Goal: Task Accomplishment & Management: Use online tool/utility

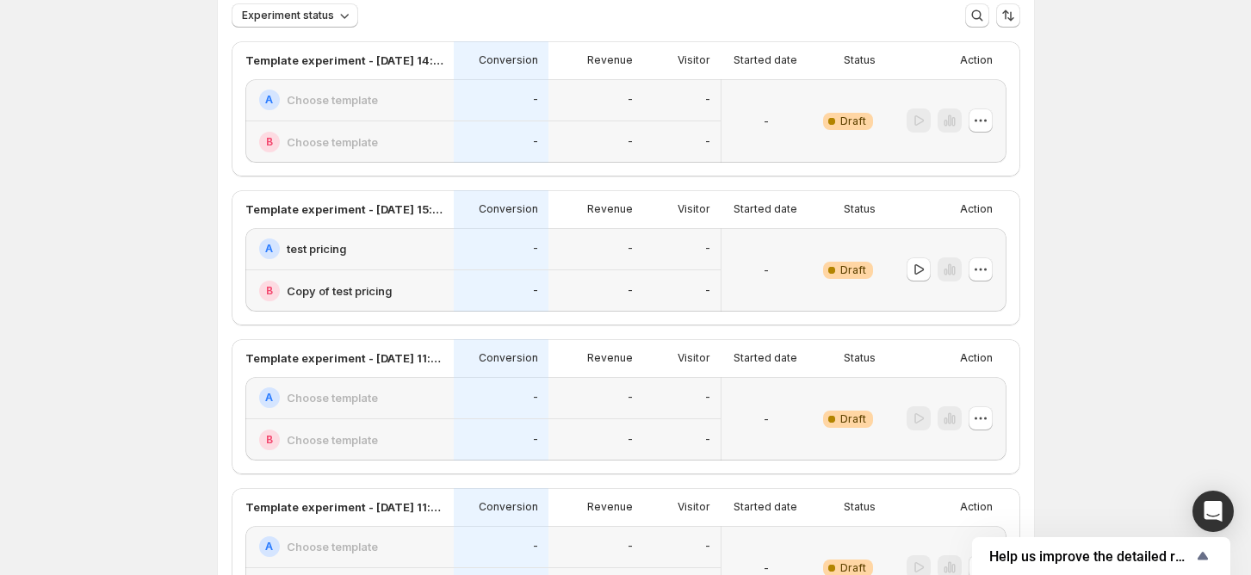
scroll to position [229, 0]
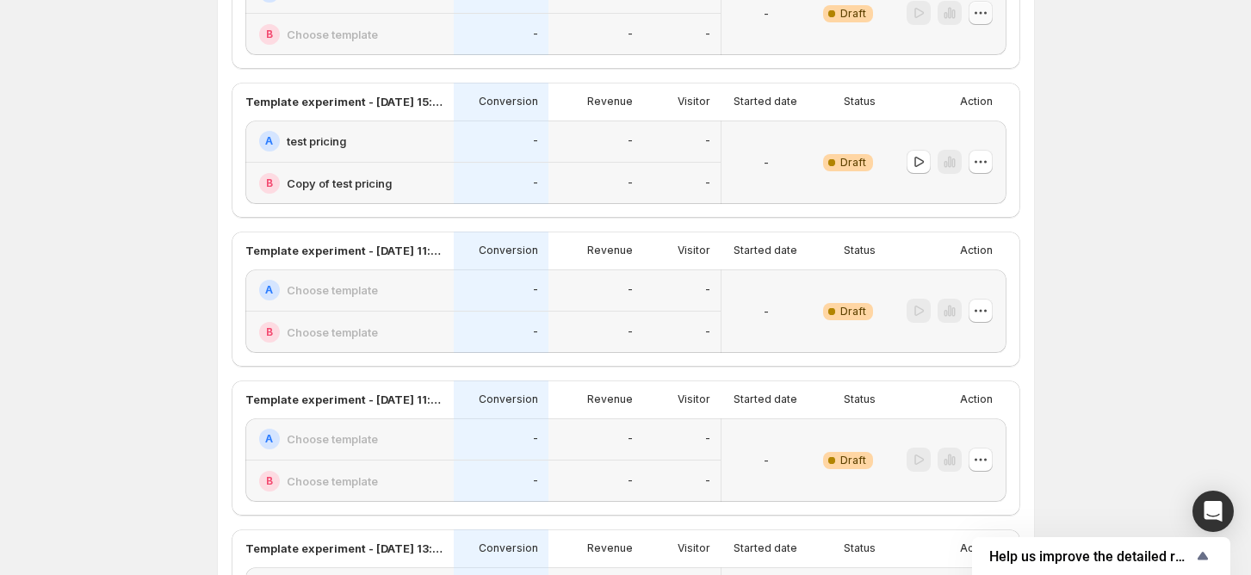
click at [982, 14] on icon "button" at bounding box center [980, 12] width 17 height 17
click at [949, 133] on icon "button" at bounding box center [941, 135] width 17 height 17
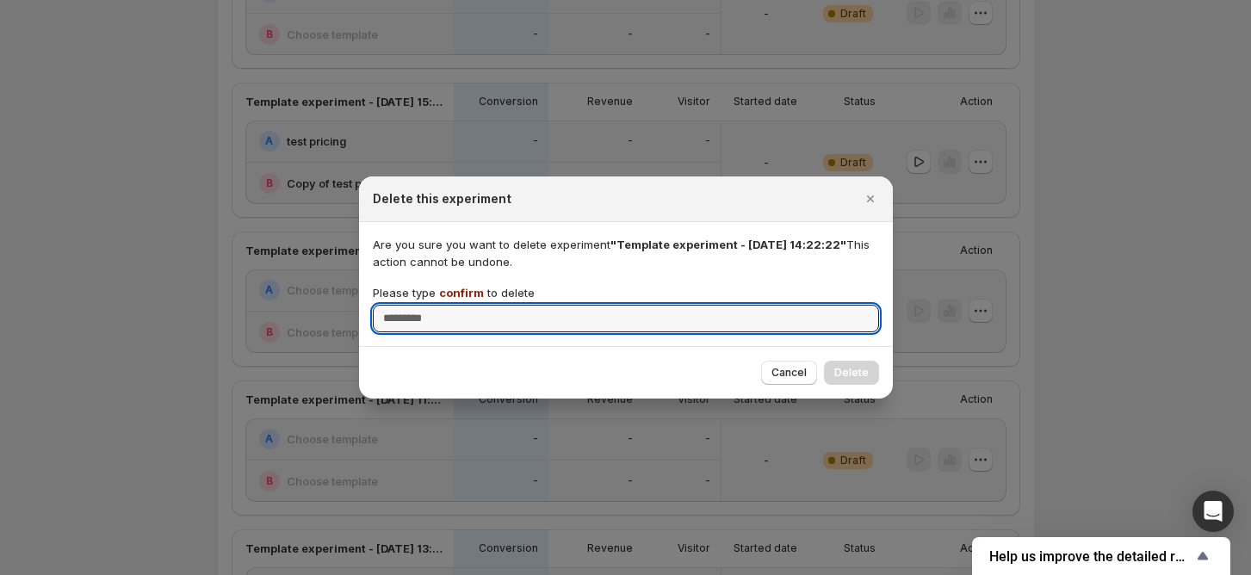
click at [460, 287] on span "confirm" at bounding box center [461, 293] width 45 height 14
click at [460, 305] on input "Please type confirm to delete" at bounding box center [626, 319] width 506 height 28
click at [460, 287] on span "confirm" at bounding box center [461, 293] width 45 height 14
click at [460, 305] on input "Please type confirm to delete" at bounding box center [626, 319] width 506 height 28
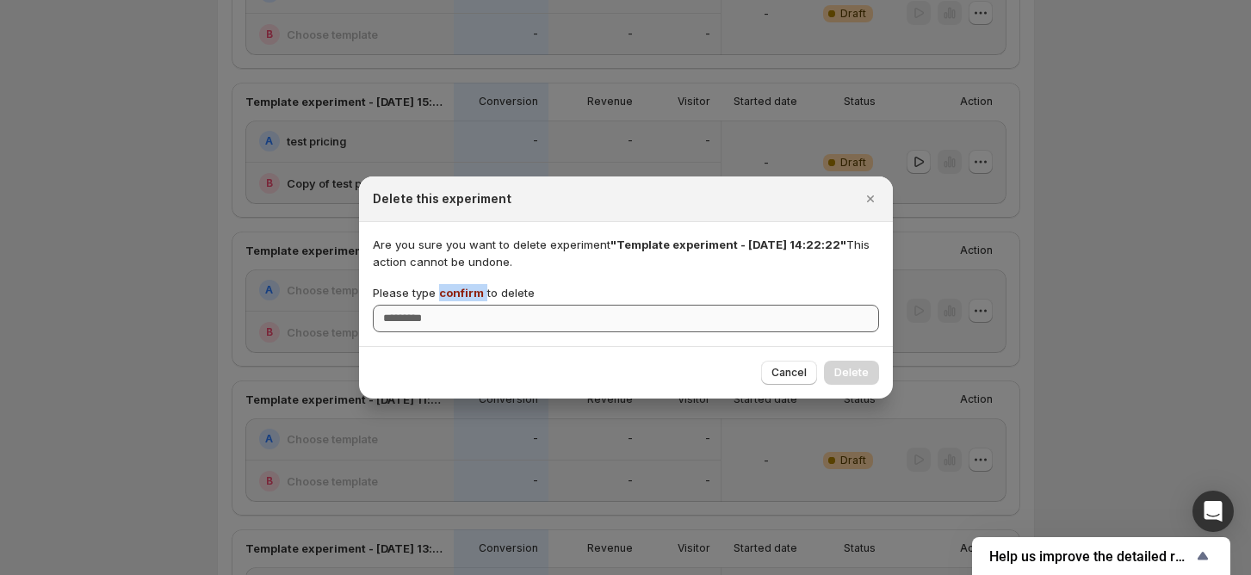
copy p "confirm"
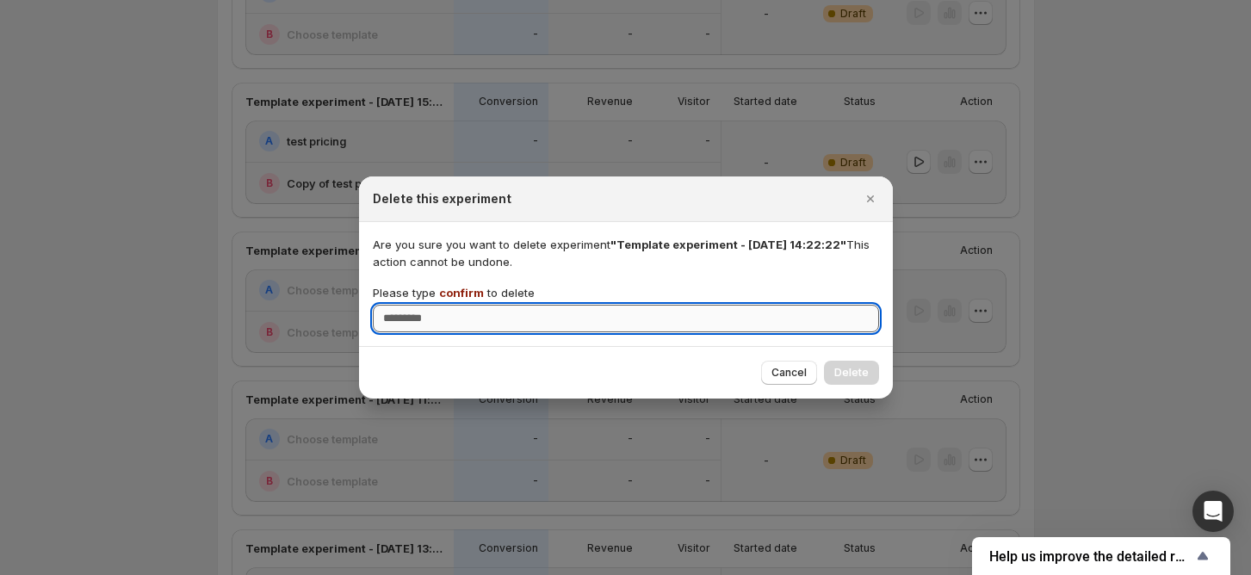
click at [479, 318] on input "Please type confirm to delete" at bounding box center [626, 319] width 506 height 28
paste input "*******"
type input "*******"
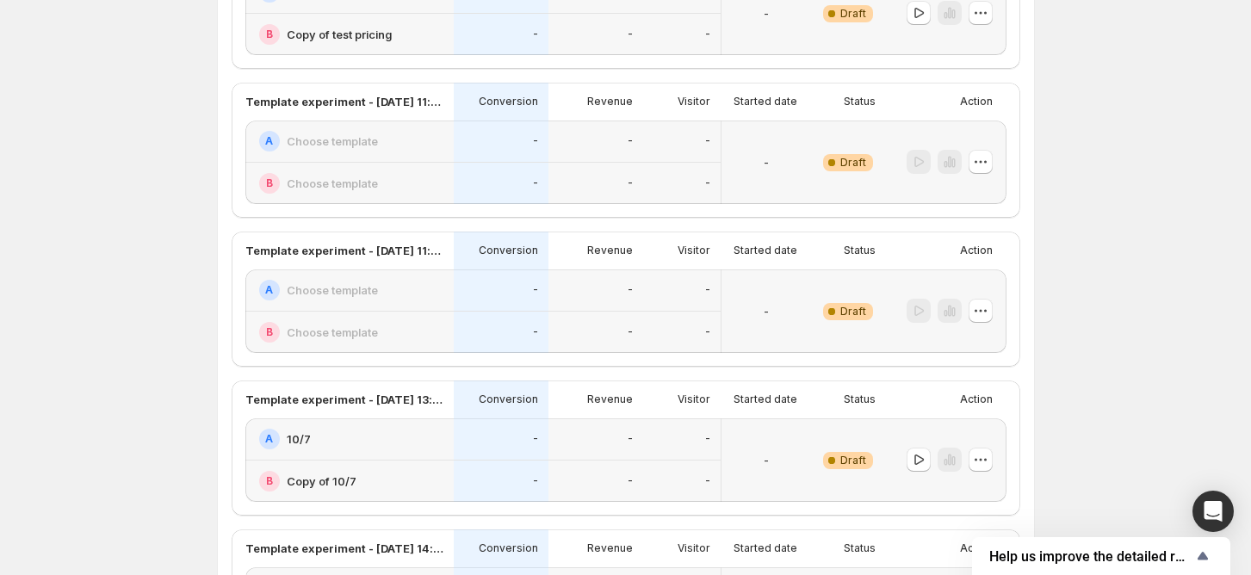
scroll to position [114, 0]
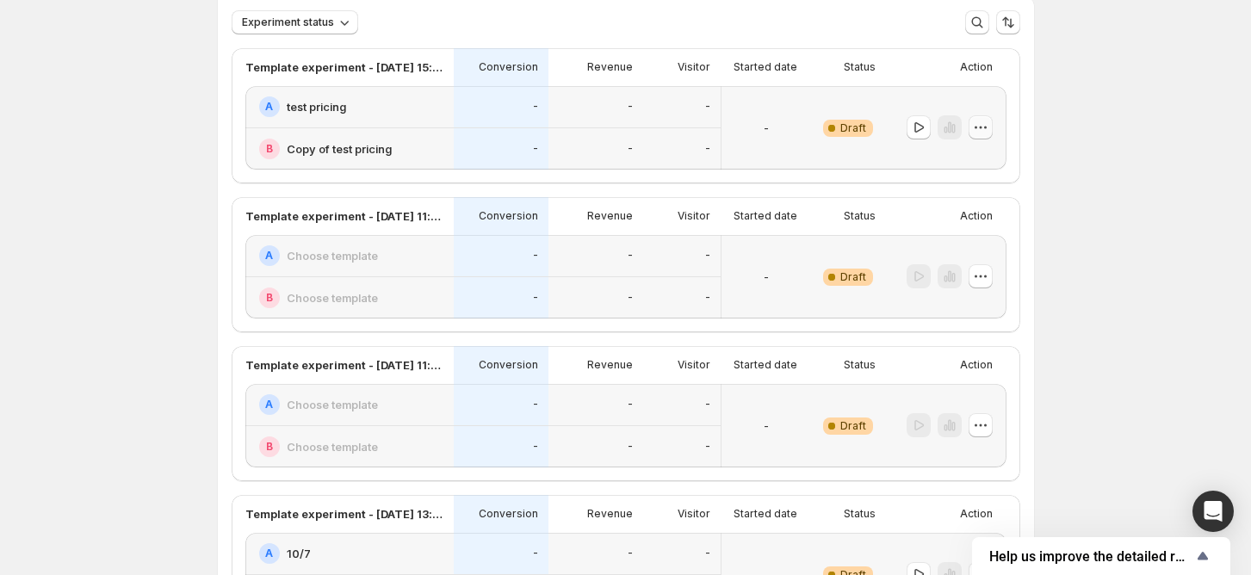
click at [988, 129] on icon "button" at bounding box center [980, 127] width 17 height 17
click at [988, 250] on span "Delete" at bounding box center [972, 251] width 34 height 14
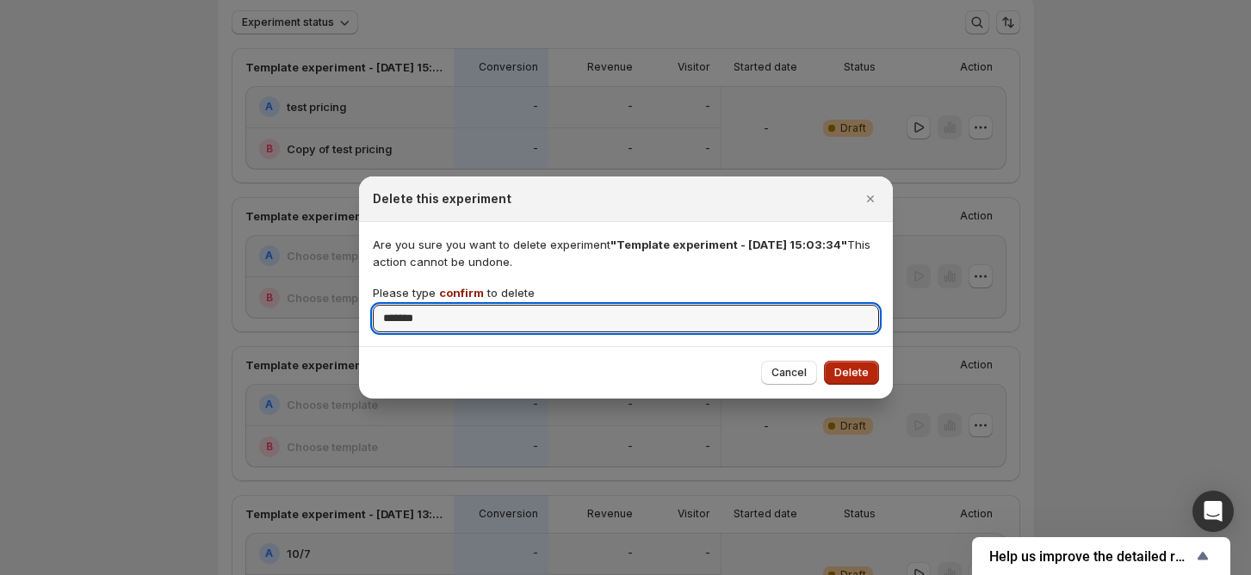
type input "*******"
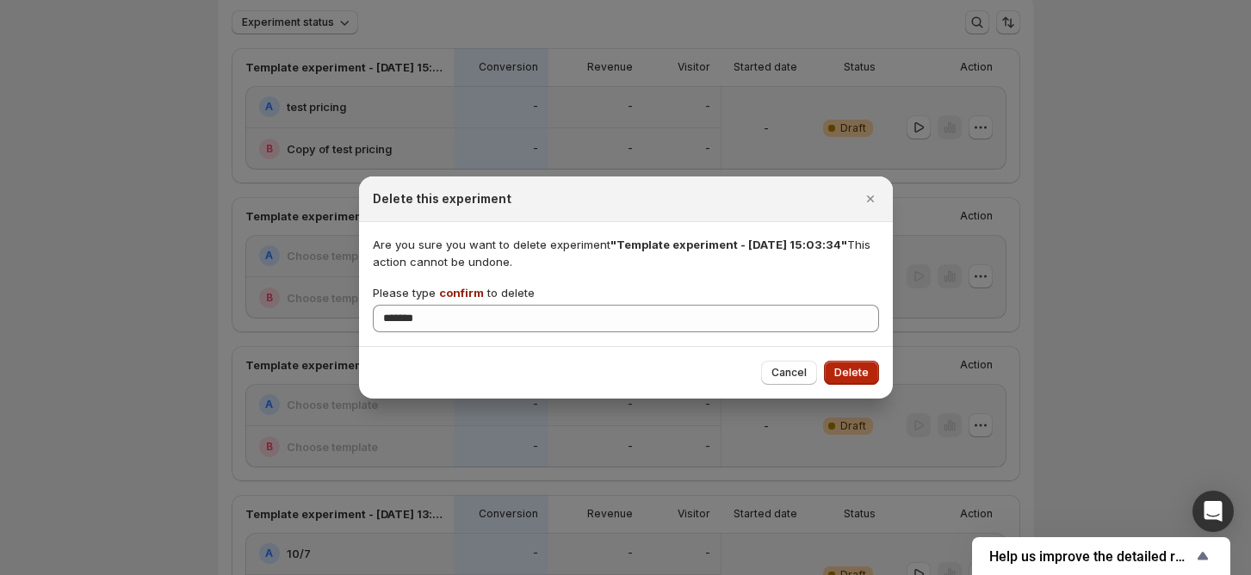
click at [857, 371] on span "Delete" at bounding box center [851, 373] width 34 height 14
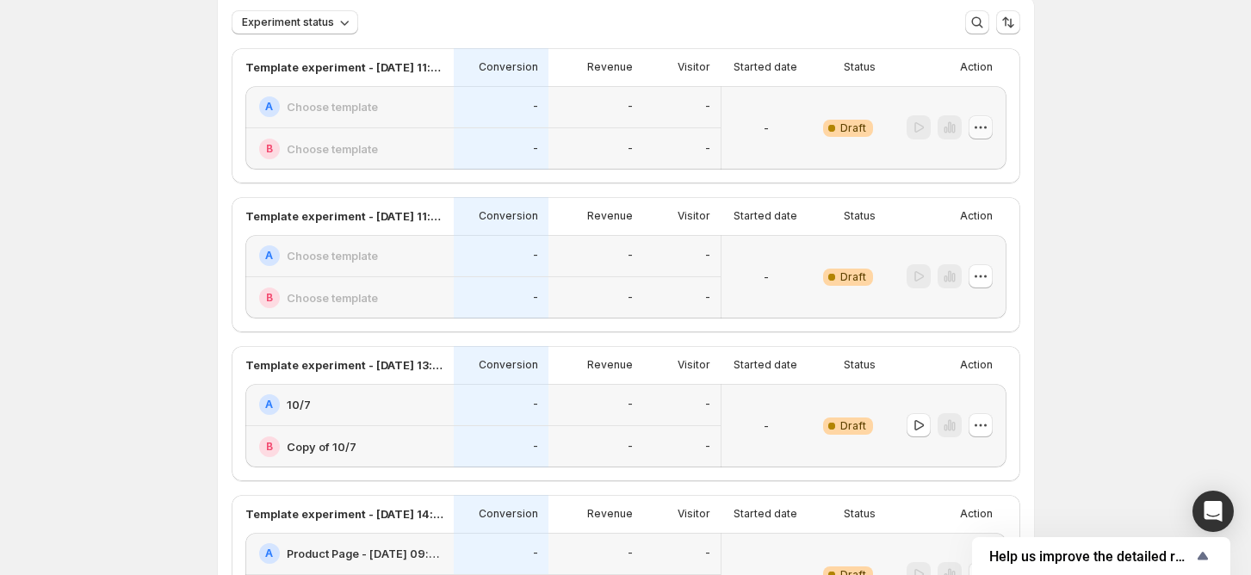
click at [986, 127] on icon "button" at bounding box center [985, 128] width 3 height 3
click at [968, 246] on span "Delete" at bounding box center [972, 251] width 34 height 14
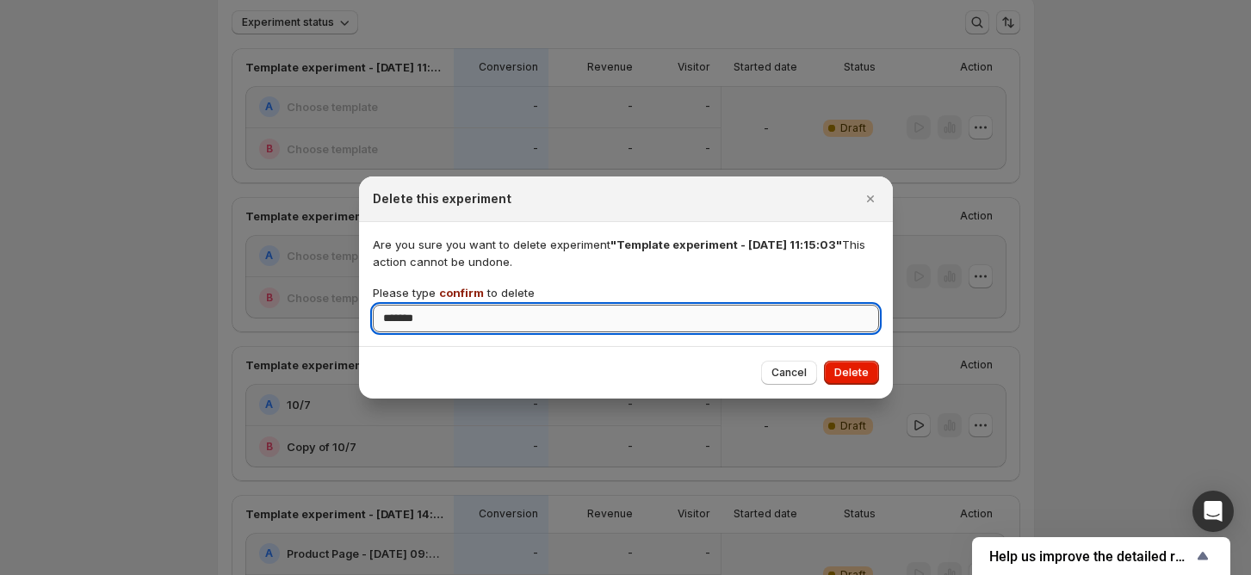
type input "*******"
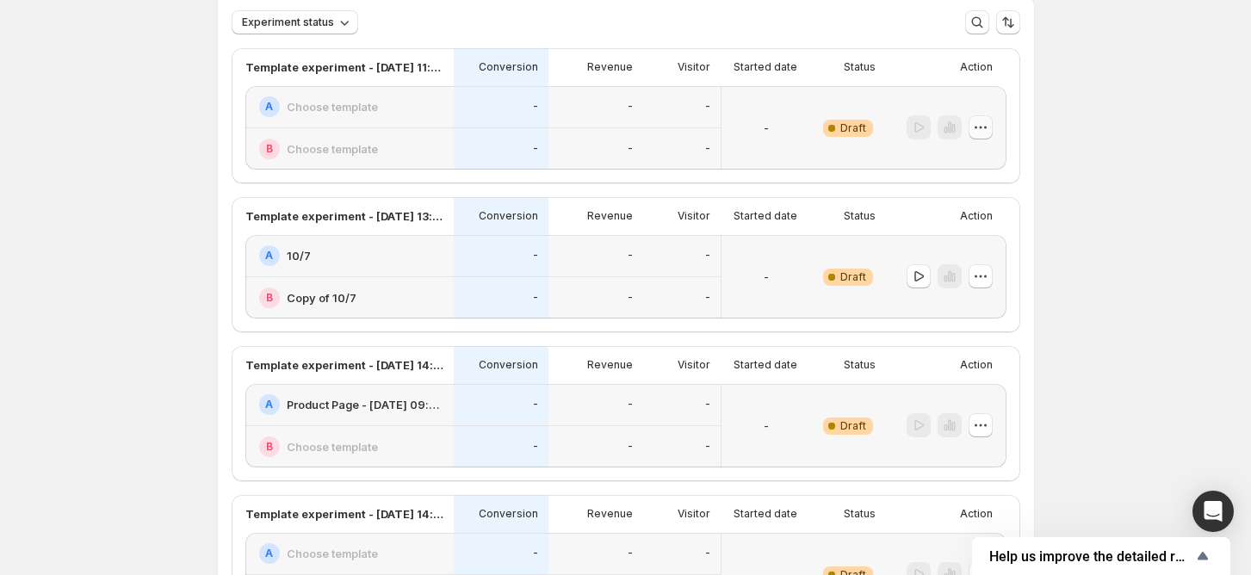
click at [984, 129] on icon "button" at bounding box center [980, 127] width 17 height 17
click at [973, 250] on span "Delete" at bounding box center [972, 251] width 34 height 14
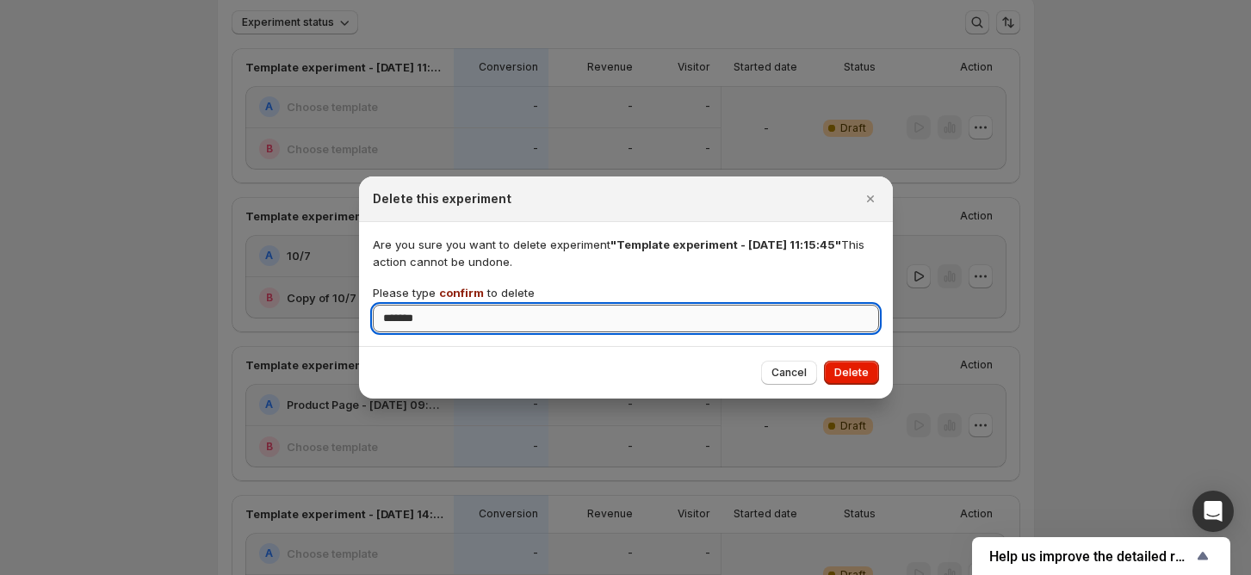
type input "*******"
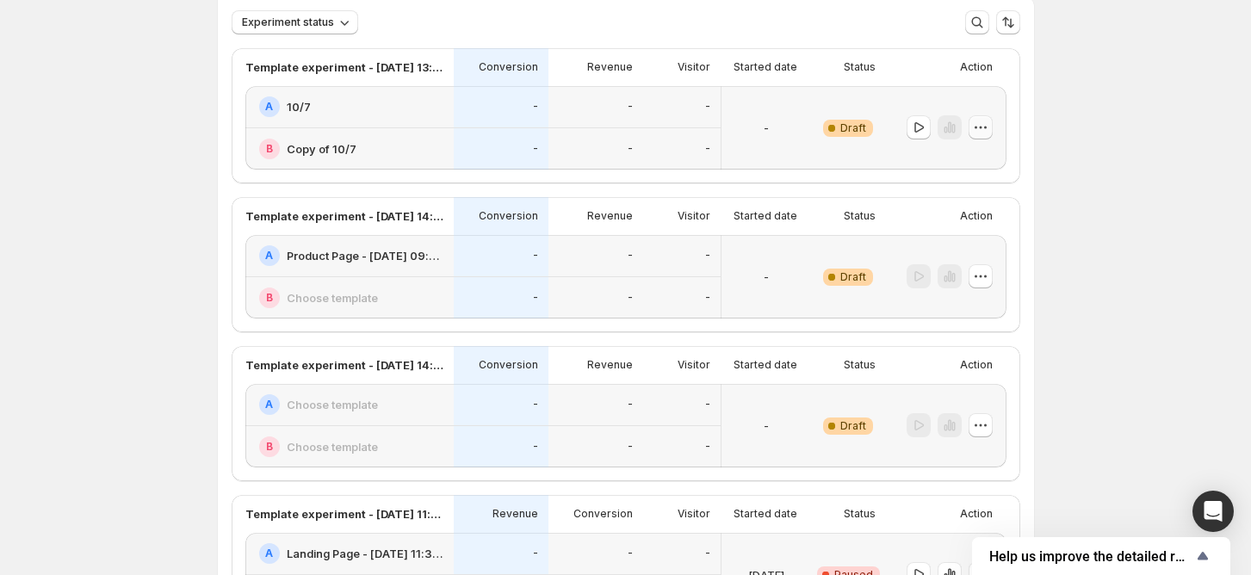
click at [987, 125] on icon "button" at bounding box center [980, 127] width 17 height 17
click at [930, 256] on button "Delete" at bounding box center [986, 250] width 116 height 28
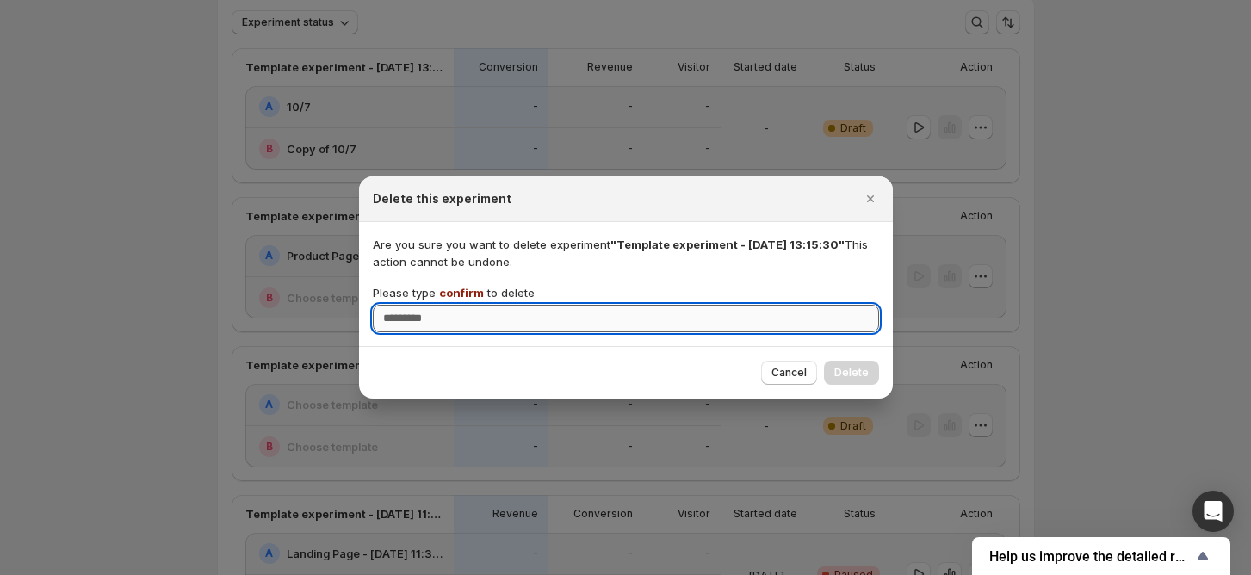
click at [687, 315] on input "Please type confirm to delete" at bounding box center [626, 319] width 506 height 28
type input "*******"
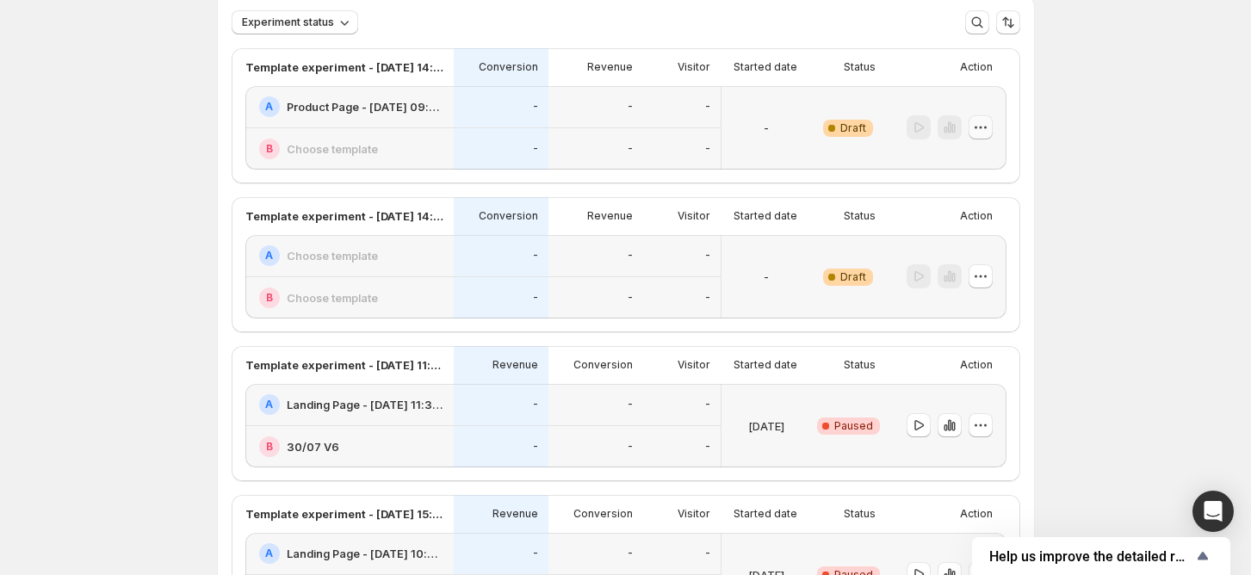
click at [987, 124] on icon "button" at bounding box center [980, 127] width 17 height 17
click at [952, 260] on button "Delete" at bounding box center [986, 250] width 116 height 28
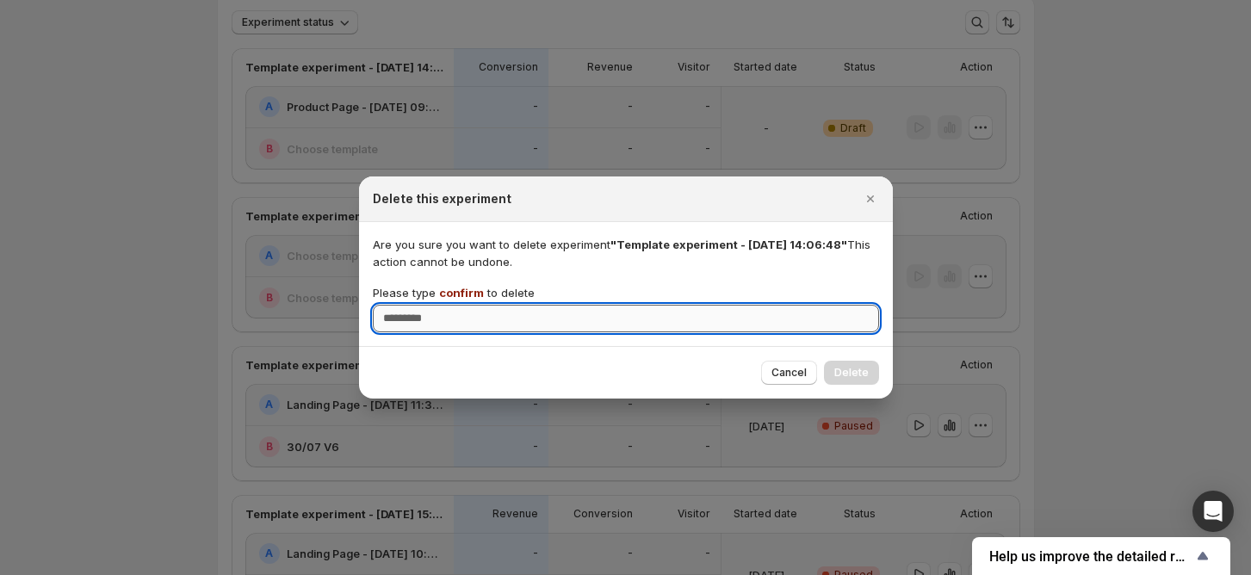
click at [686, 321] on input "Please type confirm to delete" at bounding box center [626, 319] width 506 height 28
type input "*******"
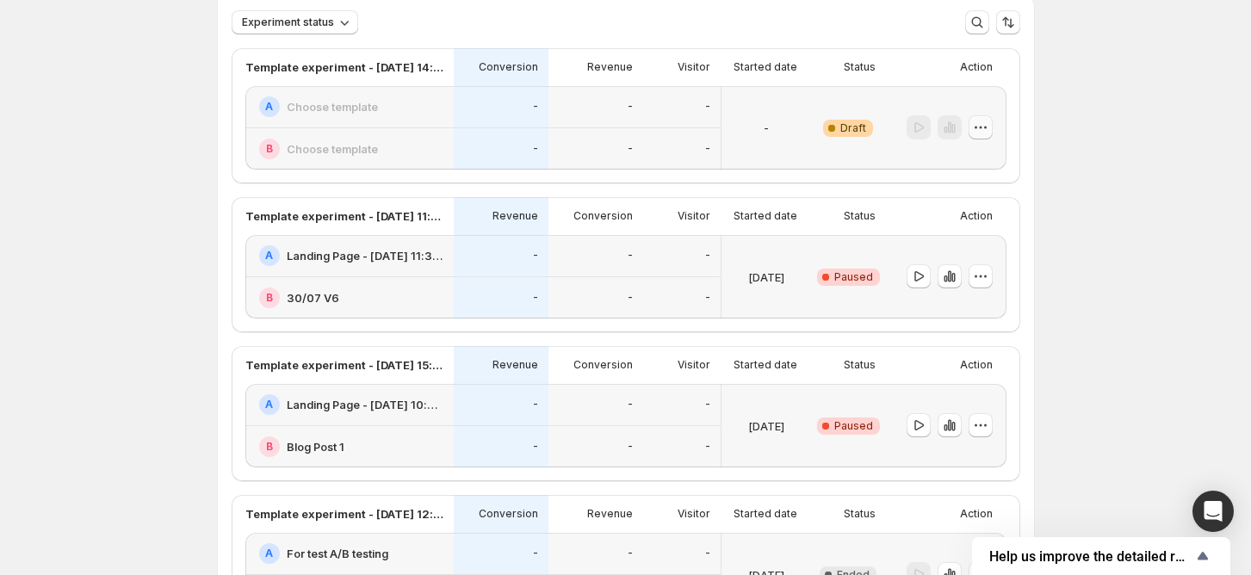
click at [989, 120] on icon "button" at bounding box center [980, 127] width 17 height 17
click at [979, 247] on span "Delete" at bounding box center [972, 251] width 34 height 14
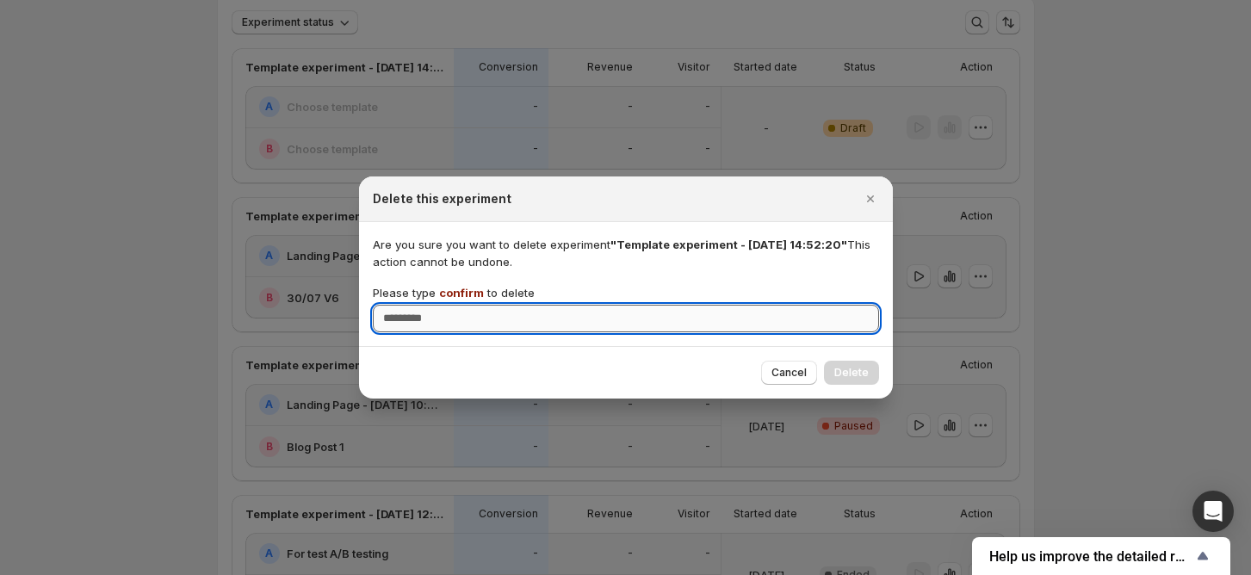
click at [716, 320] on input "Please type confirm to delete" at bounding box center [626, 319] width 506 height 28
type input "*******"
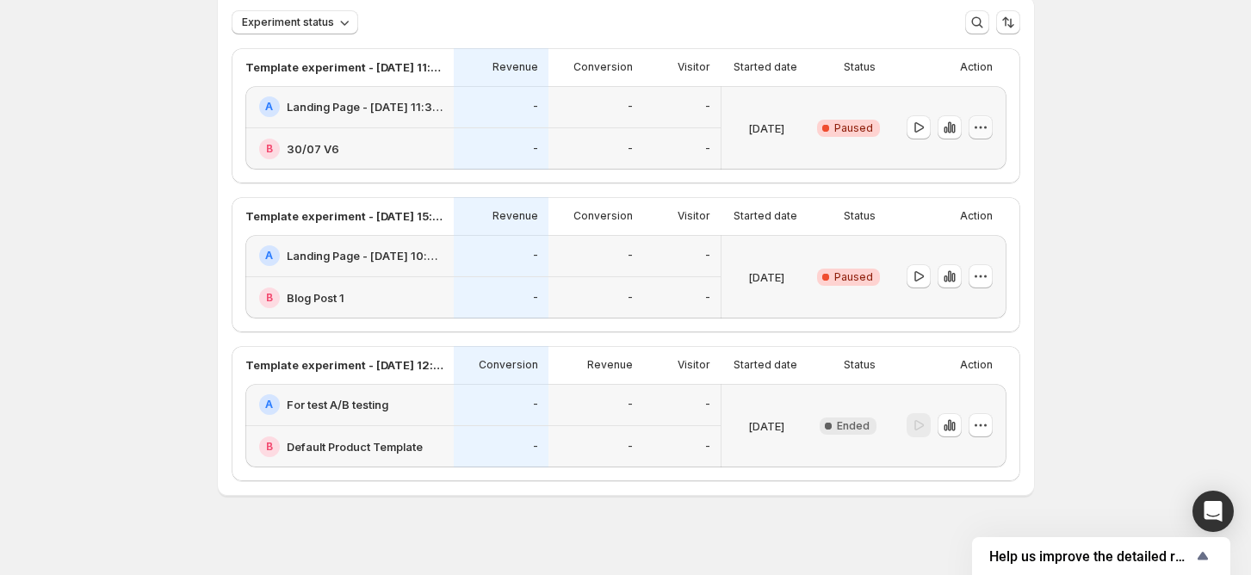
click at [989, 123] on icon "button" at bounding box center [980, 127] width 17 height 17
click at [1018, 245] on span "Delete" at bounding box center [996, 250] width 83 height 17
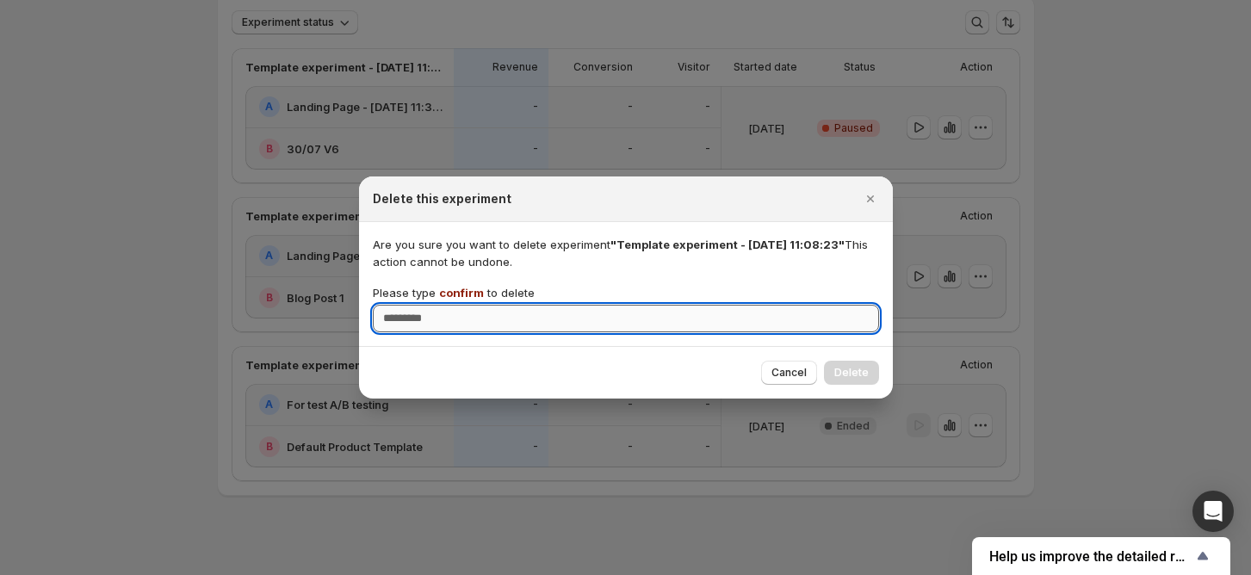
click at [623, 305] on input "Please type confirm to delete" at bounding box center [626, 319] width 506 height 28
click at [621, 309] on input "Please type confirm to delete" at bounding box center [626, 319] width 506 height 28
type input "*******"
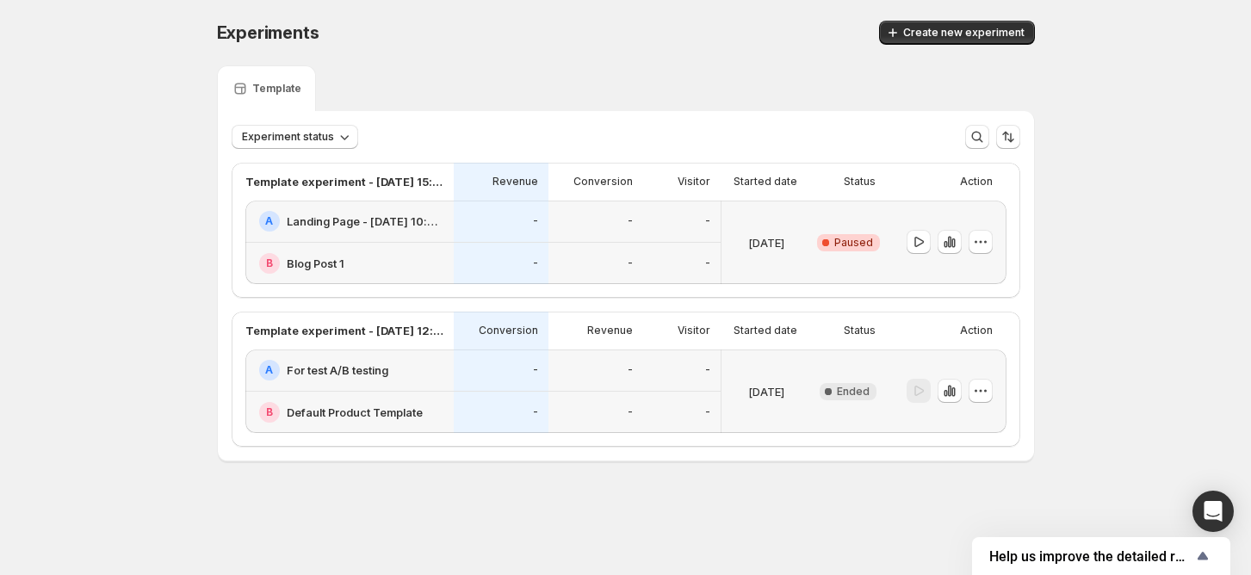
scroll to position [0, 0]
click at [992, 240] on icon "button" at bounding box center [986, 241] width 17 height 17
click at [972, 350] on button "Delete" at bounding box center [986, 364] width 116 height 28
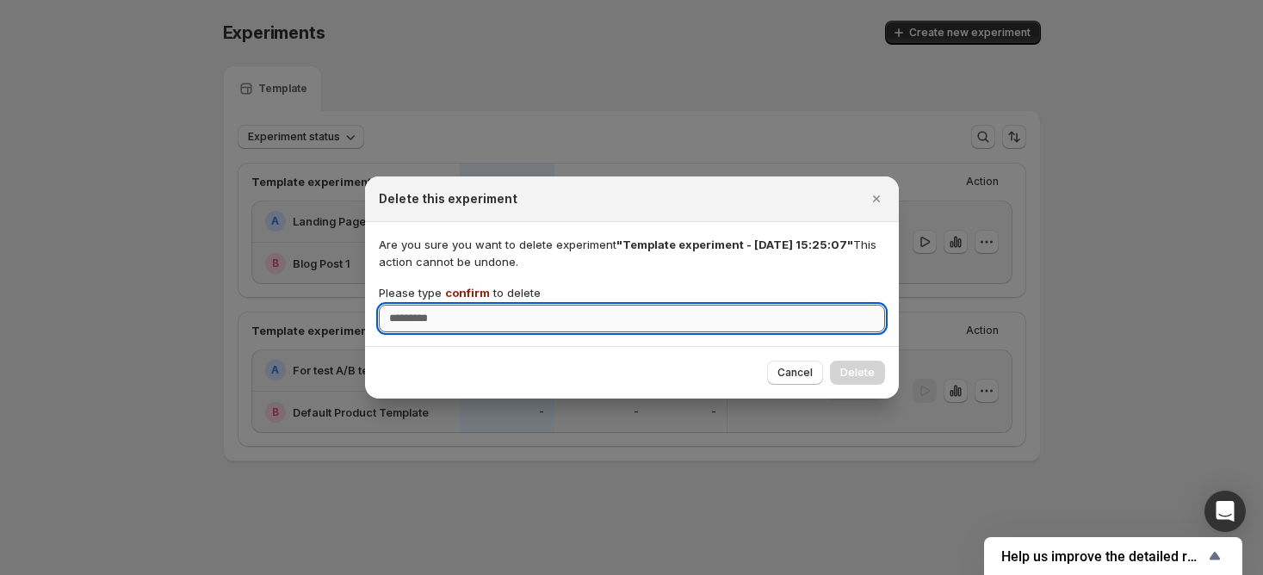
click at [642, 324] on input "Please type confirm to delete" at bounding box center [632, 319] width 506 height 28
type input "*******"
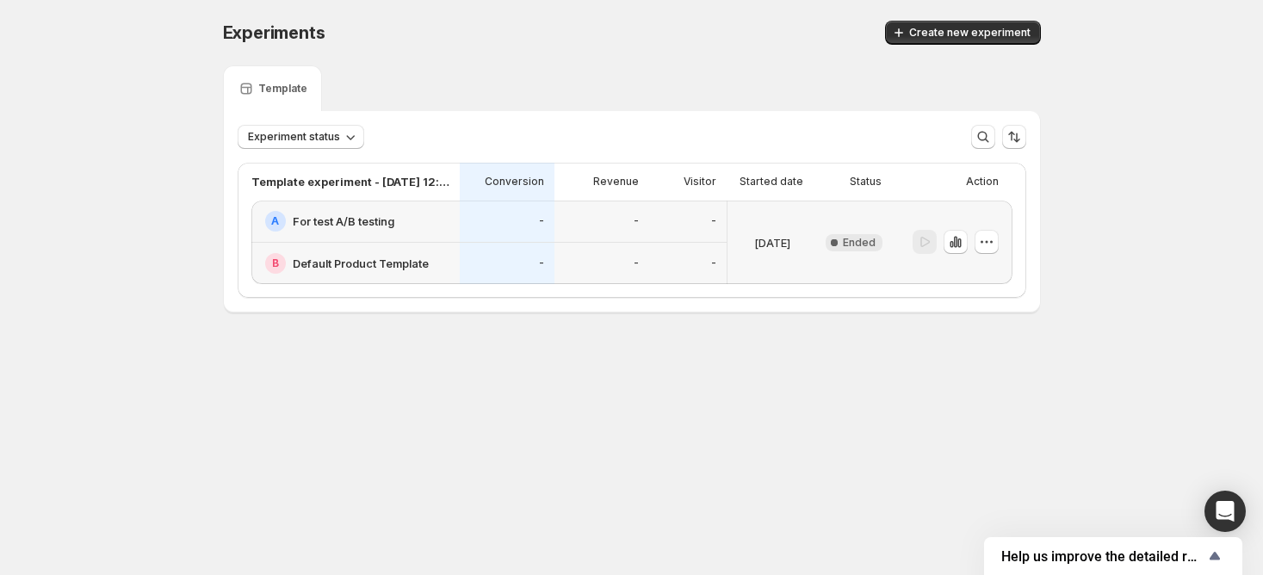
click at [988, 226] on div at bounding box center [949, 242] width 100 height 70
click at [986, 244] on icon "button" at bounding box center [986, 241] width 17 height 17
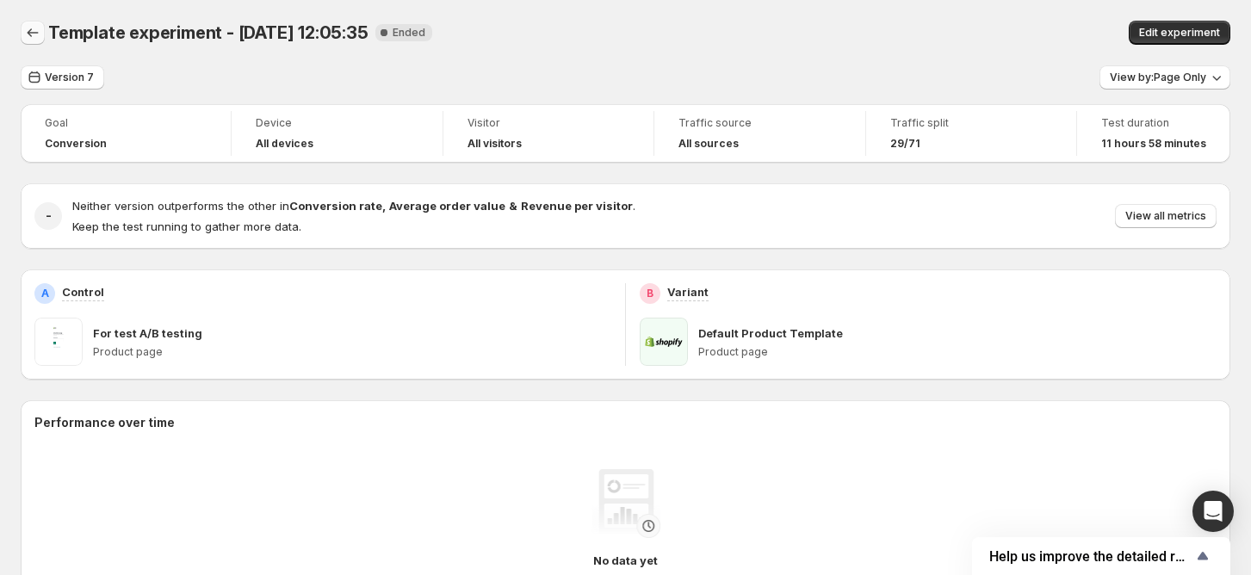
click at [38, 43] on button "Back" at bounding box center [33, 33] width 24 height 24
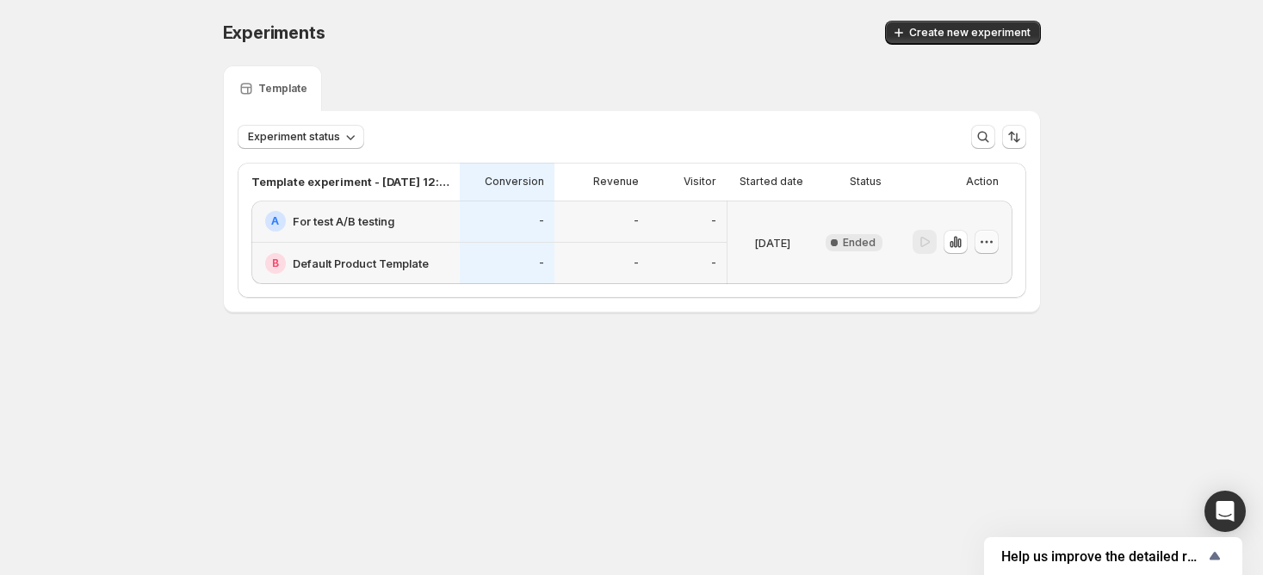
click at [979, 239] on icon "button" at bounding box center [986, 241] width 17 height 17
click at [969, 354] on button "Delete" at bounding box center [986, 364] width 116 height 28
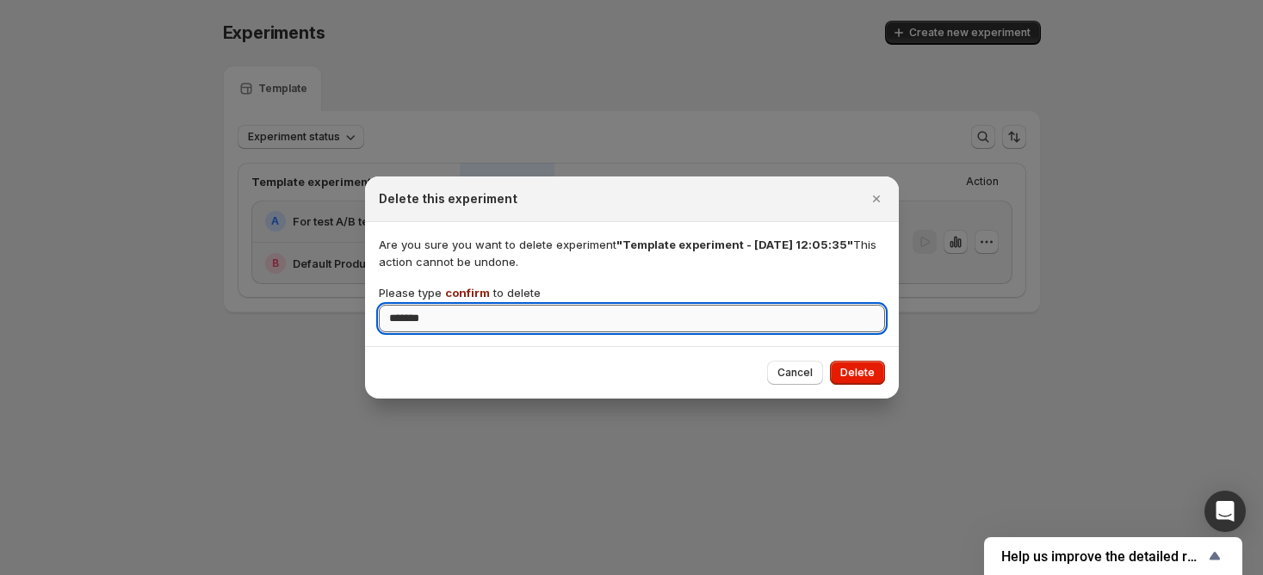
type input "*******"
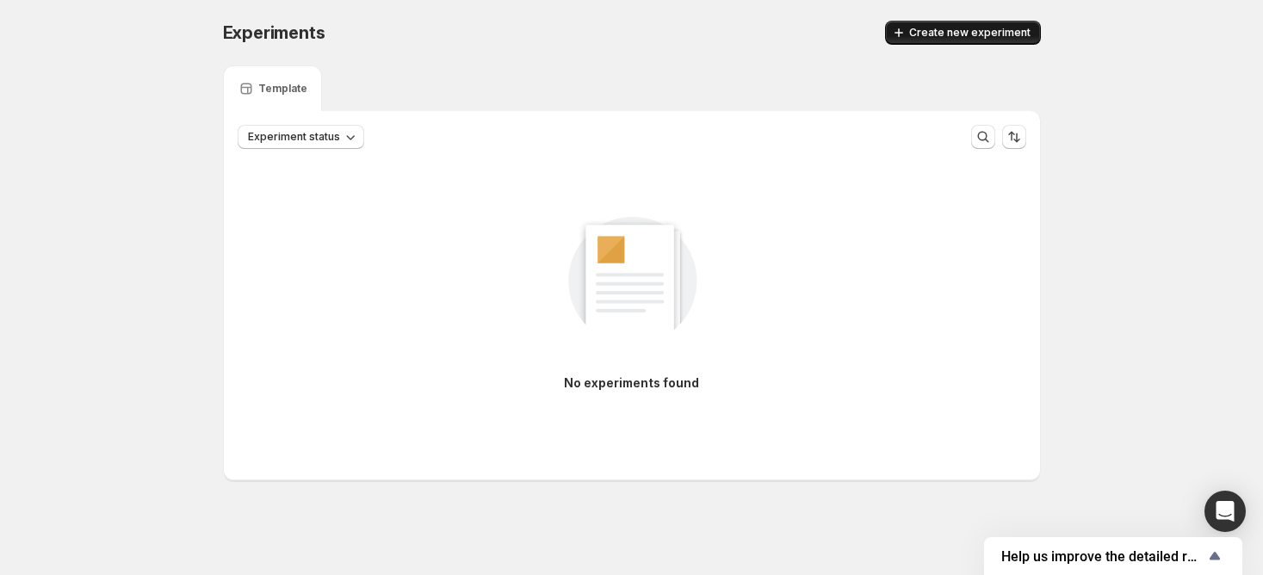
click at [958, 24] on button "Create new experiment" at bounding box center [963, 33] width 156 height 24
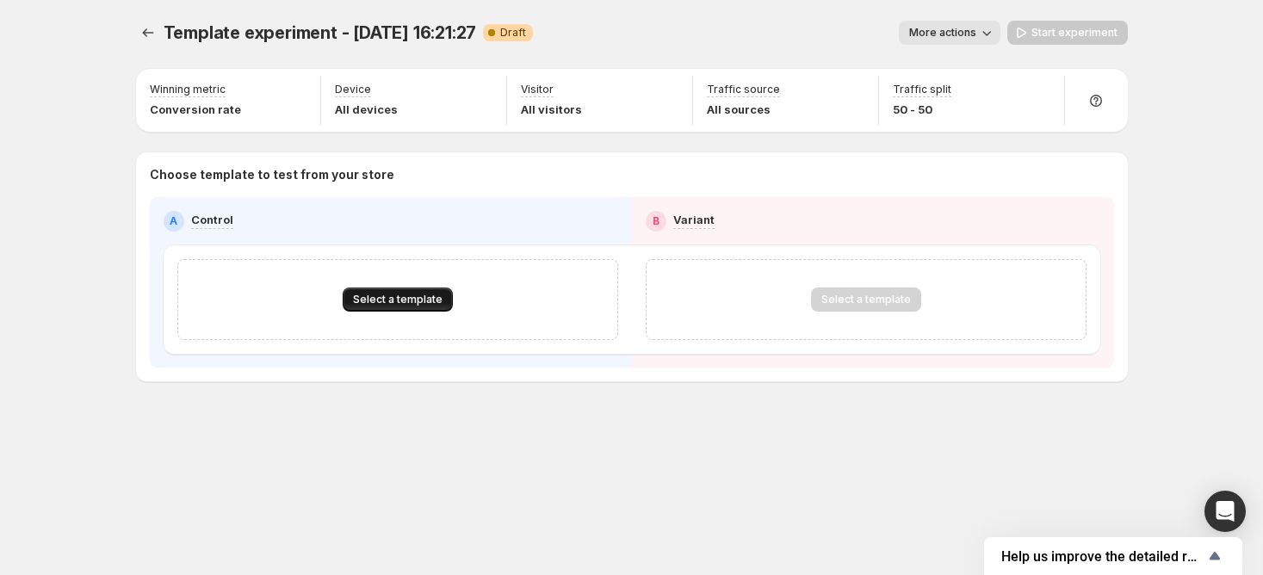
click at [371, 298] on span "Select a template" at bounding box center [398, 300] width 90 height 14
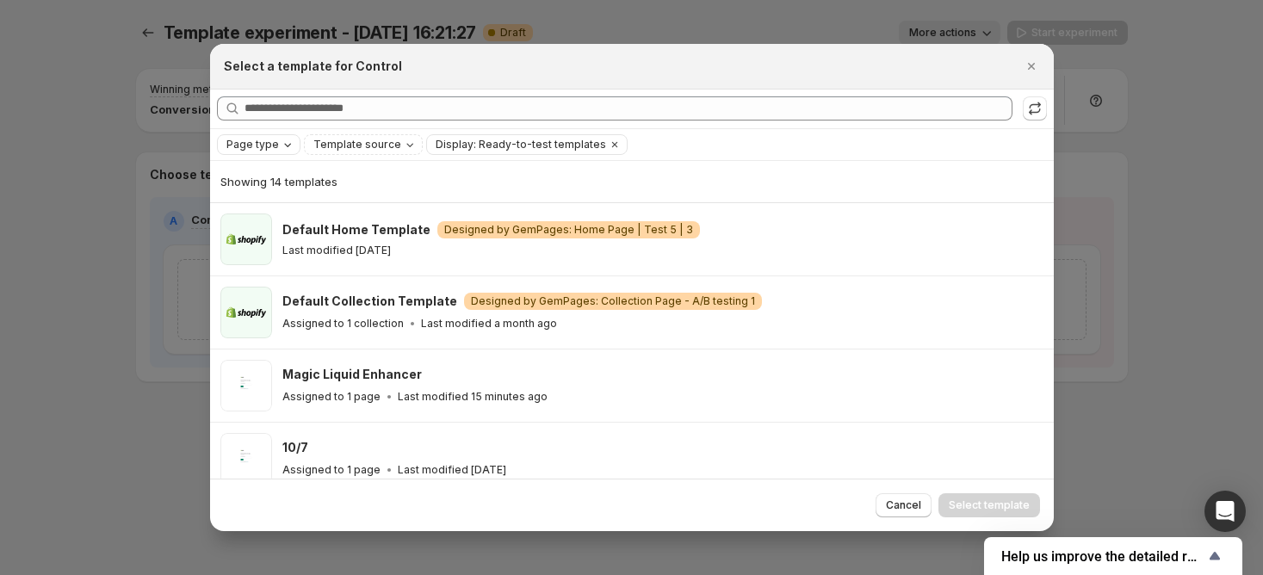
click at [281, 148] on icon "Page type" at bounding box center [288, 145] width 14 height 14
click at [298, 171] on span "Landing page" at bounding box center [286, 178] width 74 height 14
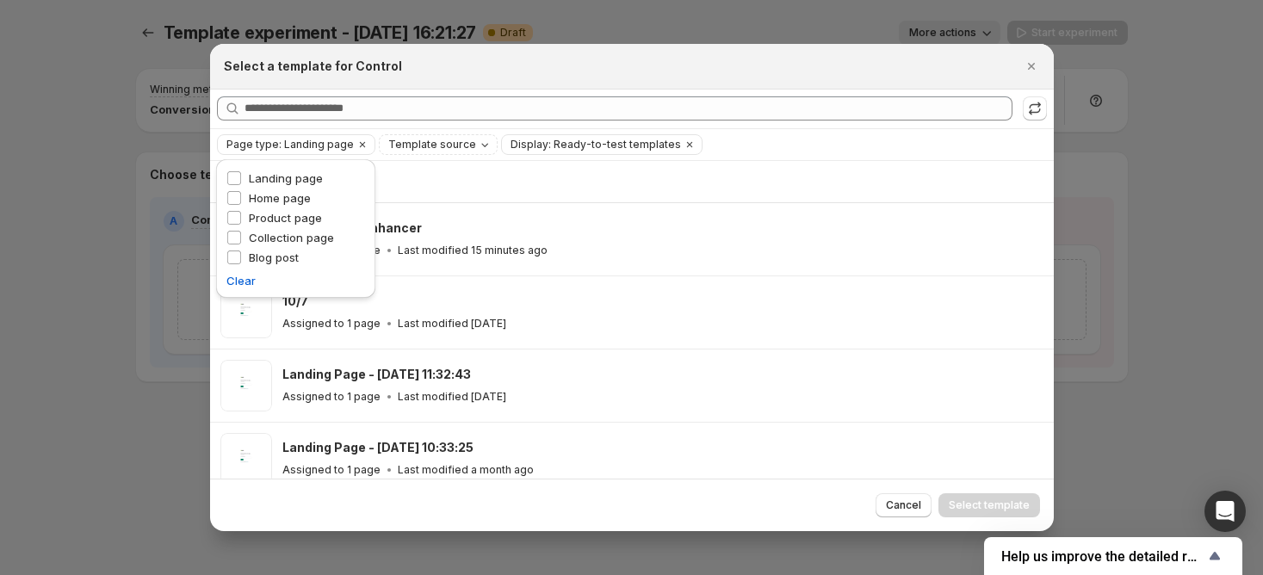
click at [818, 171] on div "Showing 6 templates" at bounding box center [631, 181] width 823 height 41
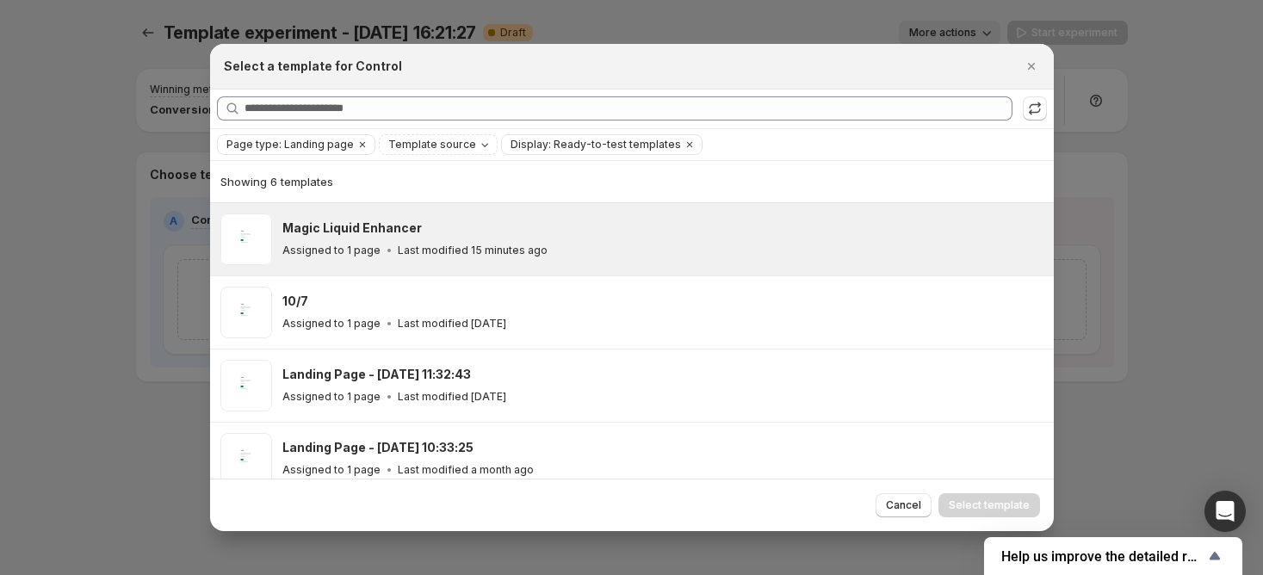
click at [369, 256] on p "Assigned to 1 page" at bounding box center [331, 251] width 98 height 14
click at [1013, 510] on span "Select template" at bounding box center [989, 505] width 81 height 14
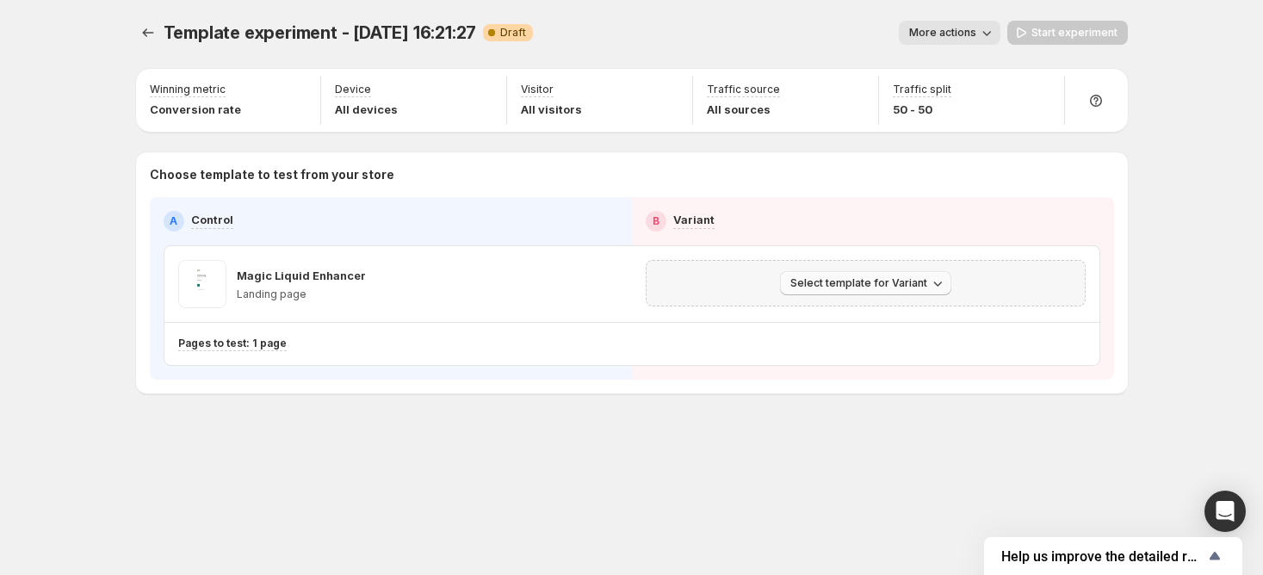
click at [874, 281] on span "Select template for Variant" at bounding box center [858, 283] width 137 height 14
click at [868, 319] on span "Select an existing template" at bounding box center [852, 319] width 145 height 14
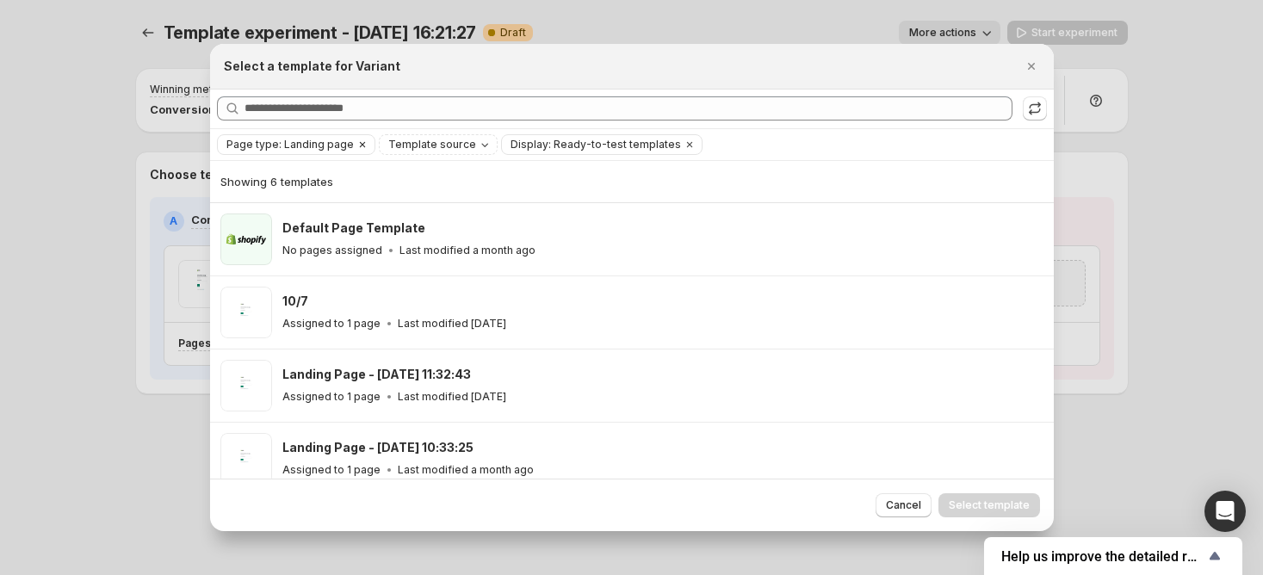
click at [358, 144] on icon "Clear" at bounding box center [362, 145] width 14 height 14
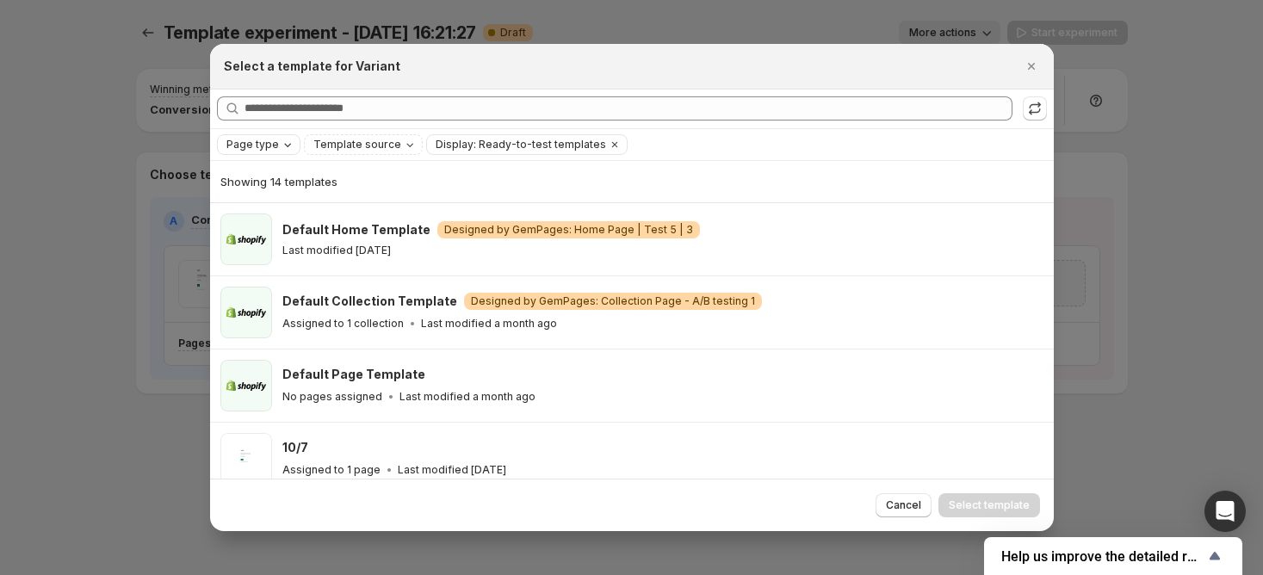
click at [281, 144] on icon "Page type" at bounding box center [288, 145] width 14 height 14
click at [287, 214] on span "Product page" at bounding box center [285, 218] width 73 height 14
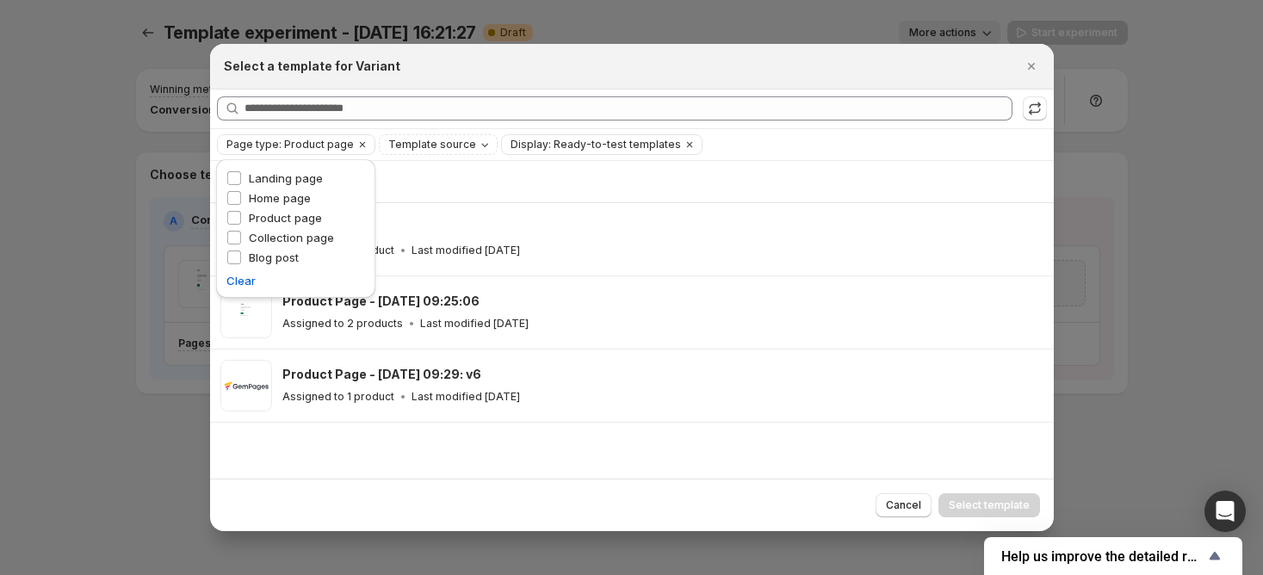
click at [609, 184] on div "Showing 3 templates" at bounding box center [631, 181] width 823 height 17
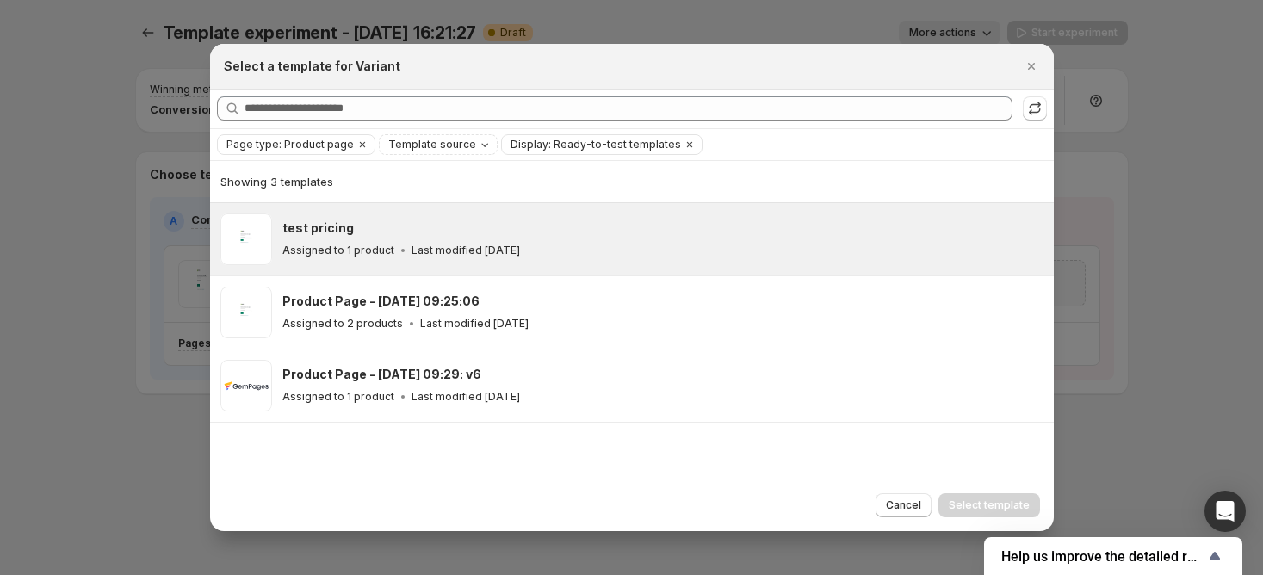
click at [435, 249] on p "Last modified [DATE]" at bounding box center [465, 251] width 108 height 14
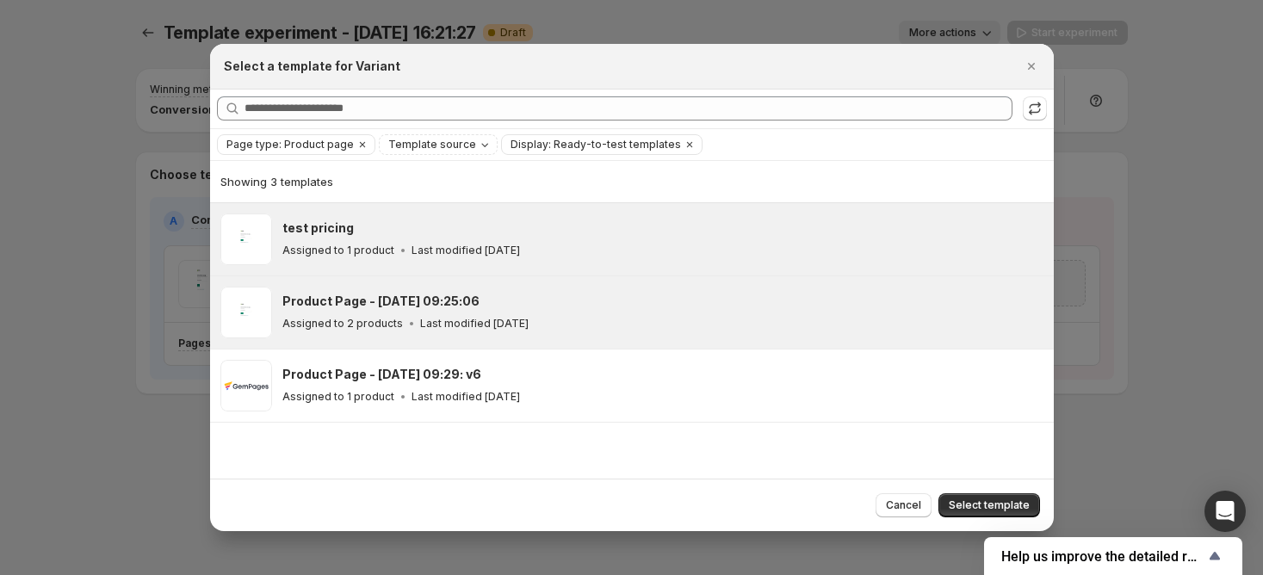
drag, startPoint x: 657, startPoint y: 293, endPoint x: 654, endPoint y: 309, distance: 16.6
click at [658, 294] on div "Product Page - [DATE] 09:25:06" at bounding box center [660, 301] width 756 height 17
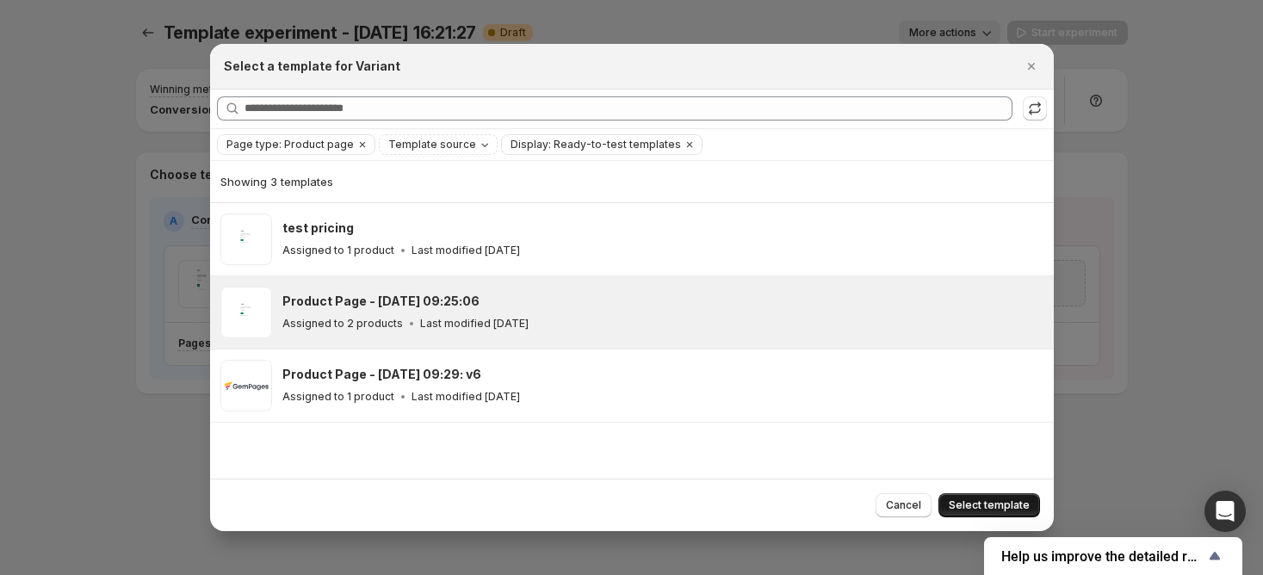
click at [1006, 501] on span "Select template" at bounding box center [989, 505] width 81 height 14
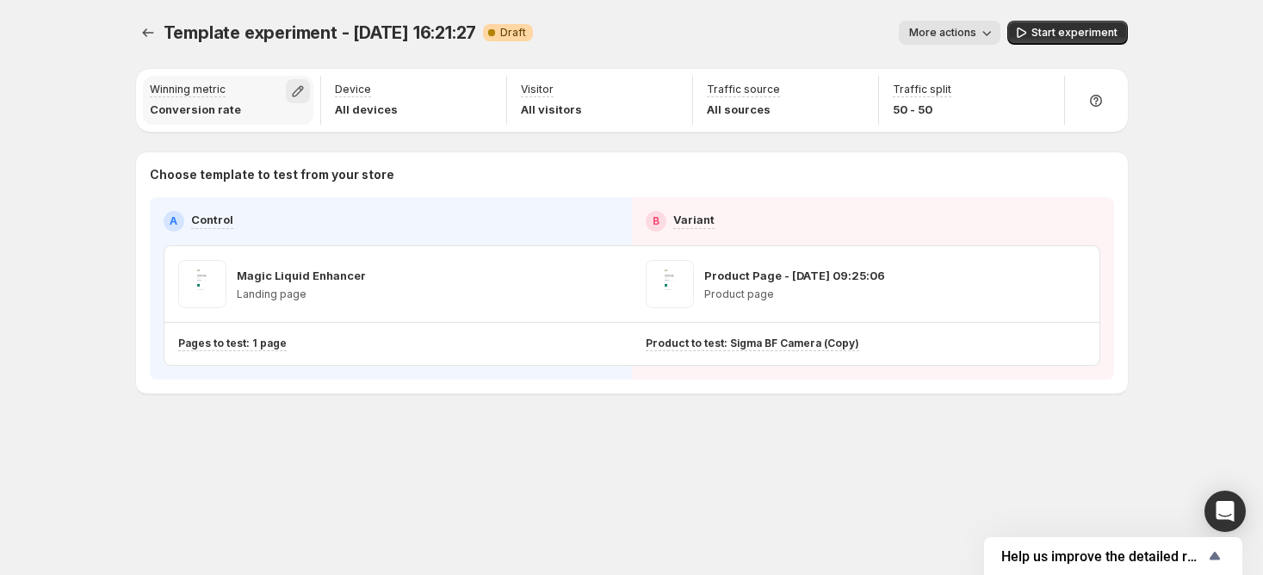
click at [301, 86] on icon "button" at bounding box center [298, 91] width 11 height 11
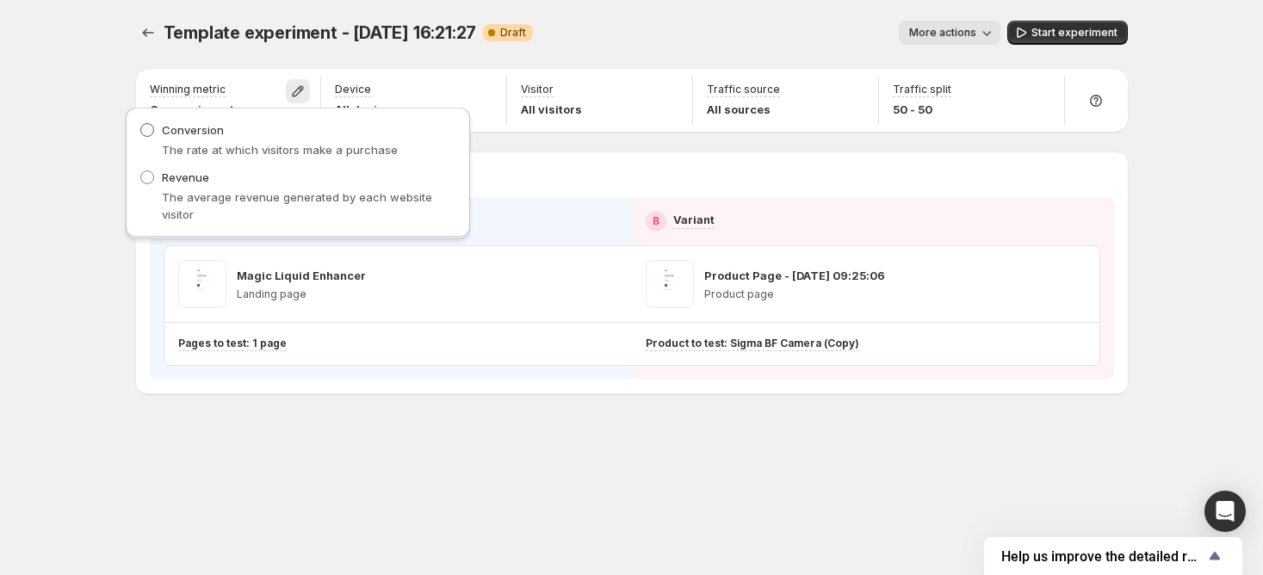
click at [145, 128] on span at bounding box center [147, 130] width 14 height 14
click at [100, 113] on div "Template experiment - Aug 21, 16:21:27. This page is ready Template experiment …" at bounding box center [631, 287] width 1263 height 575
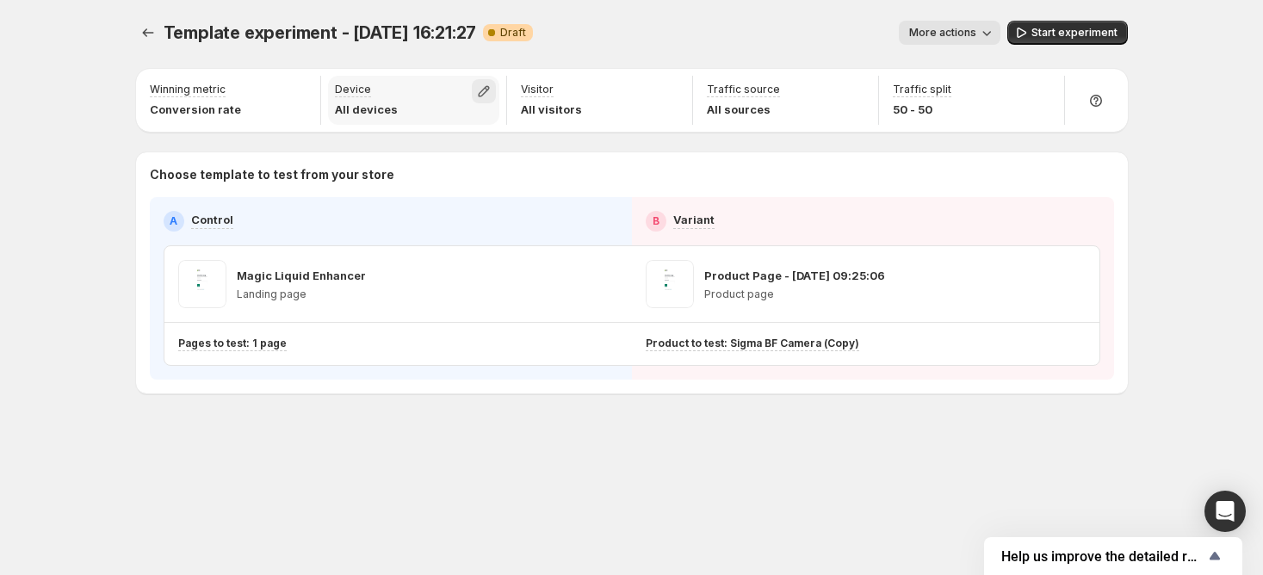
click at [485, 90] on icon "button" at bounding box center [483, 91] width 17 height 17
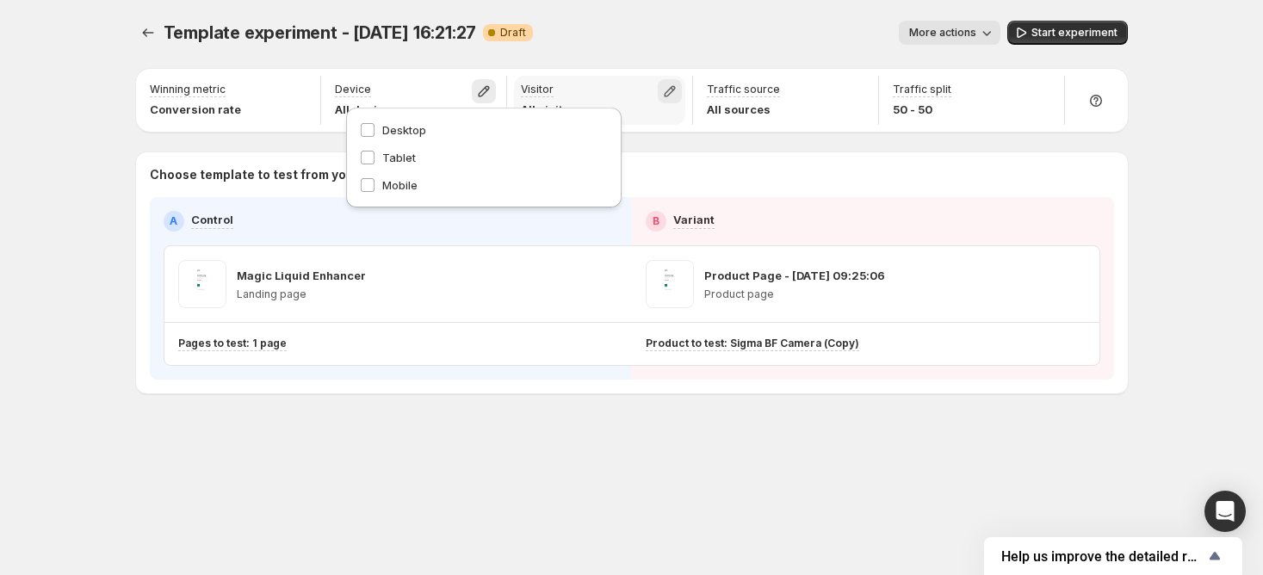
click at [676, 83] on icon "button" at bounding box center [669, 91] width 17 height 17
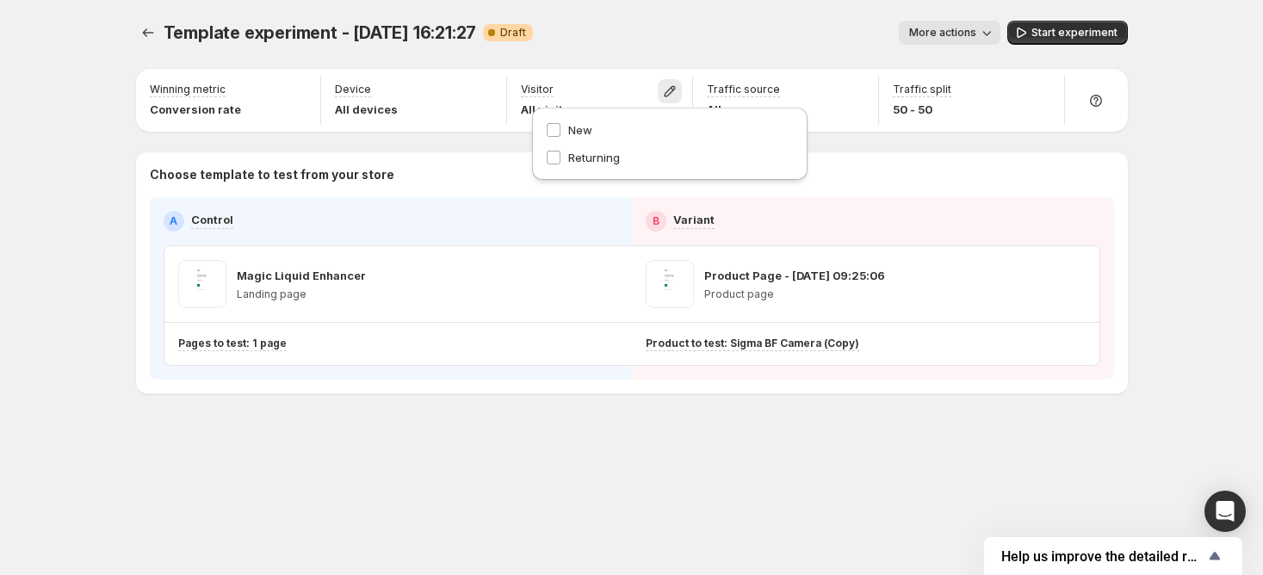
click at [1007, 127] on div "Winning metric Conversion rate Device All devices Visitor All visitors Traffic …" at bounding box center [632, 100] width 992 height 63
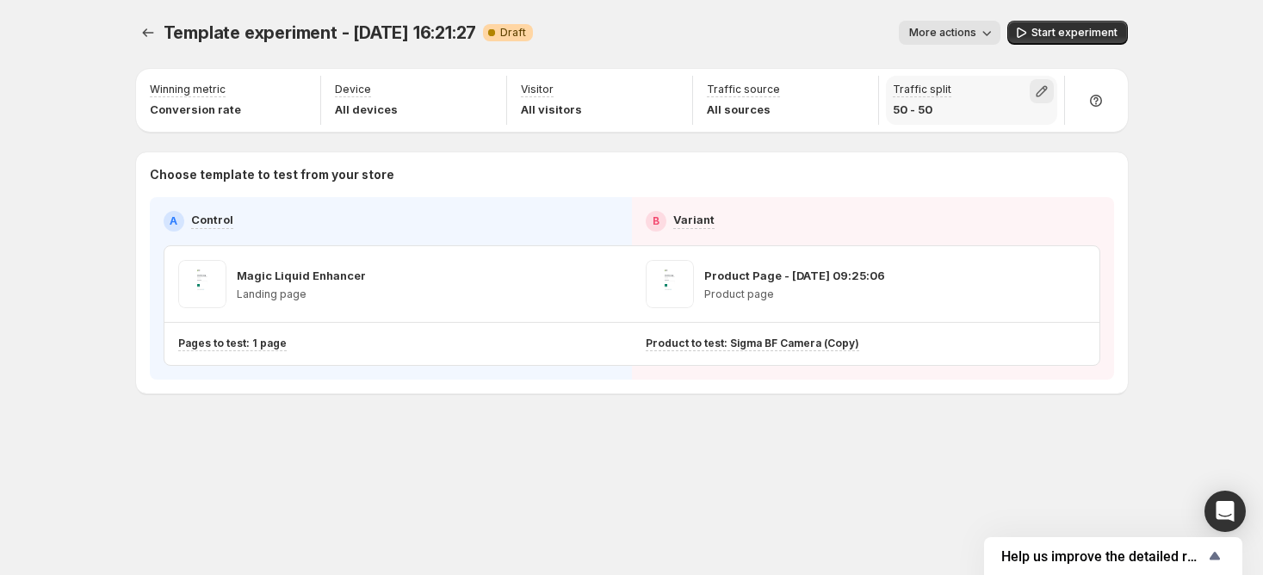
click at [1037, 87] on icon "button" at bounding box center [1041, 91] width 17 height 17
type input "**"
click at [1041, 134] on input "range" at bounding box center [1041, 128] width 248 height 24
click at [1183, 68] on div "Template experiment - Aug 21, 16:21:27. This page is ready Template experiment …" at bounding box center [631, 287] width 1263 height 575
click at [296, 89] on icon "button" at bounding box center [298, 91] width 11 height 11
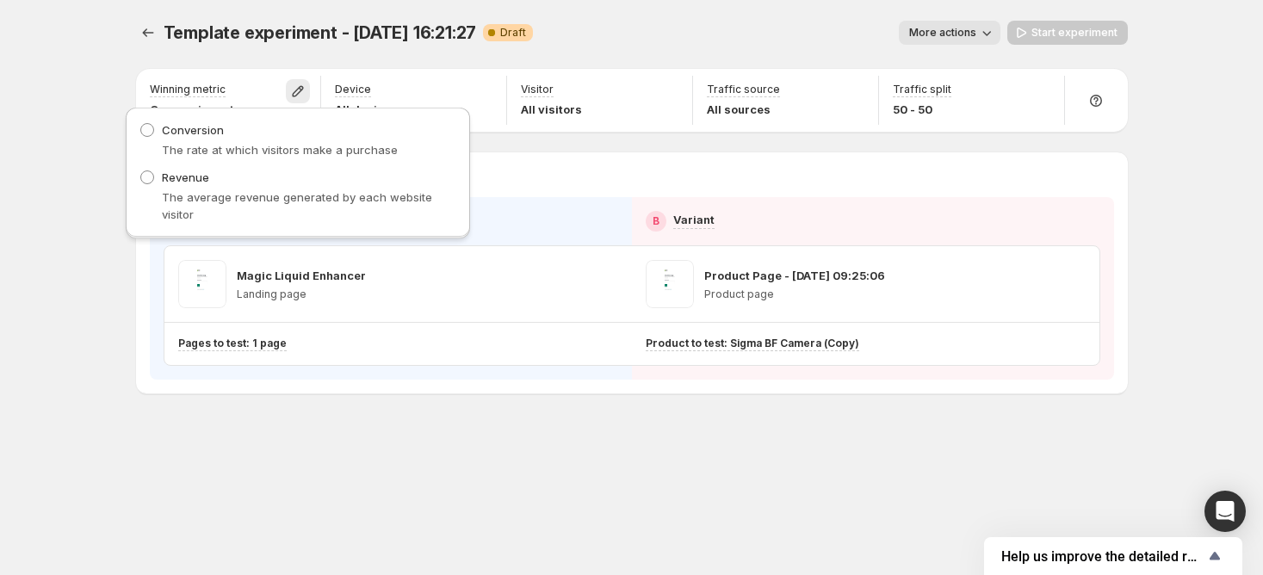
click at [113, 86] on div "Template experiment - Aug 21, 16:21:27. This page is ready Template experiment …" at bounding box center [631, 287] width 1263 height 575
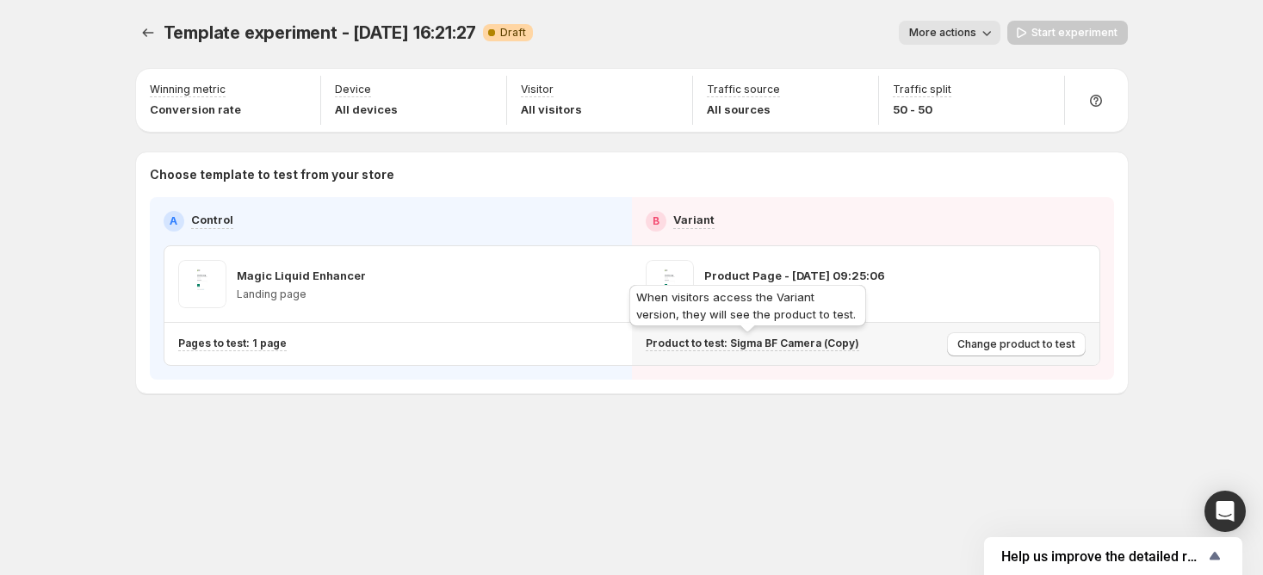
click at [778, 340] on p "Product to test: Sigma BF Camera (Copy)" at bounding box center [752, 344] width 213 height 14
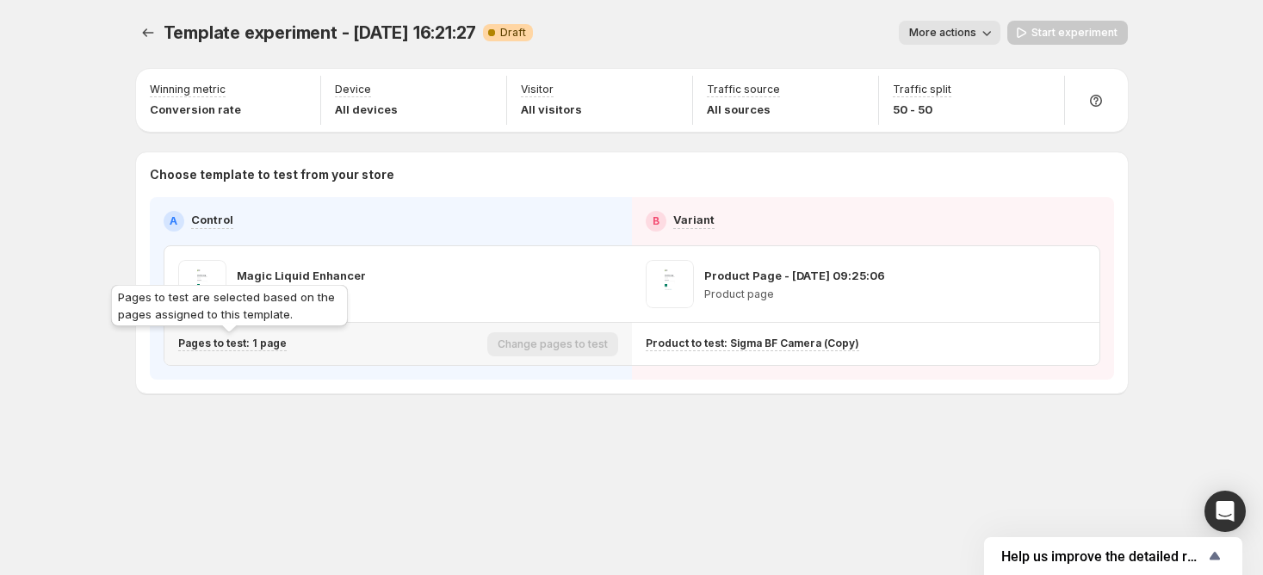
click at [231, 345] on p "Pages to test: 1 page" at bounding box center [232, 344] width 108 height 14
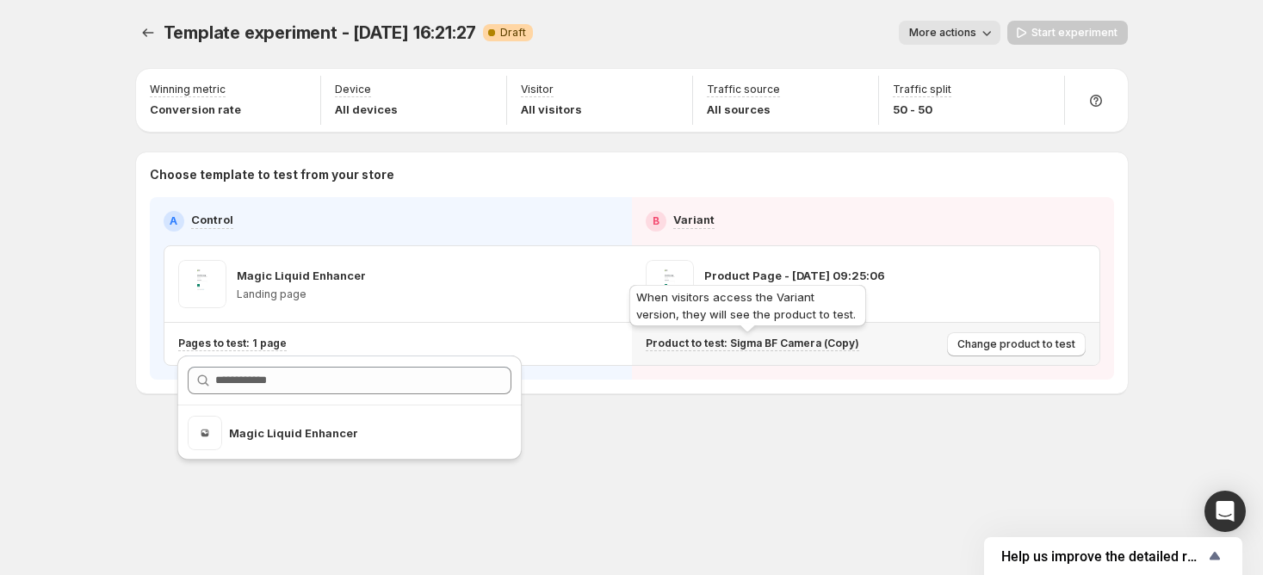
click at [729, 337] on p "Product to test: Sigma BF Camera (Copy)" at bounding box center [752, 344] width 213 height 14
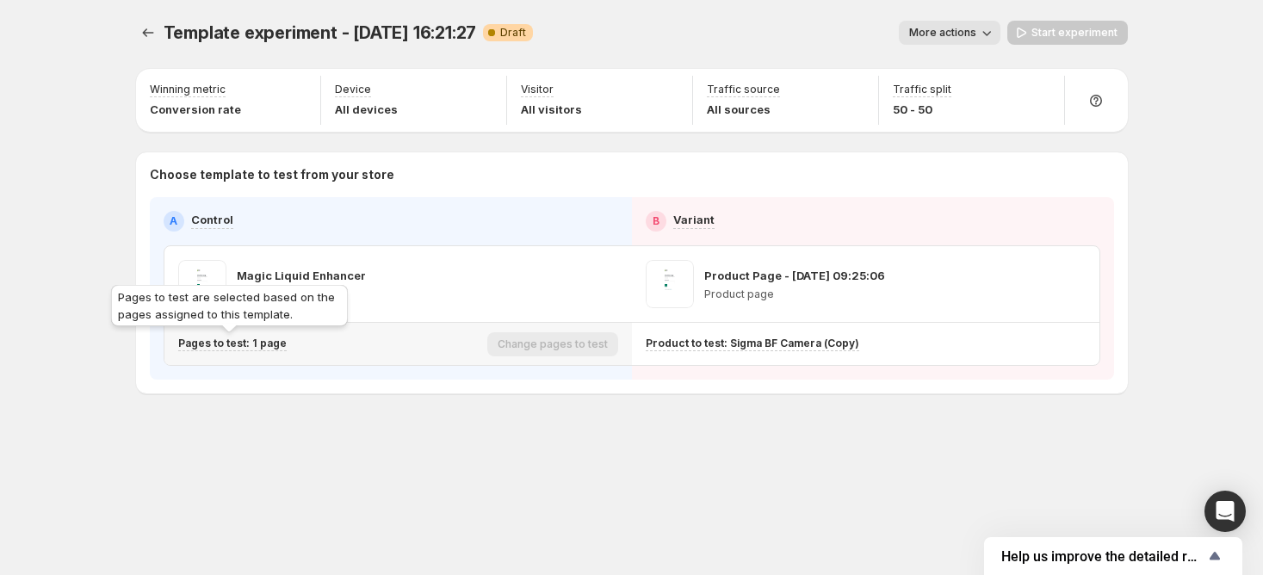
click at [263, 342] on p "Pages to test: 1 page" at bounding box center [232, 344] width 108 height 14
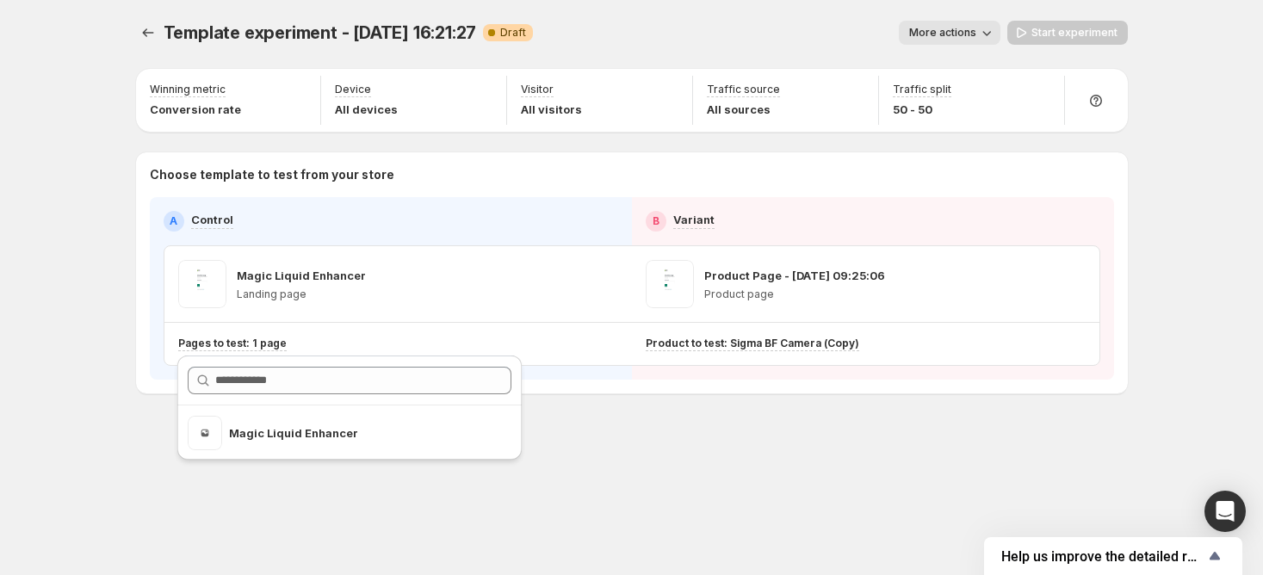
click at [108, 160] on div "Template experiment - Aug 21, 16:21:27. This page is ready Template experiment …" at bounding box center [631, 287] width 1263 height 575
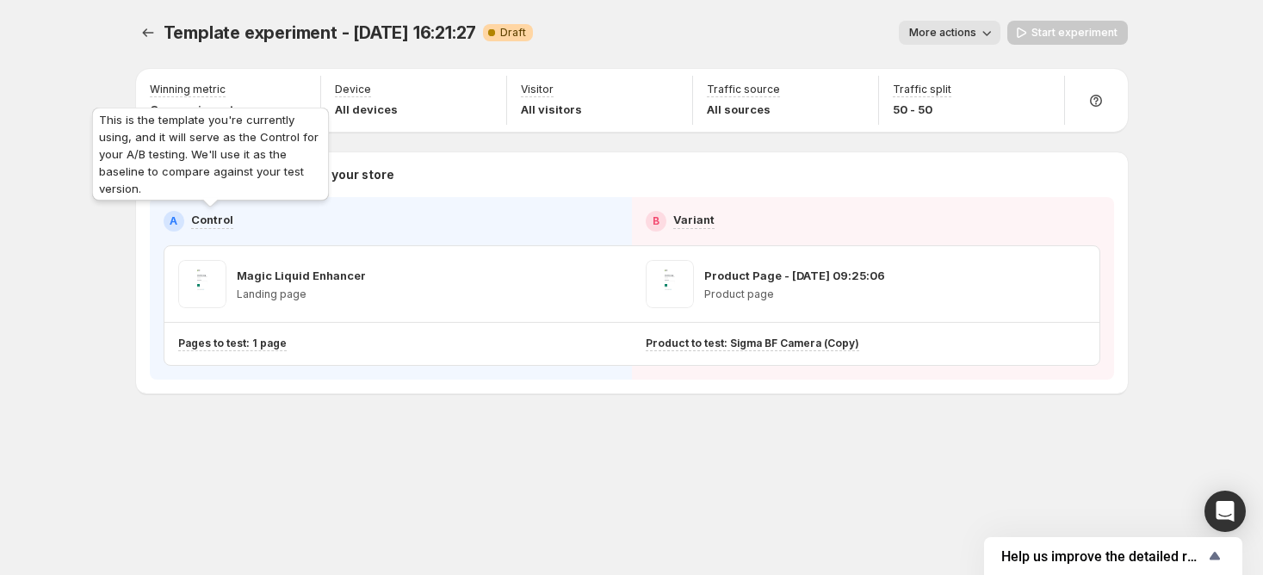
click at [220, 221] on p "Control" at bounding box center [212, 219] width 42 height 17
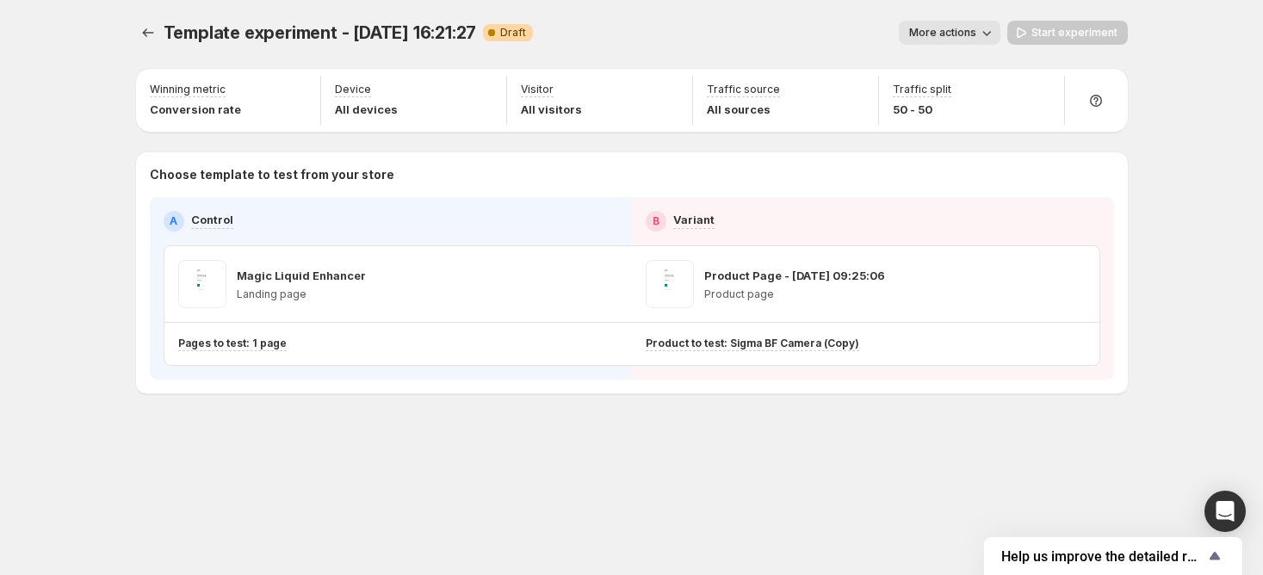
click at [290, 221] on div "A Control" at bounding box center [391, 221] width 454 height 21
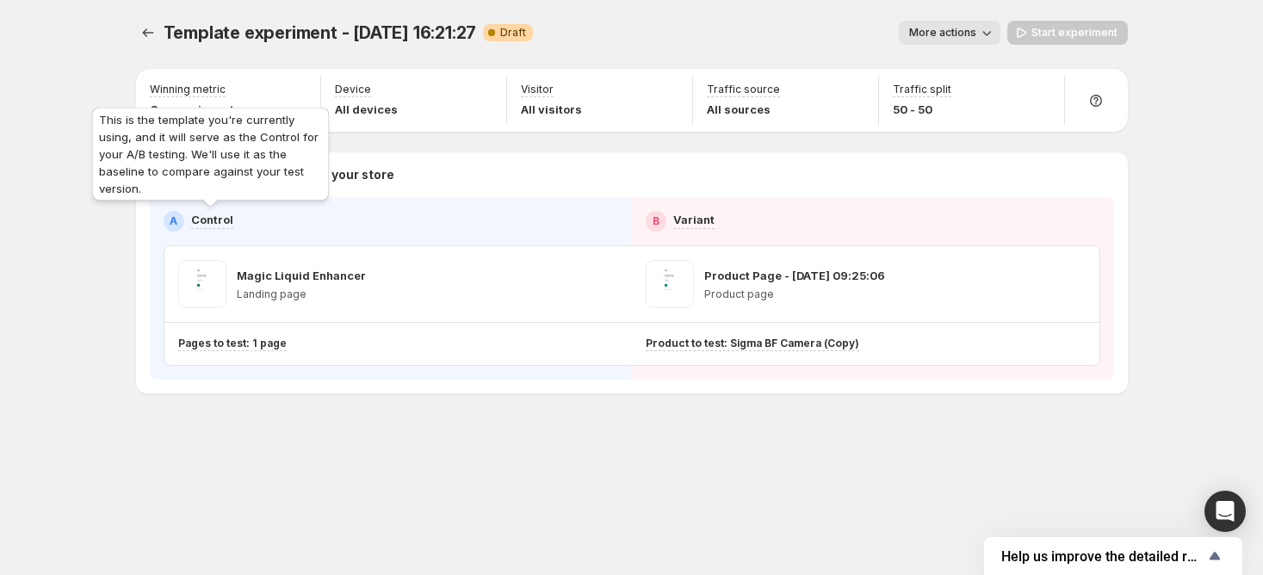
click at [224, 224] on p "Control" at bounding box center [212, 219] width 42 height 17
drag, startPoint x: 188, startPoint y: 215, endPoint x: 242, endPoint y: 219, distance: 54.3
click at [226, 215] on div "A Control" at bounding box center [391, 221] width 454 height 21
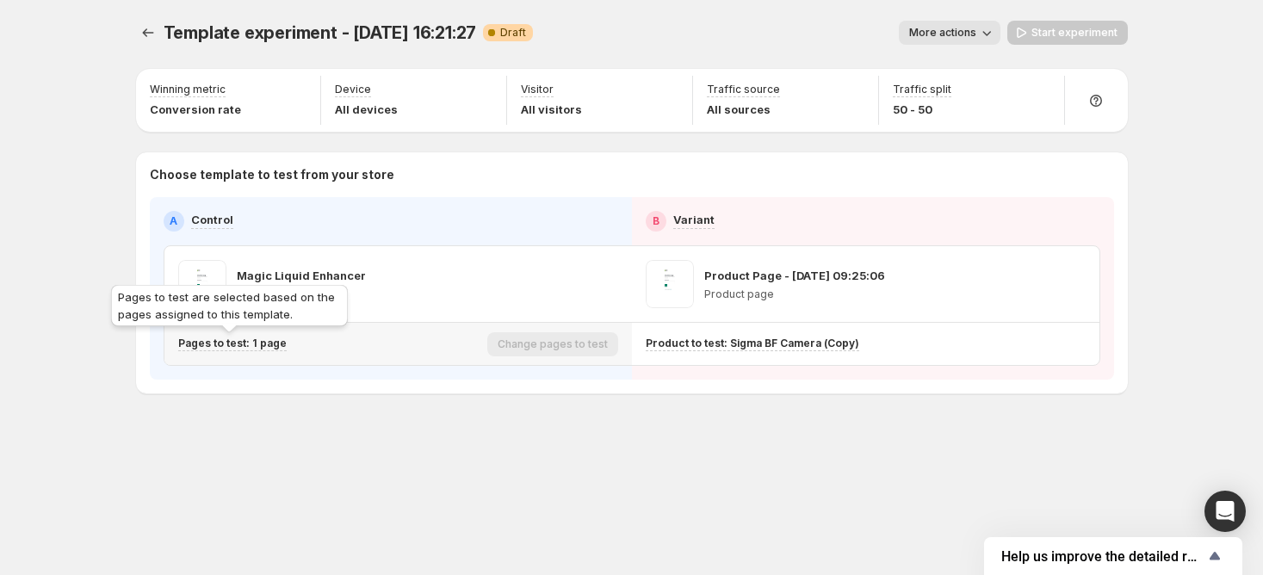
click at [213, 345] on p "Pages to test: 1 page" at bounding box center [232, 344] width 108 height 14
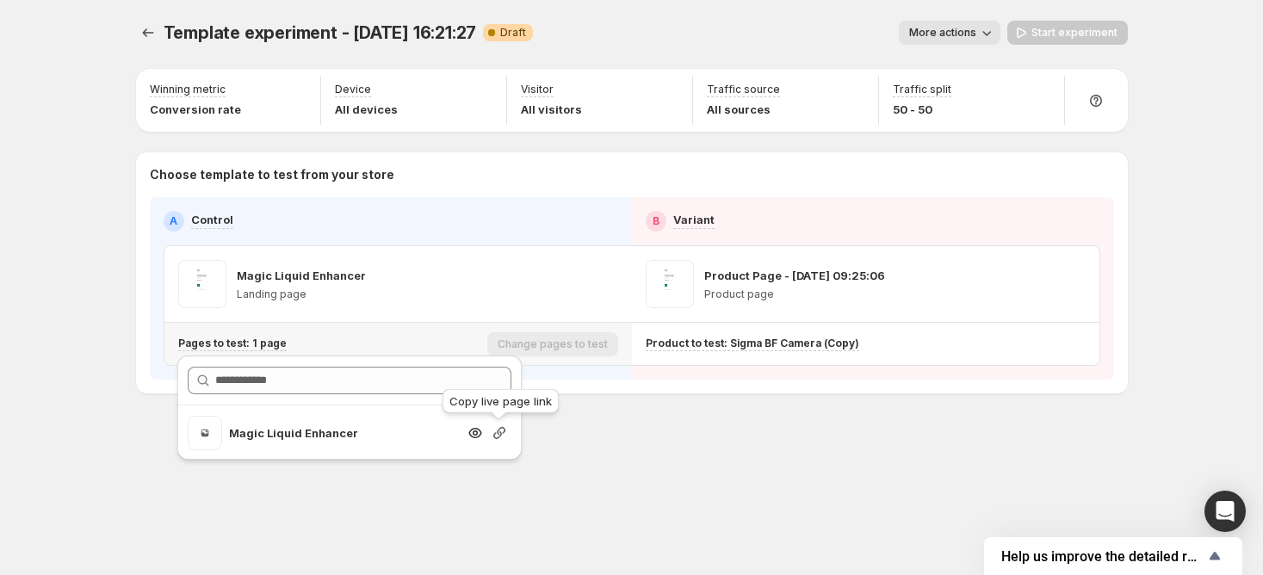
click at [493, 430] on icon "Search for and select a customer segment" at bounding box center [499, 432] width 17 height 17
click at [496, 423] on div "Search for and select a customer segment" at bounding box center [487, 433] width 48 height 34
click at [487, 436] on div "Search for and select a customer segment" at bounding box center [499, 432] width 24 height 17
click at [498, 434] on icon "Search for and select a customer segment" at bounding box center [499, 433] width 12 height 12
click at [158, 38] on button "Experiments" at bounding box center [148, 33] width 24 height 24
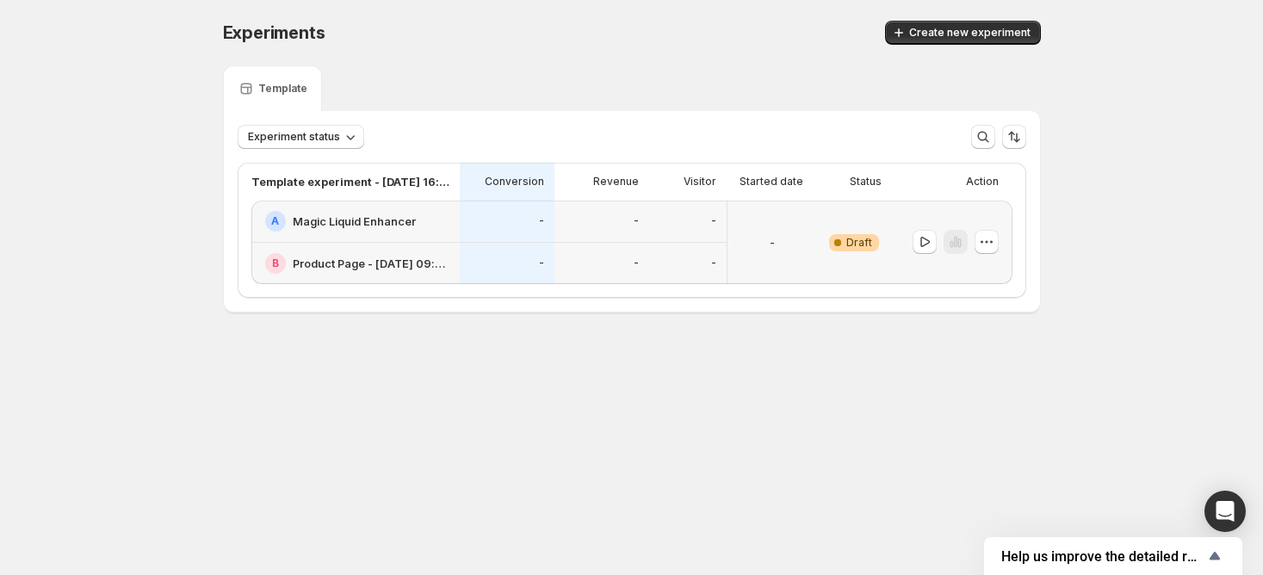
click at [959, 244] on div at bounding box center [955, 242] width 24 height 25
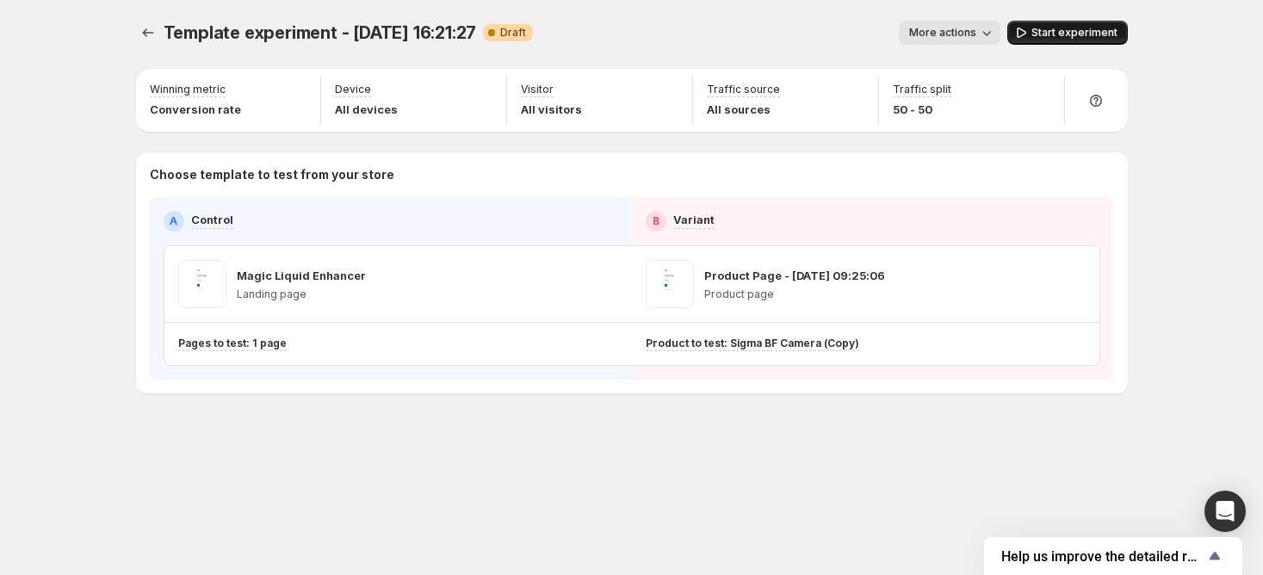
click at [1088, 42] on button "Start experiment" at bounding box center [1067, 33] width 120 height 24
click at [154, 34] on icon "Experiments" at bounding box center [147, 32] width 17 height 17
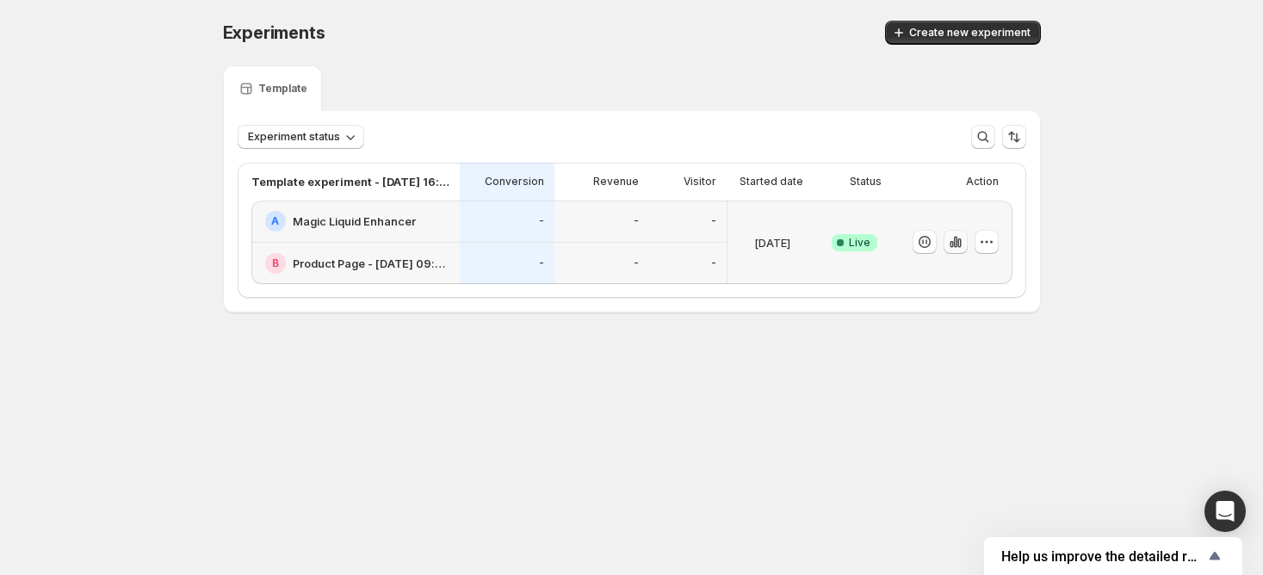
click at [964, 238] on button "button" at bounding box center [955, 242] width 24 height 24
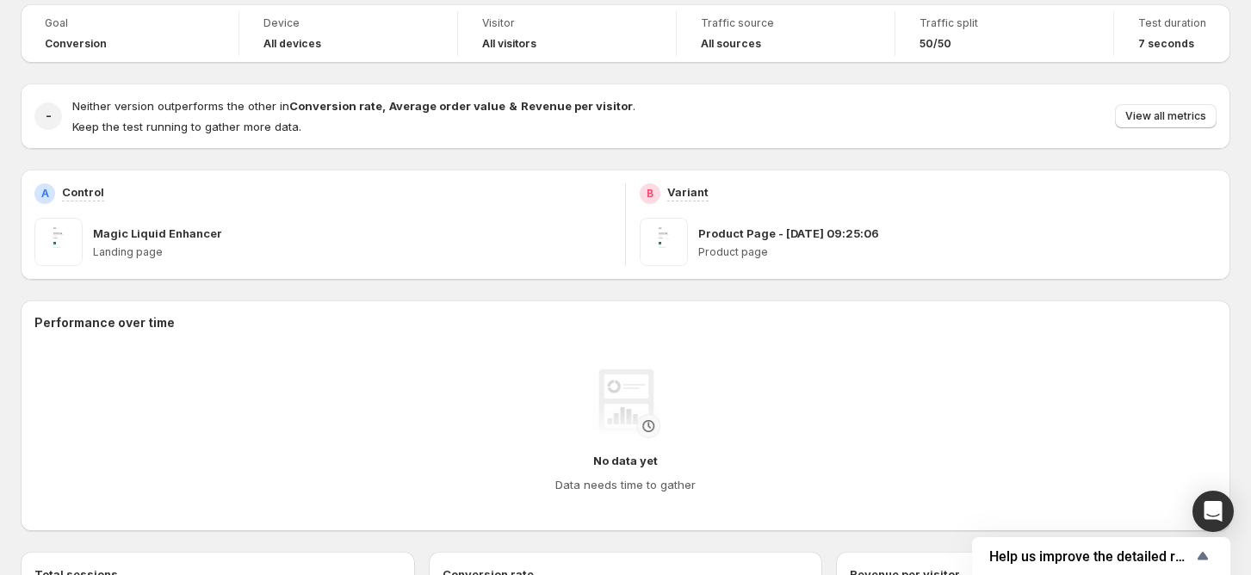
scroll to position [79, 0]
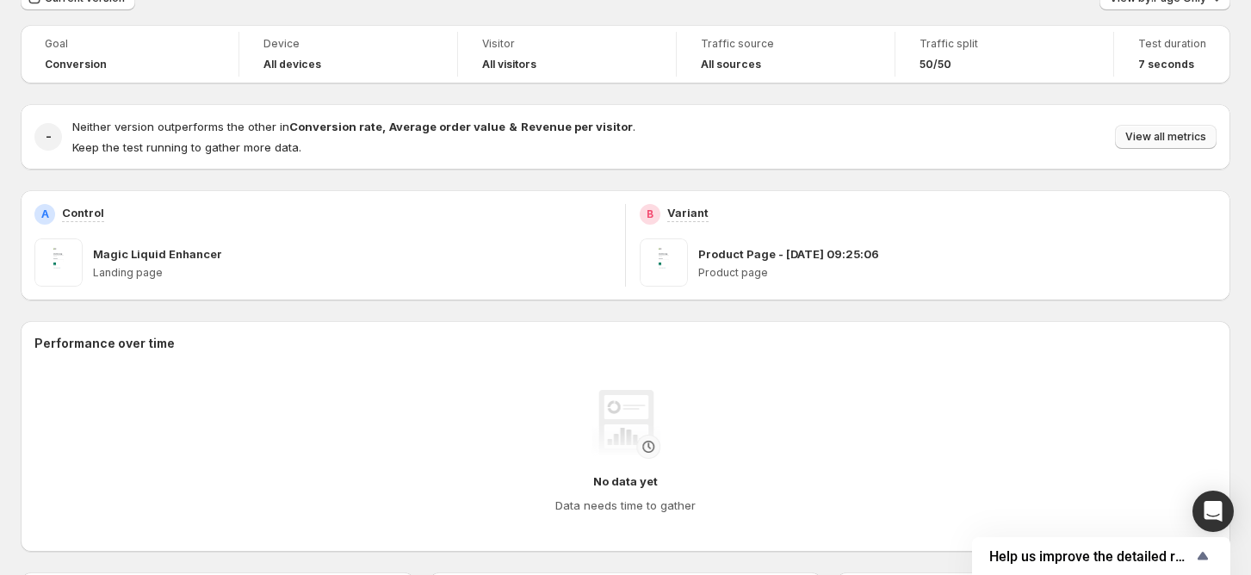
click at [1164, 132] on span "View all metrics" at bounding box center [1165, 137] width 81 height 14
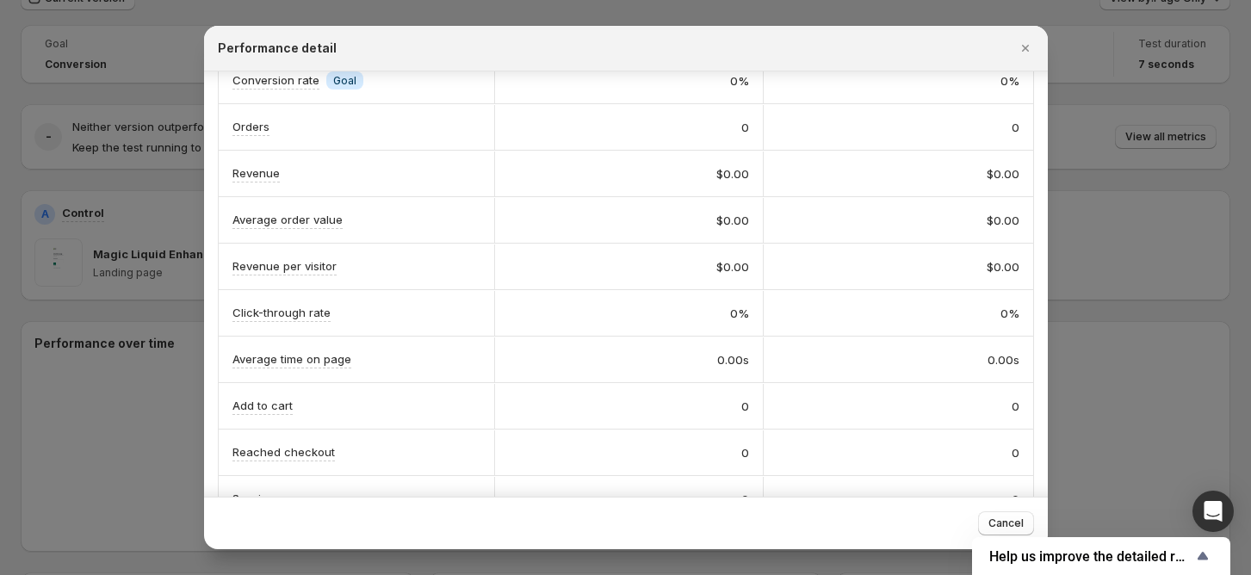
scroll to position [0, 0]
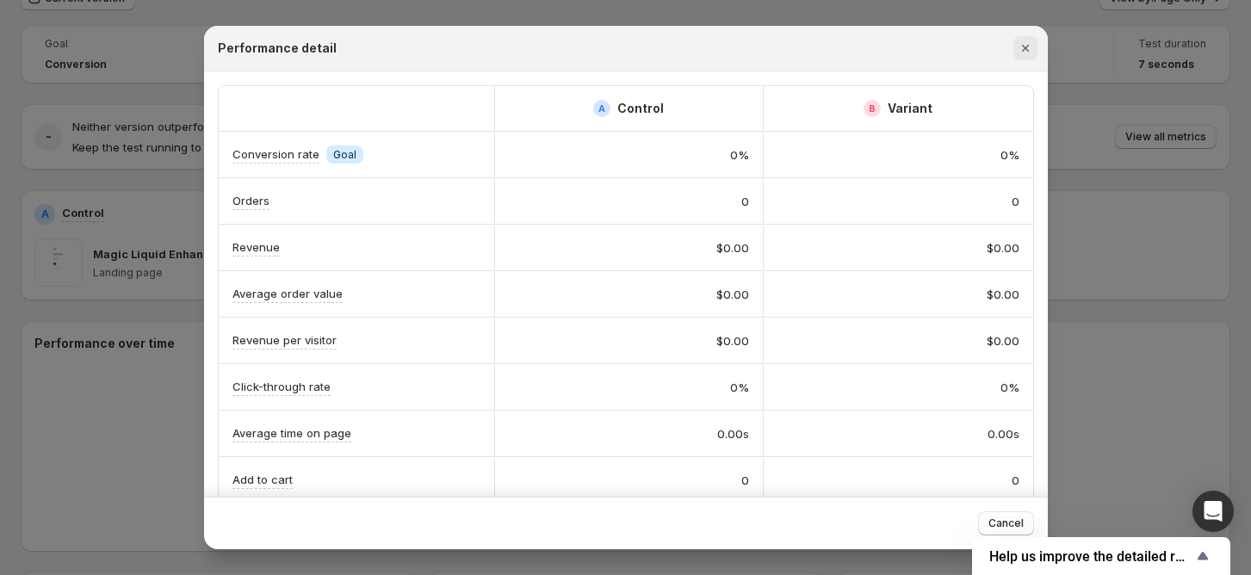
click at [1019, 46] on icon "Close" at bounding box center [1024, 48] width 17 height 17
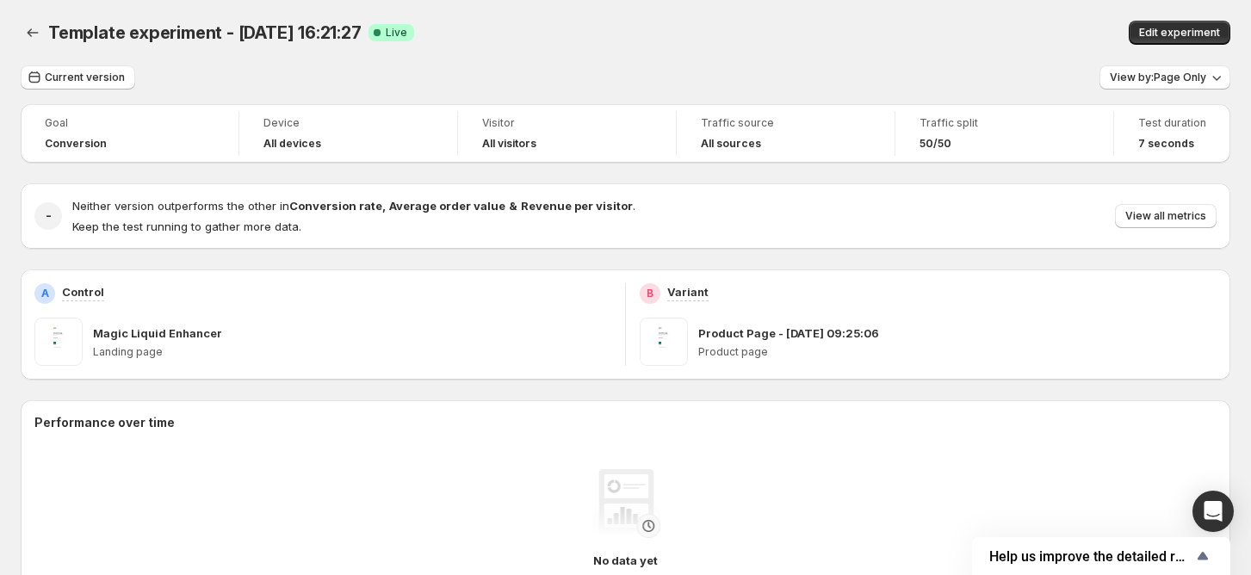
click at [951, 141] on span "50/50" at bounding box center [935, 144] width 32 height 14
click at [1152, 29] on span "Edit experiment" at bounding box center [1179, 33] width 81 height 14
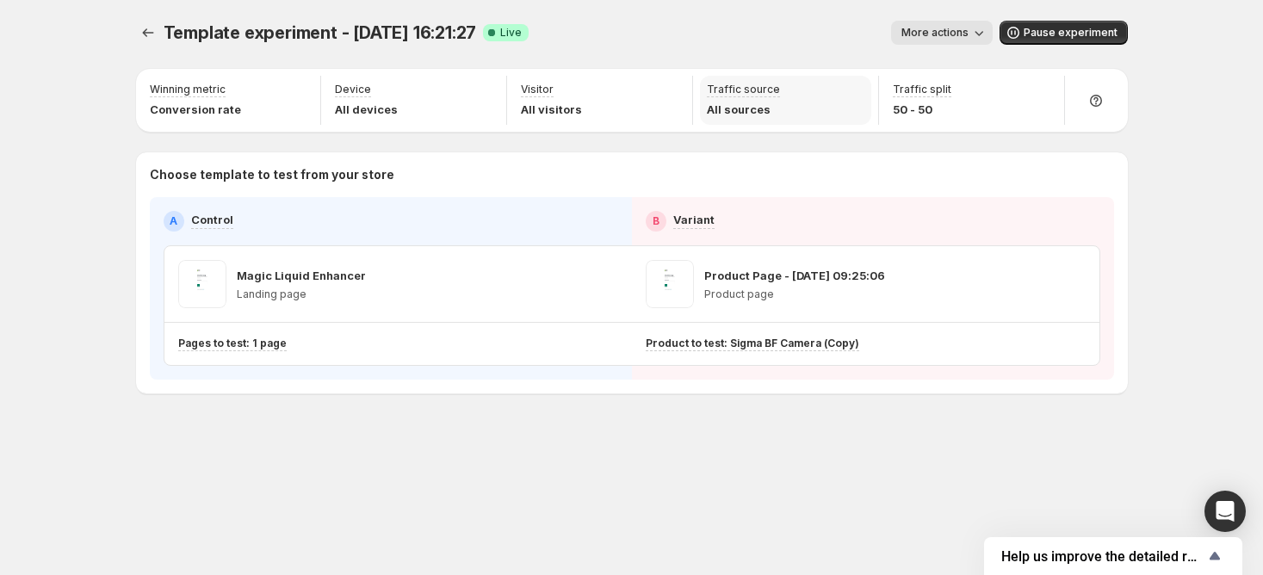
click at [840, 83] on div "Traffic source All sources" at bounding box center [785, 100] width 171 height 49
click at [1036, 38] on span "Pause experiment" at bounding box center [1070, 33] width 94 height 14
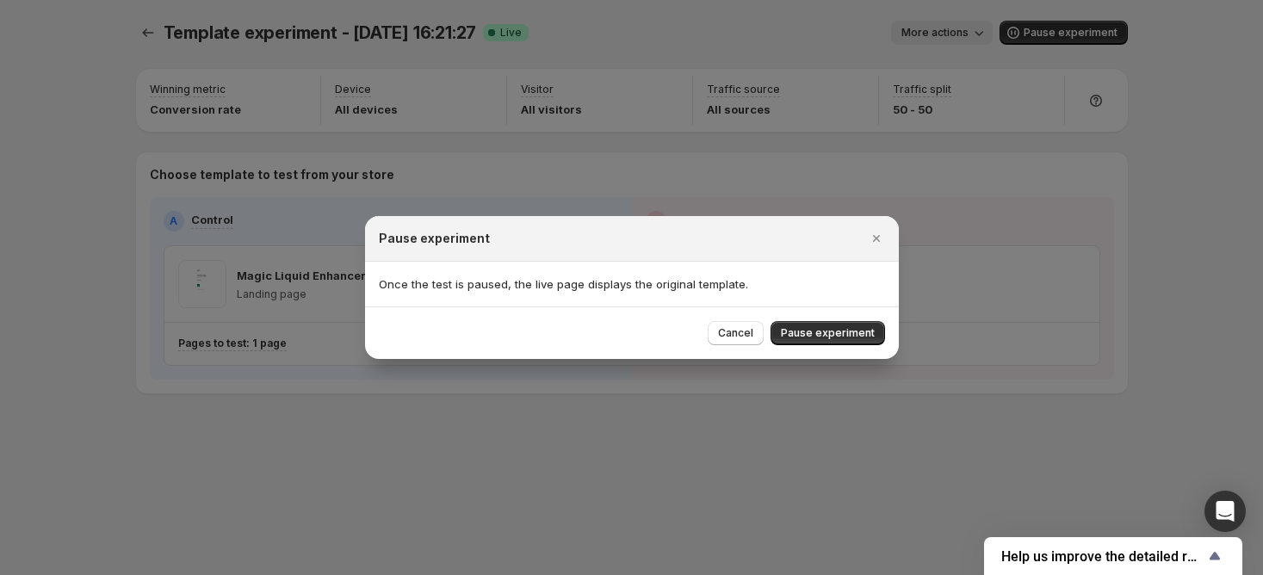
drag, startPoint x: 851, startPoint y: 331, endPoint x: 841, endPoint y: 309, distance: 23.9
click at [850, 332] on span "Pause experiment" at bounding box center [828, 333] width 94 height 14
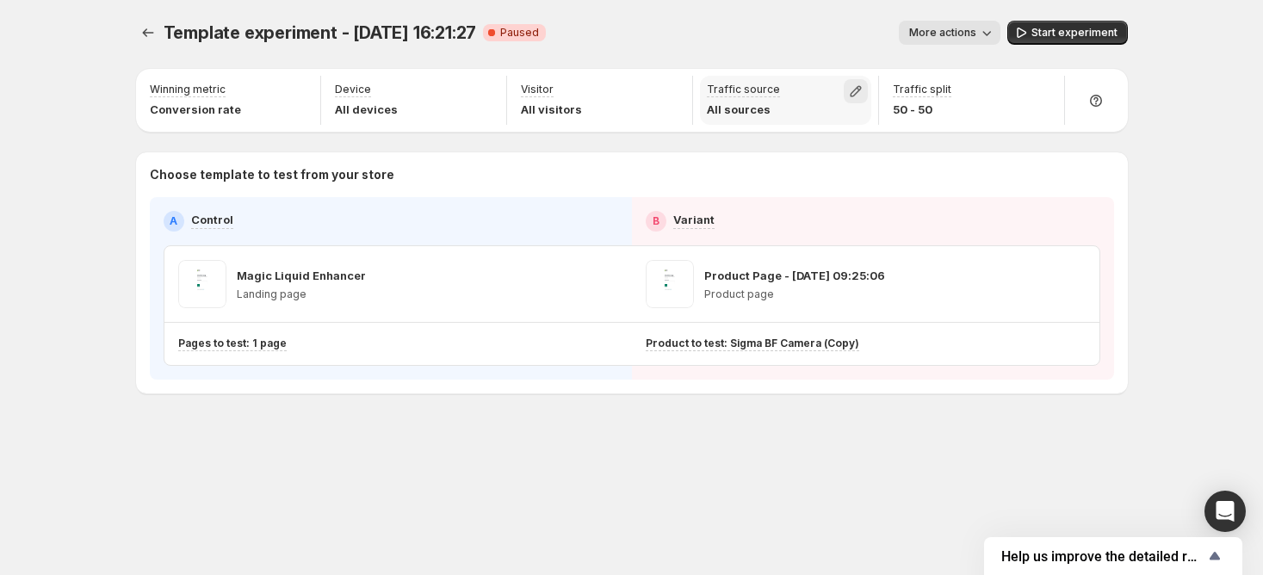
click at [860, 95] on icon "button" at bounding box center [855, 91] width 17 height 17
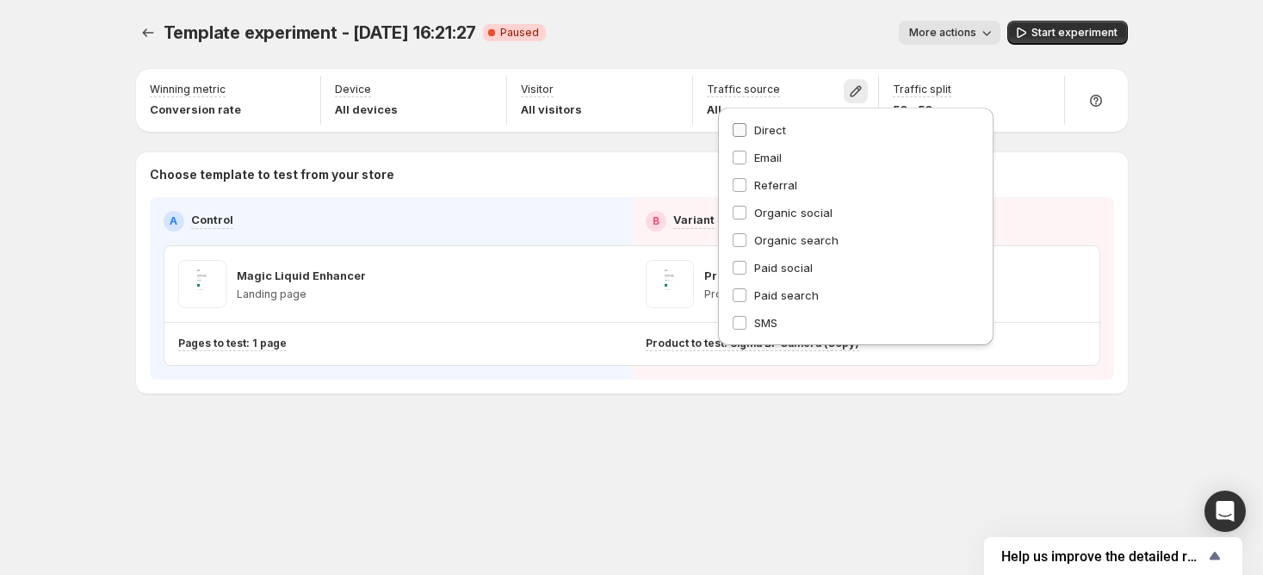
click at [757, 127] on span "Direct" at bounding box center [770, 130] width 32 height 14
click at [759, 154] on span "Email" at bounding box center [768, 158] width 28 height 14
click at [761, 182] on span "Referral" at bounding box center [775, 185] width 43 height 14
click at [764, 210] on span "Organic social" at bounding box center [793, 213] width 78 height 14
click at [769, 235] on span "Organic search" at bounding box center [796, 240] width 84 height 14
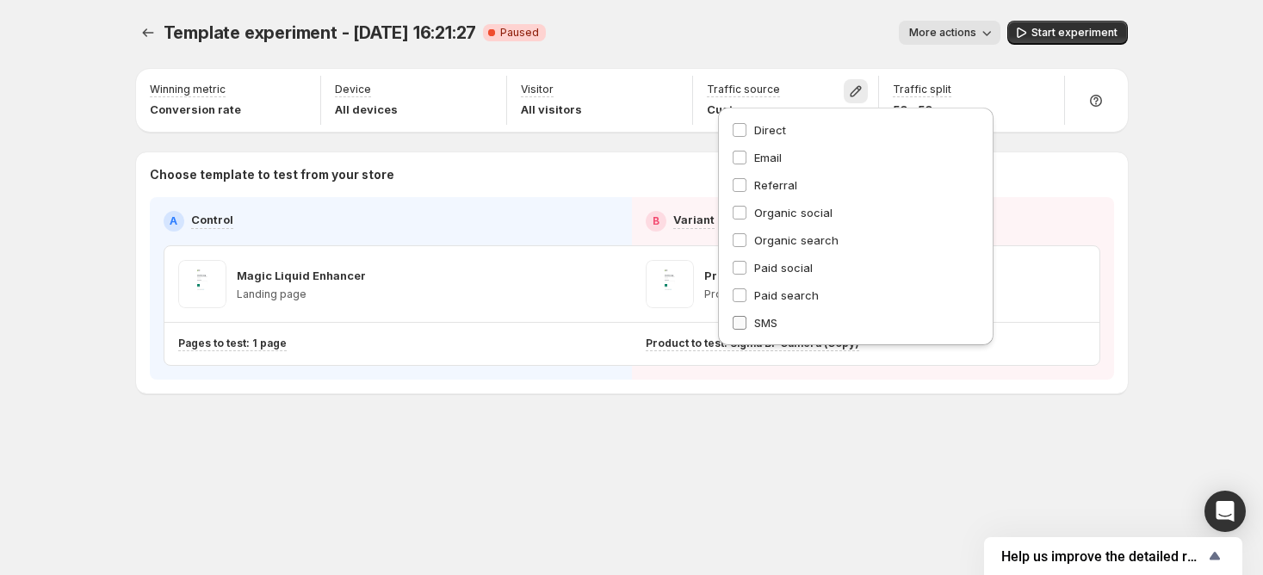
click at [749, 320] on label "SMS" at bounding box center [856, 322] width 248 height 17
click at [751, 243] on label "Organic search" at bounding box center [856, 240] width 248 height 17
click at [761, 211] on span "Organic social" at bounding box center [793, 213] width 78 height 14
click at [825, 207] on span "Organic social" at bounding box center [793, 213] width 78 height 14
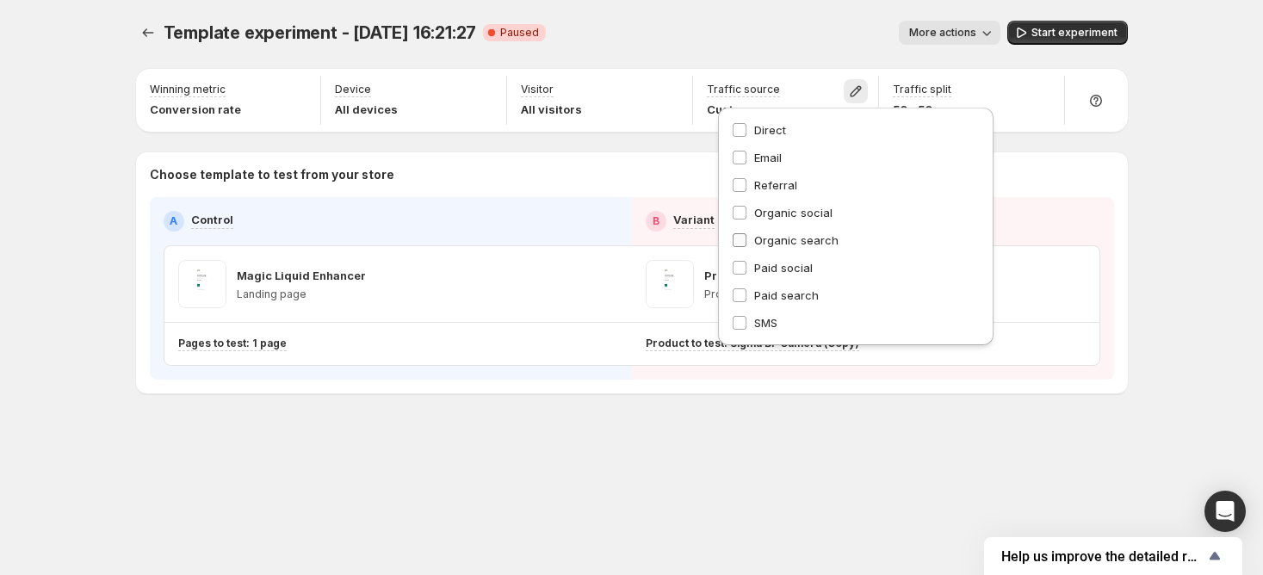
click at [819, 247] on span "Organic search" at bounding box center [796, 240] width 84 height 17
click at [767, 321] on span "SMS" at bounding box center [765, 323] width 23 height 14
click at [533, 471] on div "Template experiment - [DATE] 16:21:27. This page is ready Template experiment -…" at bounding box center [631, 243] width 1033 height 486
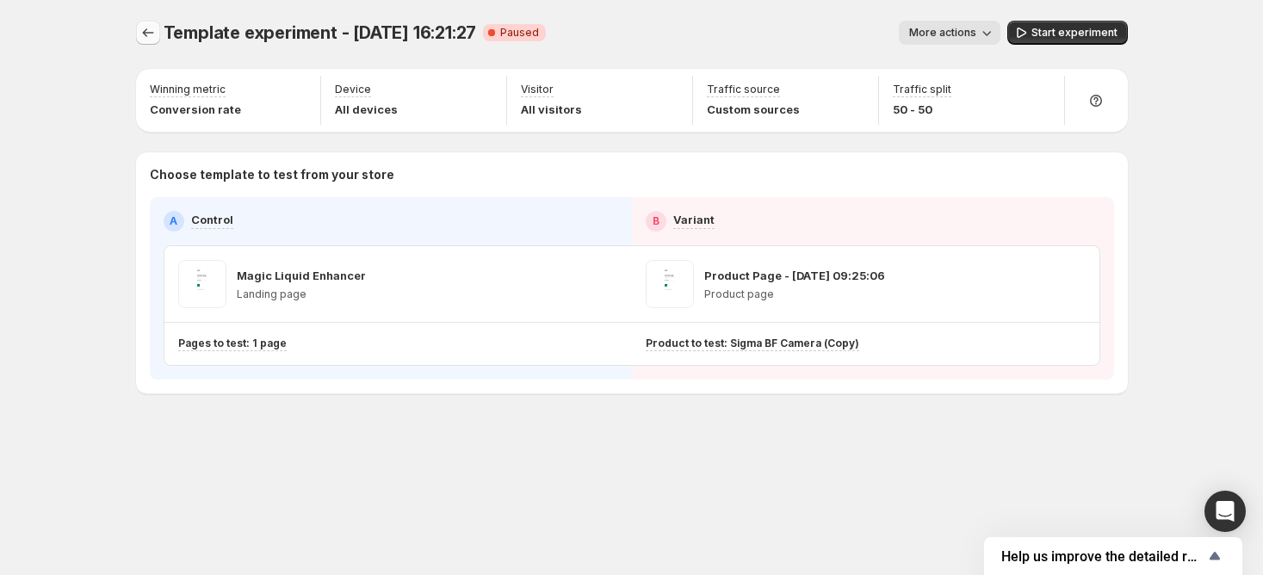
click at [149, 29] on icon "Experiments" at bounding box center [147, 32] width 17 height 17
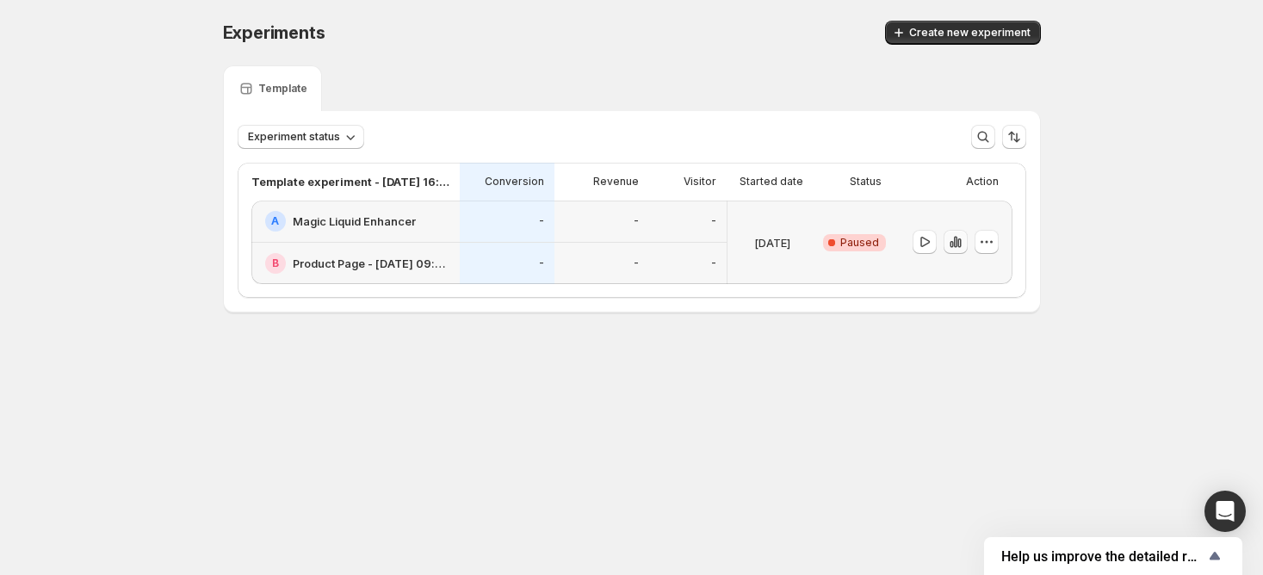
click at [957, 238] on icon "button" at bounding box center [955, 241] width 17 height 17
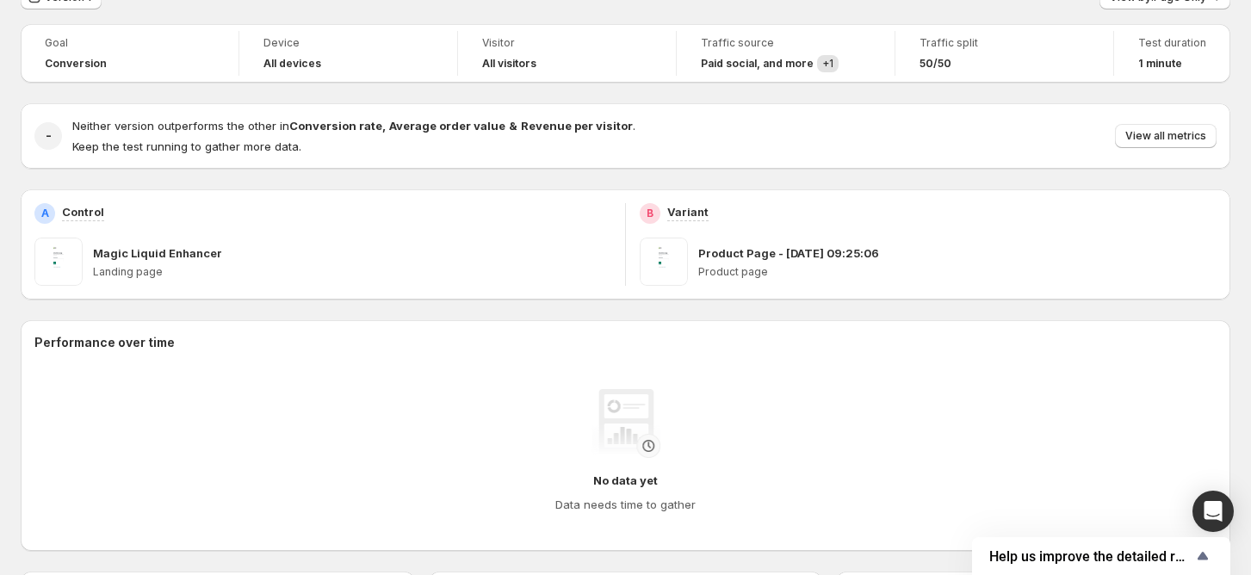
scroll to position [79, 0]
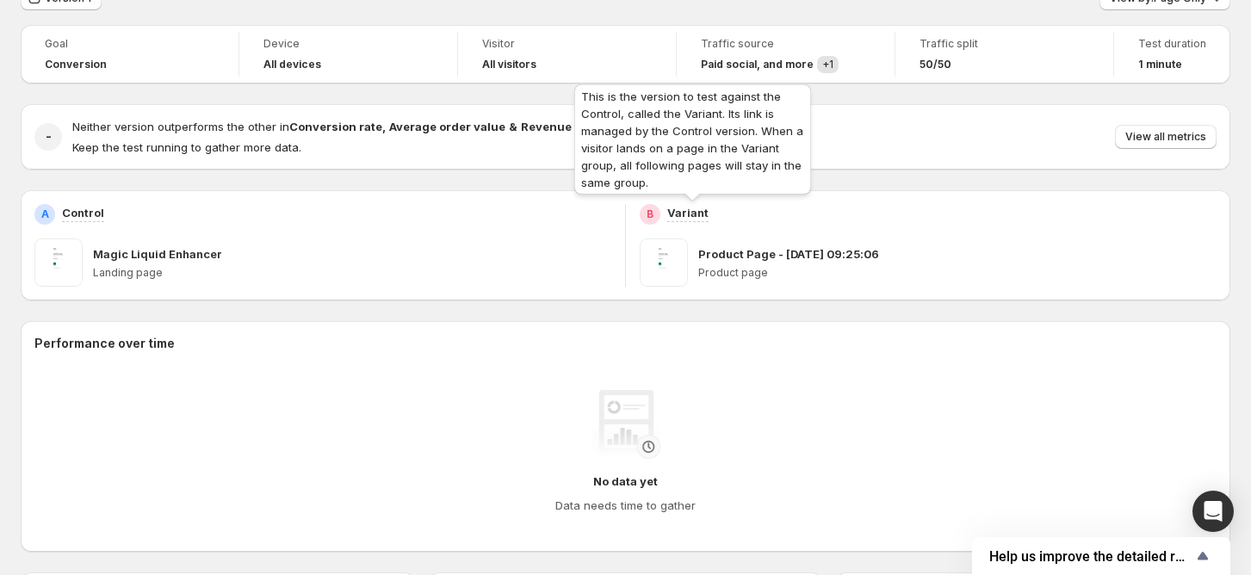
click at [690, 211] on p "Variant" at bounding box center [687, 212] width 41 height 17
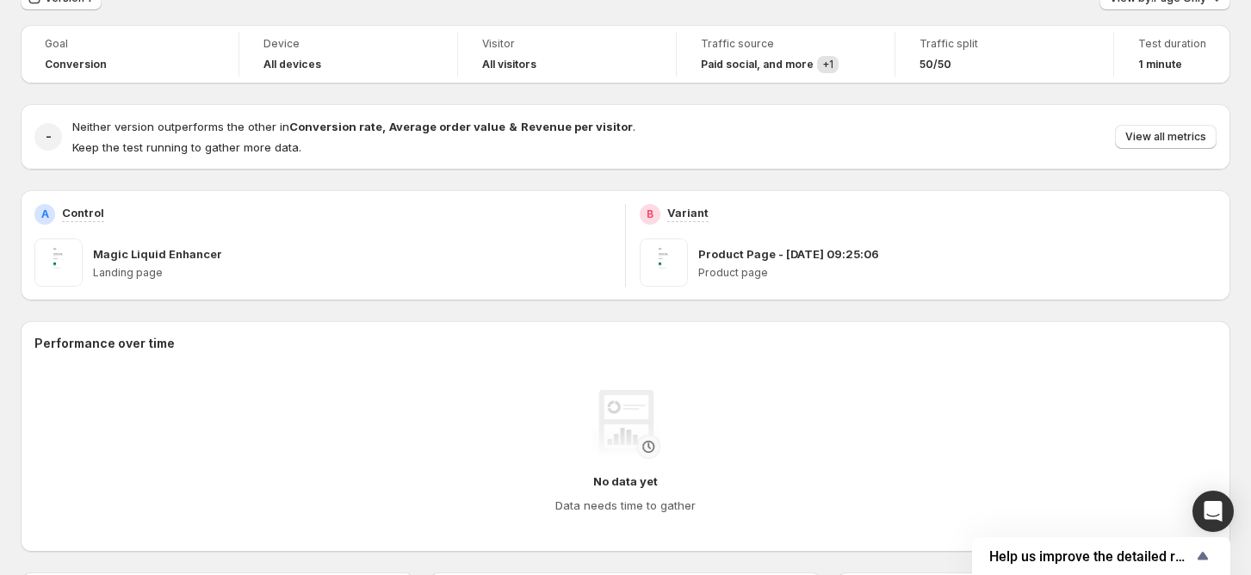
click at [488, 213] on div "A Control" at bounding box center [322, 214] width 577 height 21
click at [1201, 138] on span "View all metrics" at bounding box center [1165, 137] width 81 height 14
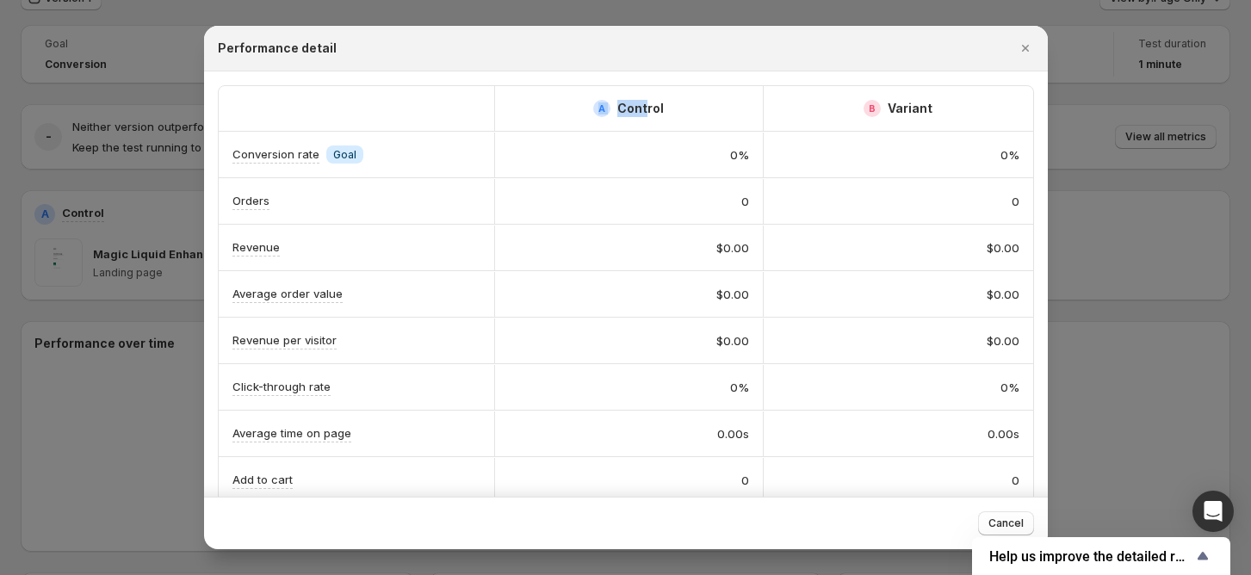
drag, startPoint x: 600, startPoint y: 109, endPoint x: 646, endPoint y: 109, distance: 45.6
click at [646, 109] on div "A Control" at bounding box center [628, 108] width 71 height 17
click at [646, 146] on div "0%" at bounding box center [629, 154] width 240 height 17
drag, startPoint x: 582, startPoint y: 104, endPoint x: 666, endPoint y: 107, distance: 84.4
click at [666, 107] on div "A Control" at bounding box center [629, 108] width 240 height 17
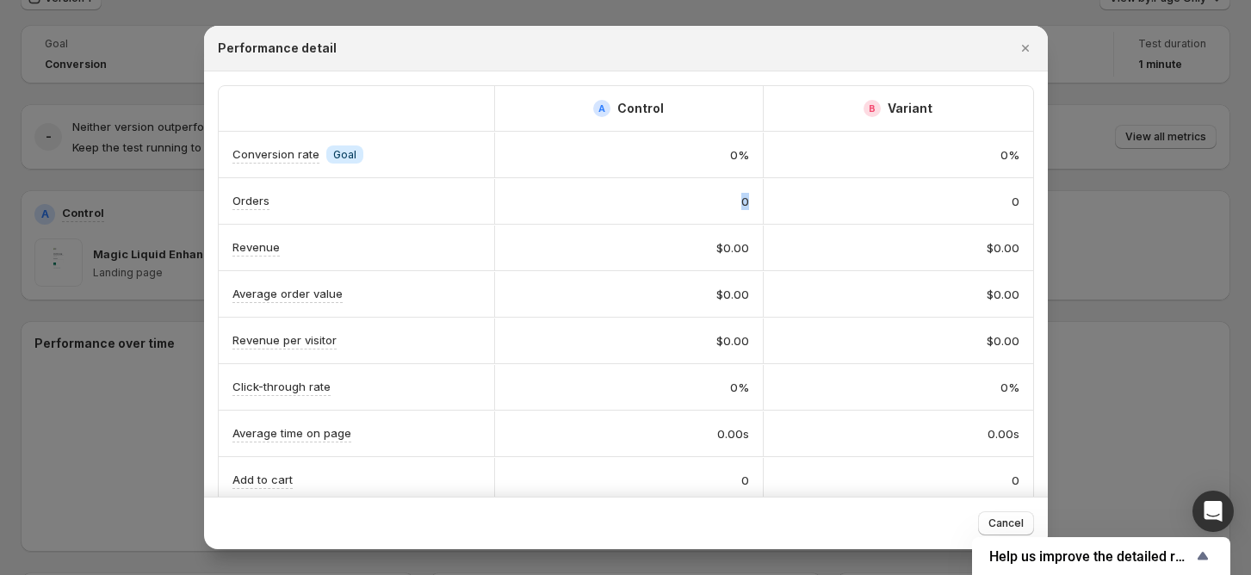
drag, startPoint x: 677, startPoint y: 196, endPoint x: 769, endPoint y: 189, distance: 92.4
click at [769, 189] on div "Orders 0 0" at bounding box center [626, 201] width 814 height 46
drag, startPoint x: 658, startPoint y: 148, endPoint x: 738, endPoint y: 153, distance: 80.2
click at [738, 153] on div "0%" at bounding box center [629, 154] width 240 height 17
drag, startPoint x: 890, startPoint y: 108, endPoint x: 966, endPoint y: 122, distance: 77.1
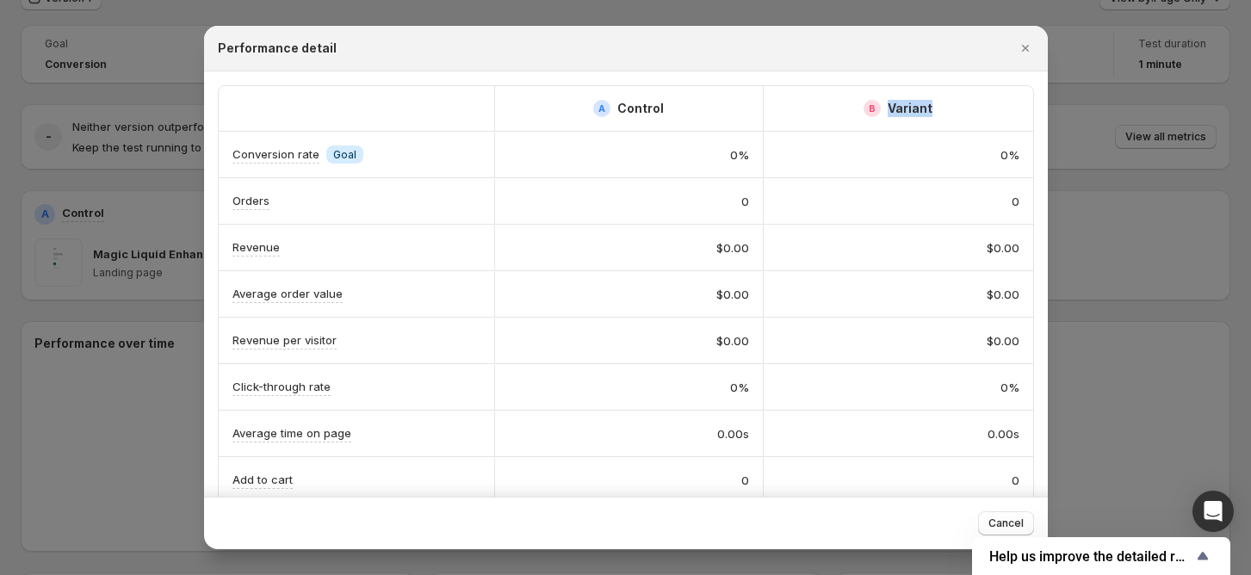
click at [955, 108] on div "B Variant" at bounding box center [898, 108] width 242 height 17
drag, startPoint x: 979, startPoint y: 151, endPoint x: 1009, endPoint y: 148, distance: 29.4
click at [1009, 148] on div "0%" at bounding box center [897, 155] width 269 height 45
drag, startPoint x: 958, startPoint y: 191, endPoint x: 1010, endPoint y: 200, distance: 53.2
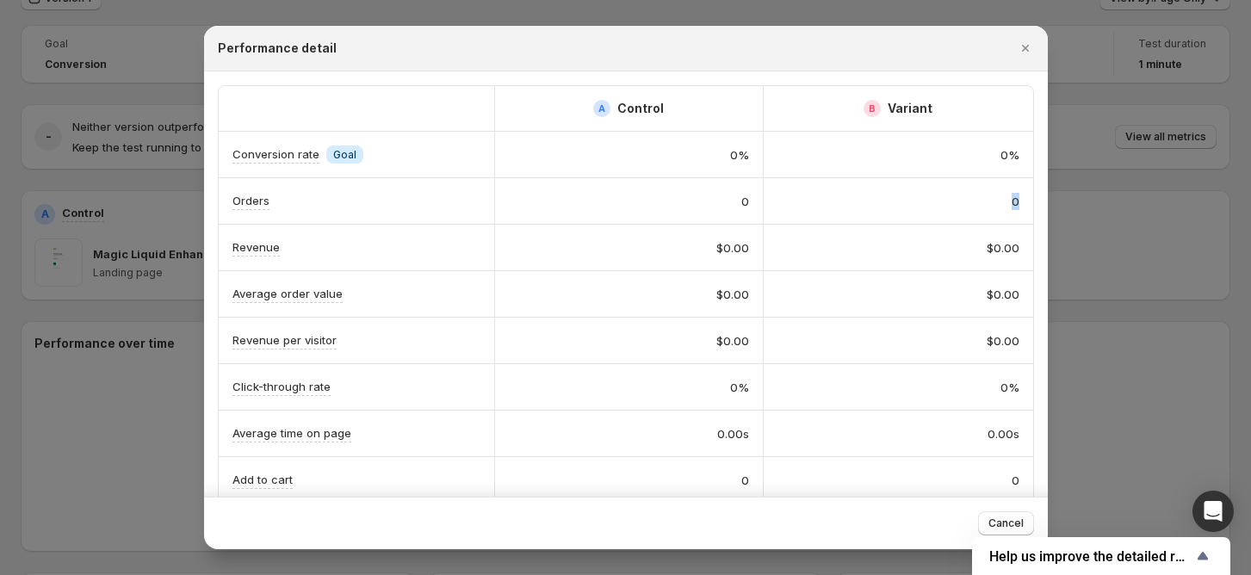
click at [1010, 200] on div "0" at bounding box center [897, 201] width 269 height 45
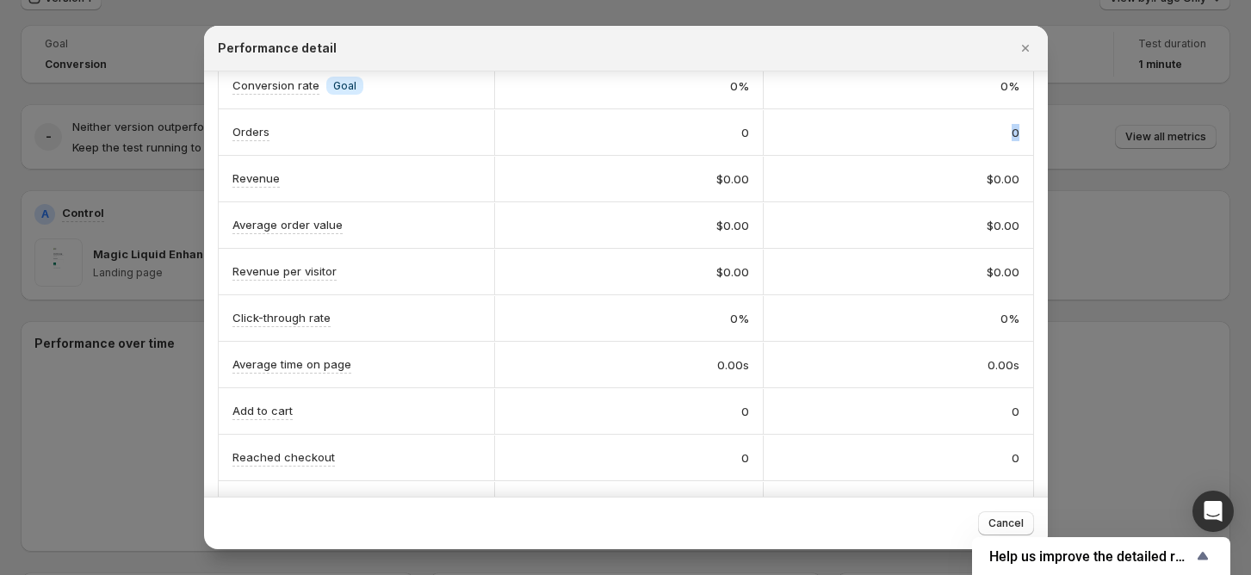
scroll to position [114, 0]
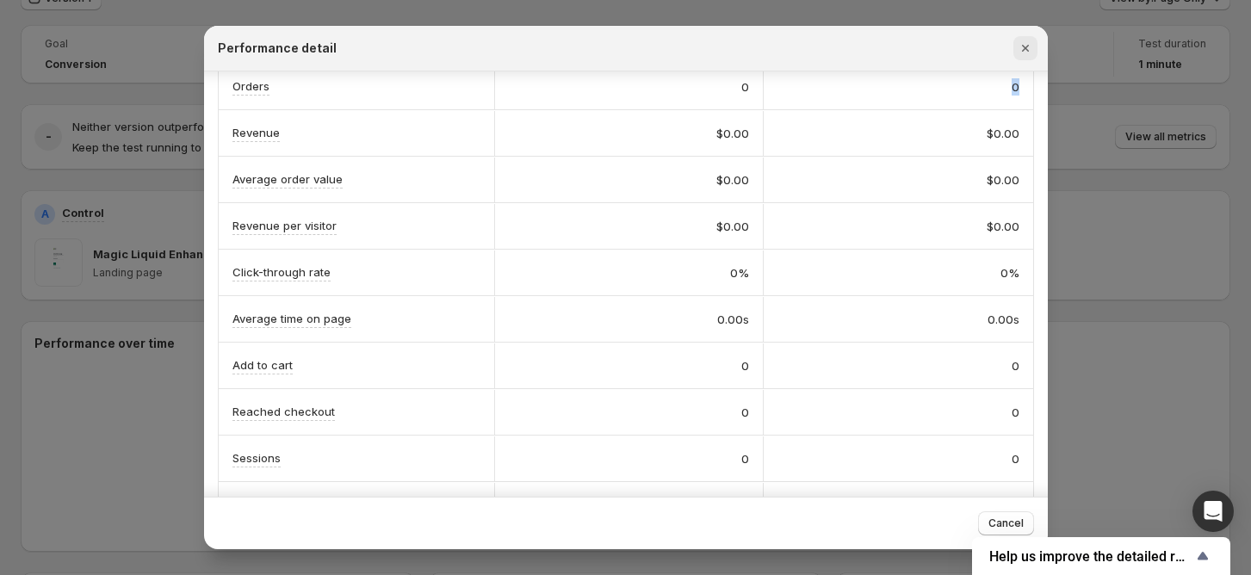
click at [1022, 48] on icon "Close" at bounding box center [1024, 48] width 17 height 17
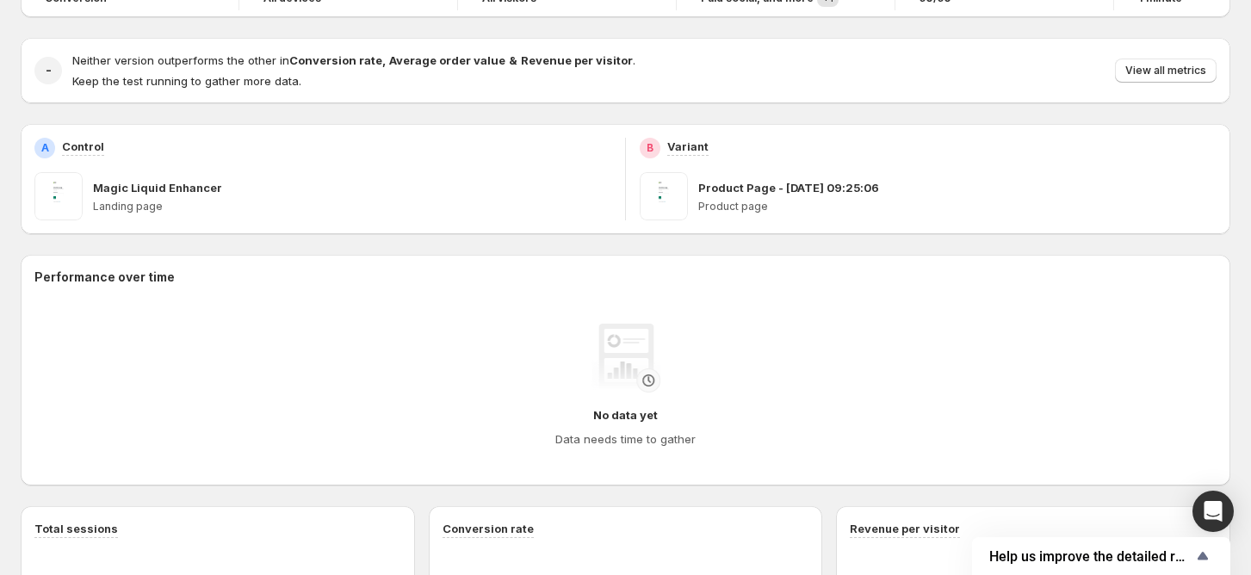
scroll to position [344, 0]
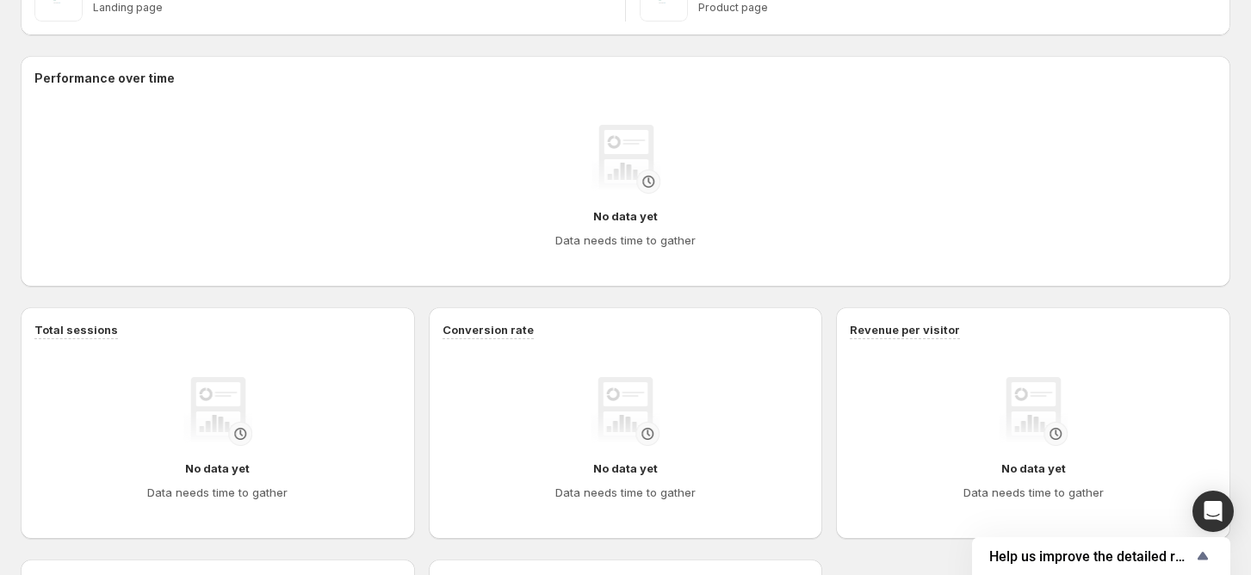
click at [241, 106] on div "No data yet Data needs time to gather" at bounding box center [625, 187] width 1182 height 172
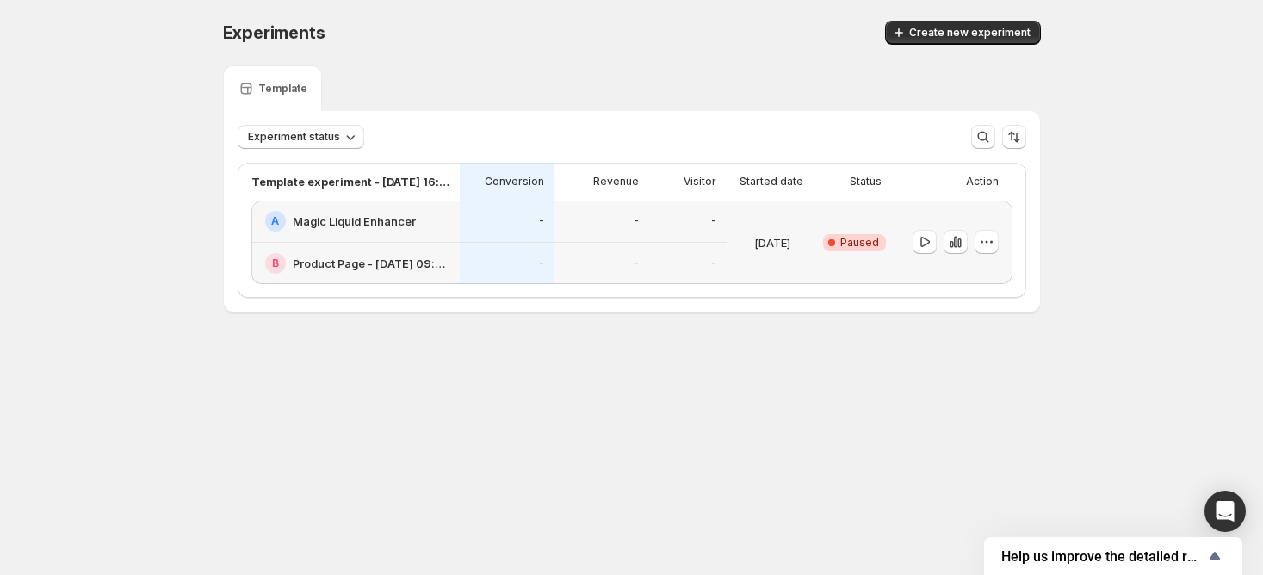
click at [332, 224] on h2 "Magic Liquid Enhancer" at bounding box center [354, 221] width 123 height 17
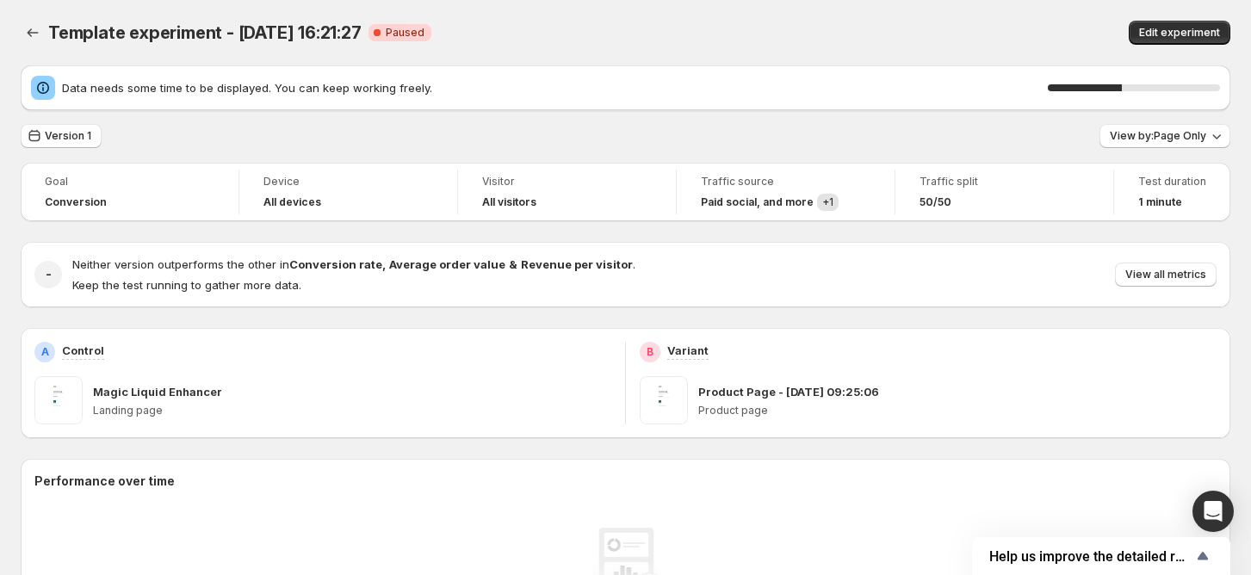
click at [516, 191] on div "Visitor" at bounding box center [567, 183] width 170 height 21
click at [1150, 30] on button "Edit experiment" at bounding box center [1179, 33] width 102 height 24
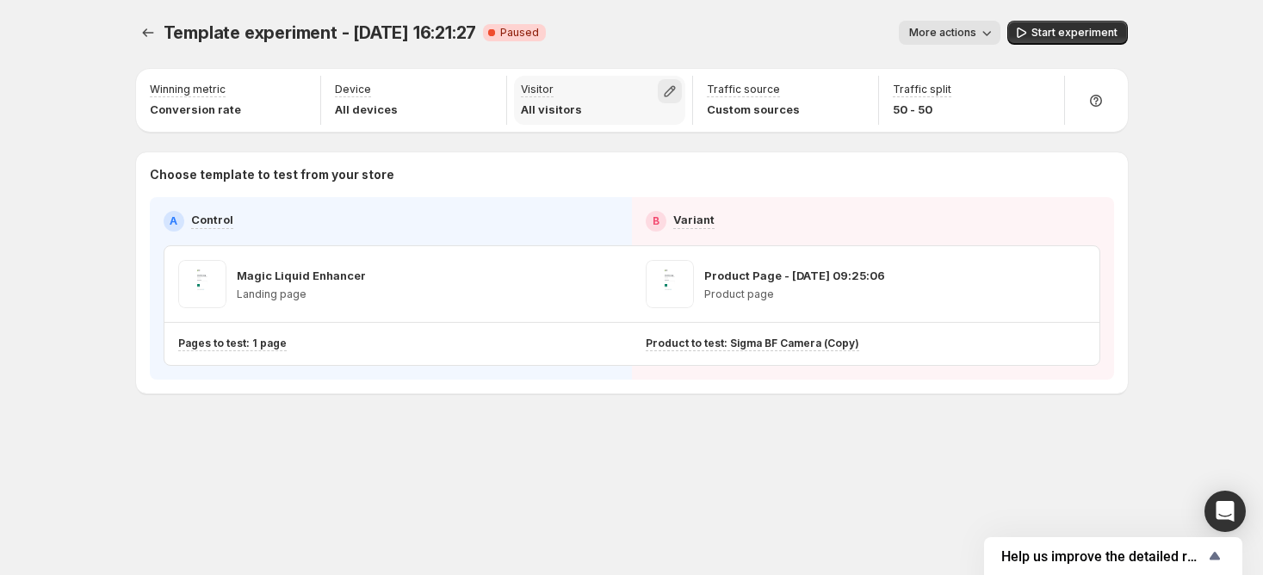
click at [676, 96] on icon "button" at bounding box center [669, 91] width 17 height 17
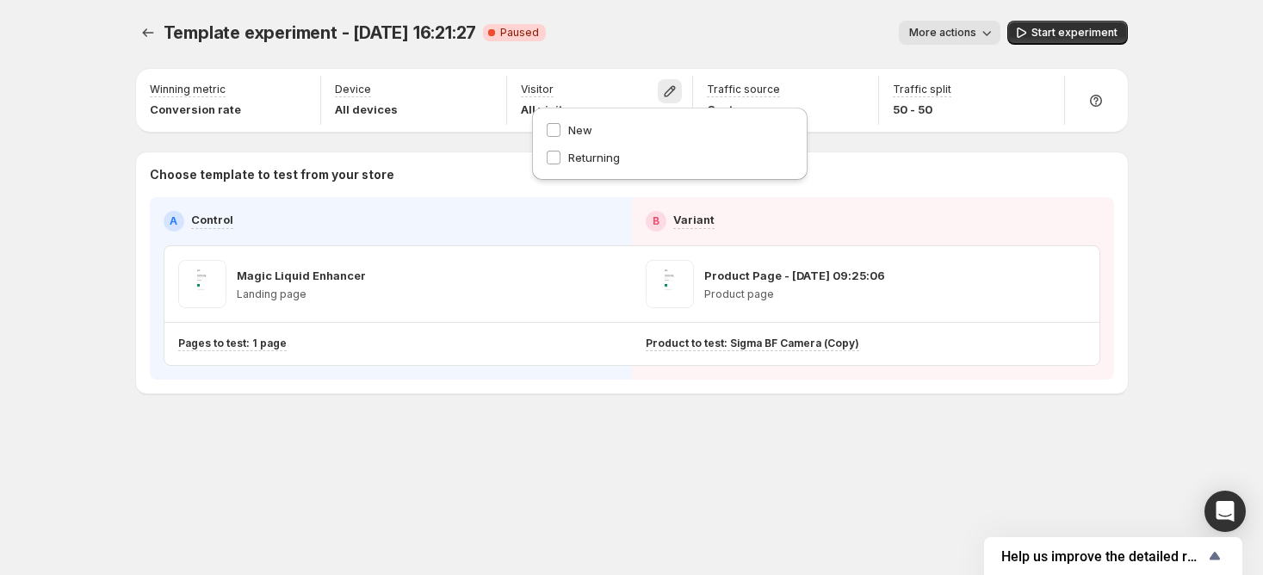
click at [895, 480] on div "Template experiment - [DATE] 16:21:27. This page is ready Template experiment -…" at bounding box center [631, 243] width 1033 height 486
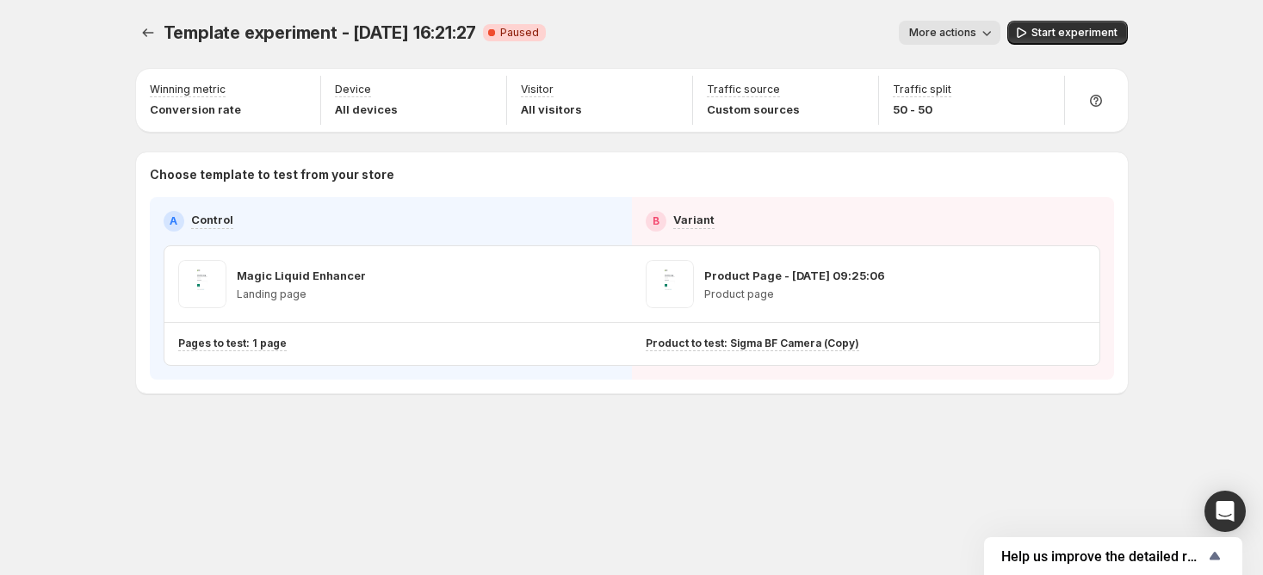
click at [629, 442] on div "Template experiment - [DATE] 16:21:27. This page is ready Template experiment -…" at bounding box center [631, 243] width 1033 height 486
click at [1040, 86] on icon "button" at bounding box center [1041, 91] width 17 height 17
click at [147, 33] on icon "Experiments" at bounding box center [147, 32] width 11 height 9
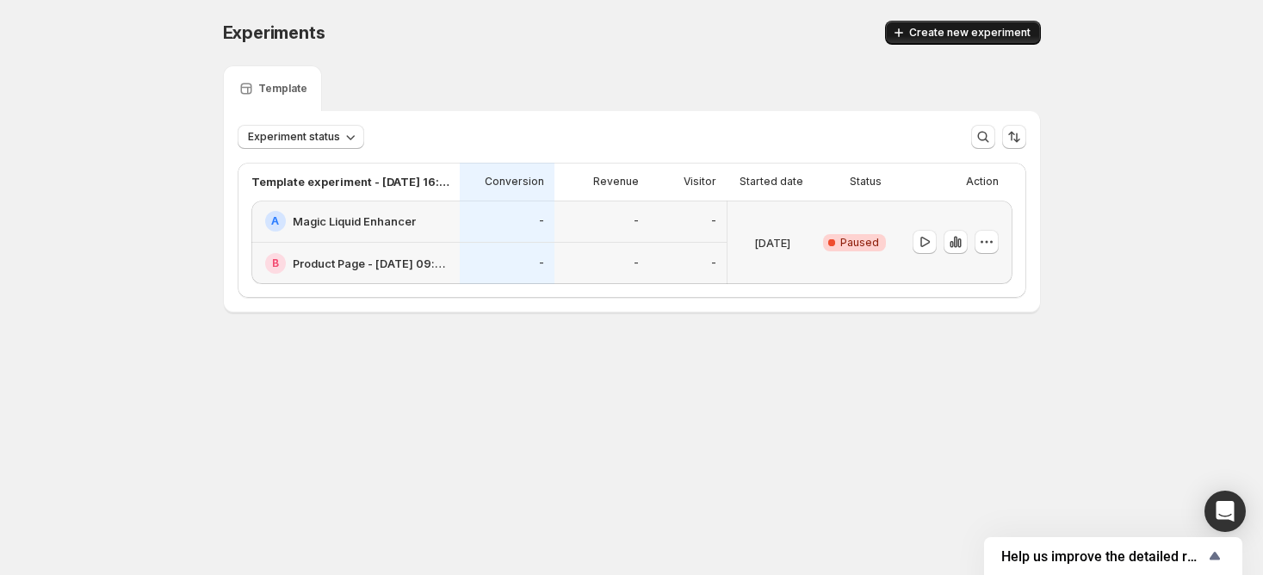
click at [978, 31] on span "Create new experiment" at bounding box center [969, 33] width 121 height 14
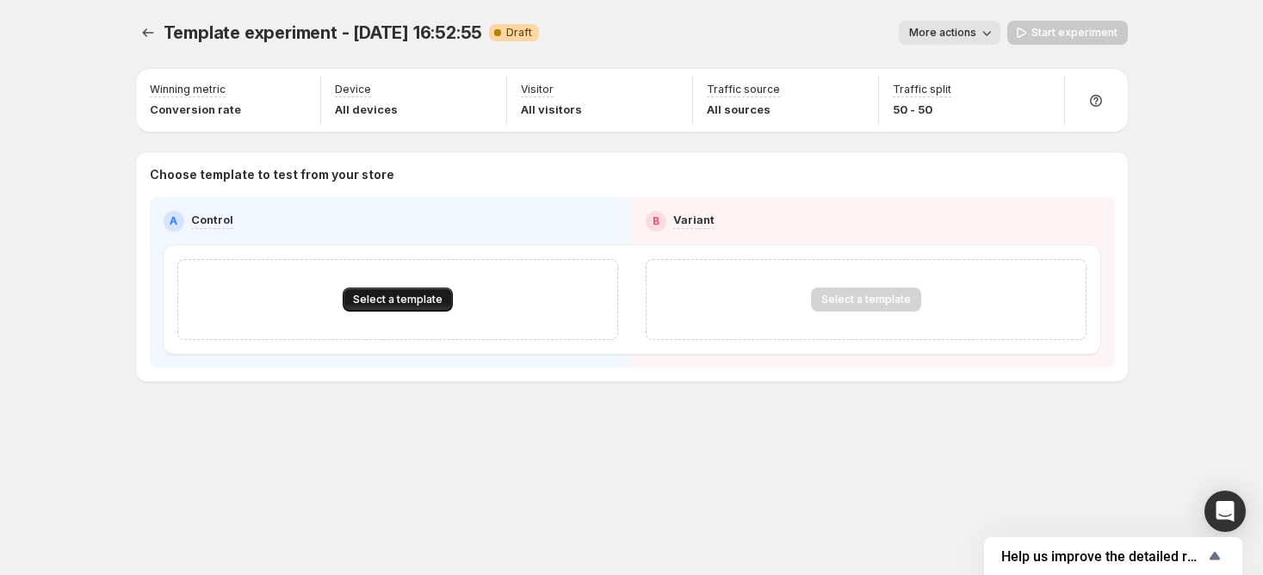
click at [411, 299] on span "Select a template" at bounding box center [398, 300] width 90 height 14
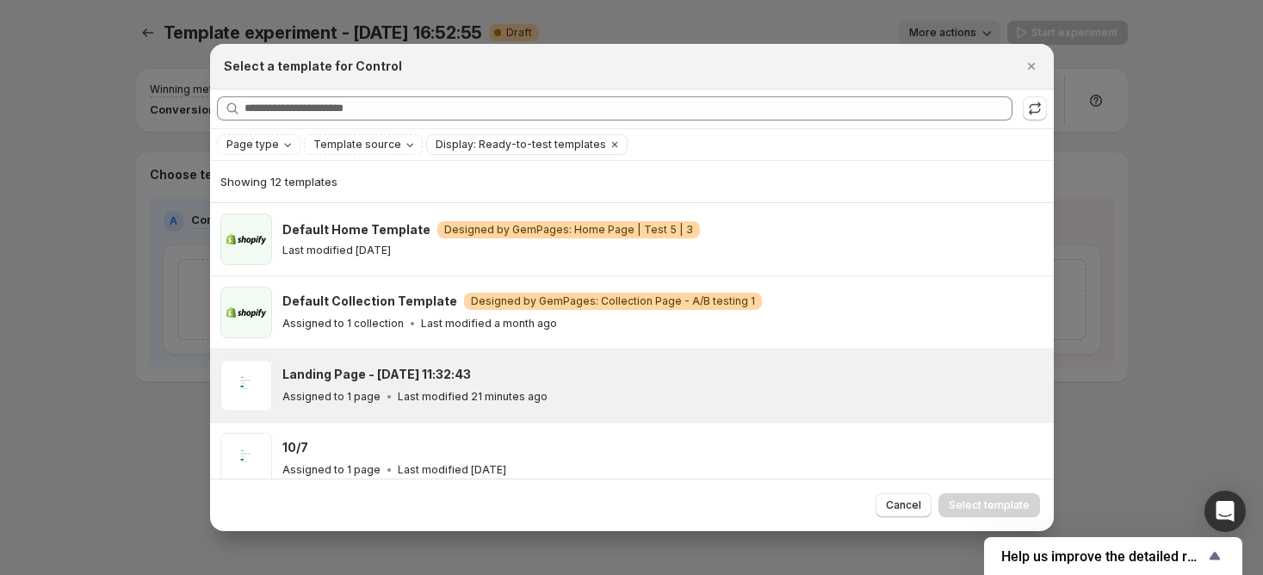
click at [547, 395] on div "Assigned to 1 page Last modified 21 minutes ago" at bounding box center [660, 396] width 756 height 17
click at [1004, 507] on span "Select template" at bounding box center [989, 505] width 81 height 14
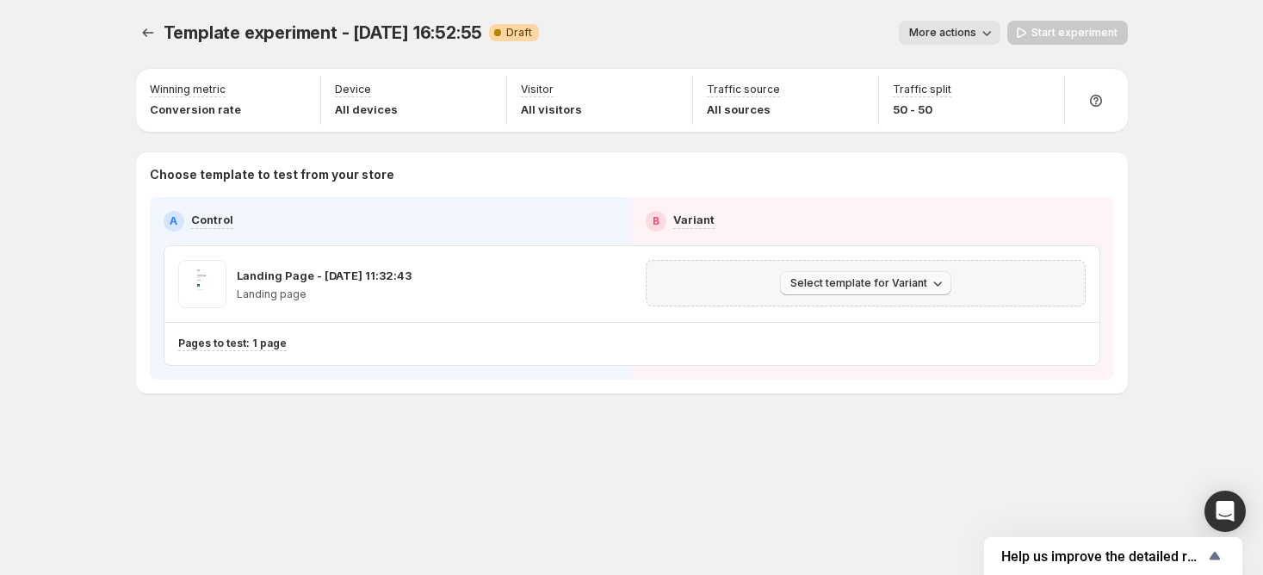
click at [901, 284] on span "Select template for Variant" at bounding box center [858, 283] width 137 height 14
click at [890, 351] on span "Create Variant based on Control" at bounding box center [868, 348] width 176 height 14
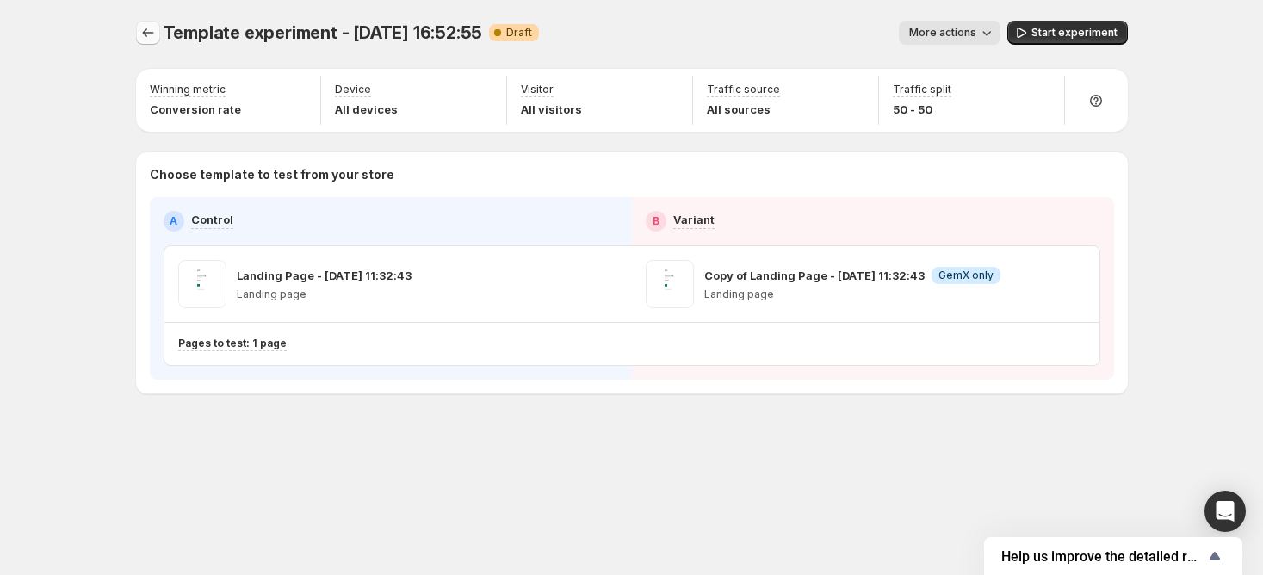
click at [151, 30] on icon "Experiments" at bounding box center [147, 32] width 17 height 17
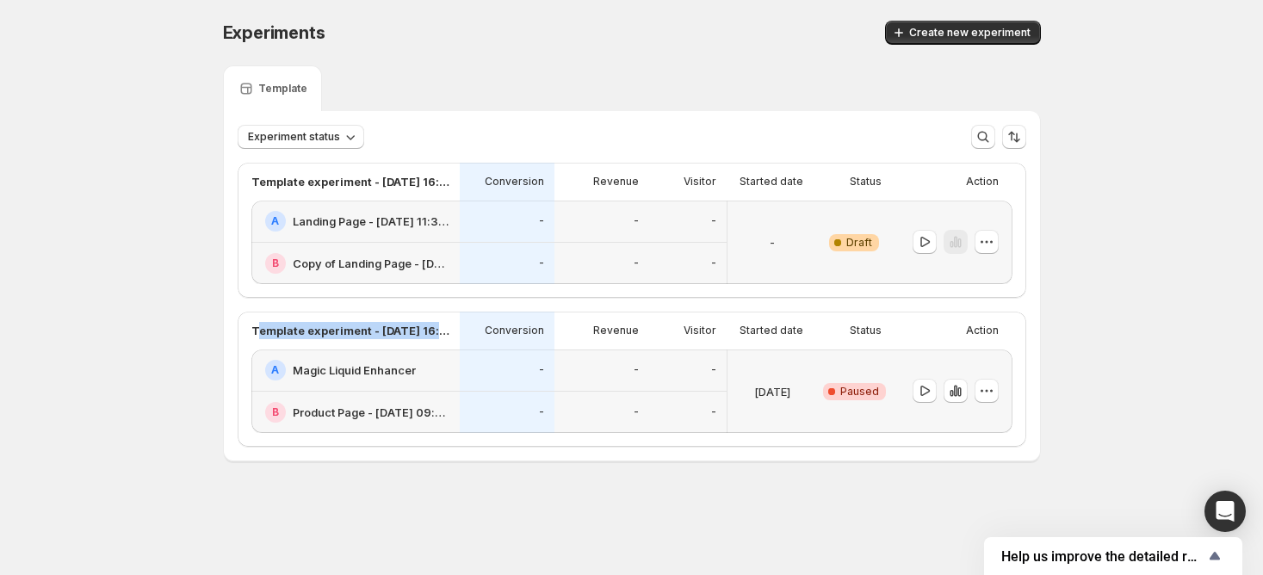
drag, startPoint x: 258, startPoint y: 328, endPoint x: 458, endPoint y: 326, distance: 199.7
click at [458, 326] on div "Template experiment - [DATE] 16:21:27 Conversion Revenue Visitor Started date S…" at bounding box center [631, 331] width 761 height 38
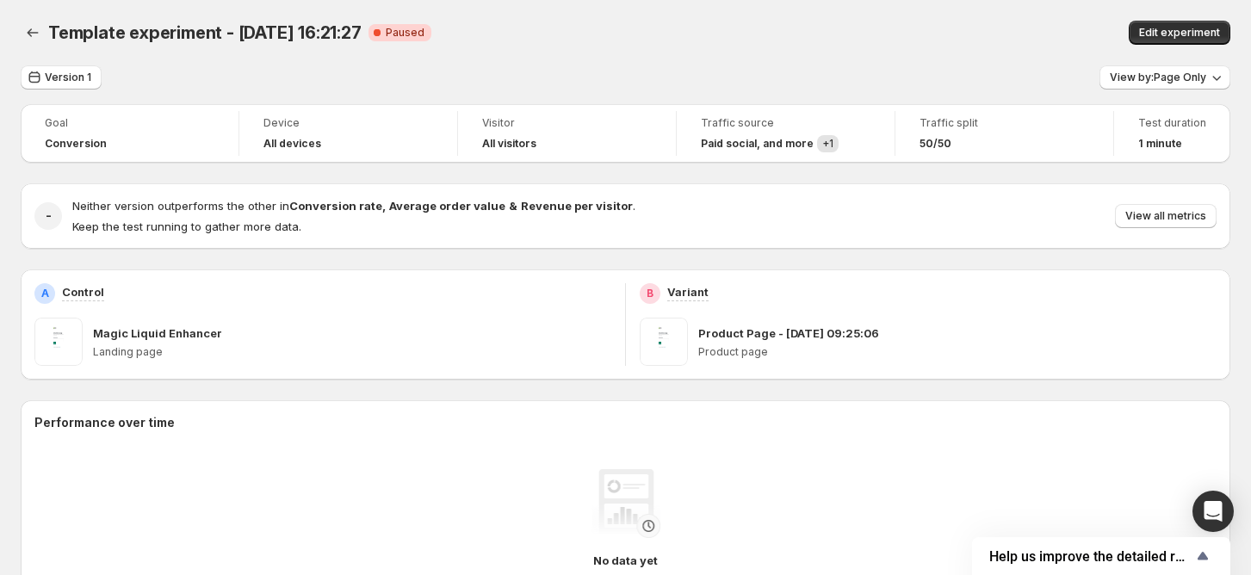
click at [396, 315] on div "A Control Magic Liquid Enhancer Landing page" at bounding box center [322, 324] width 577 height 83
click at [31, 37] on icon "Back" at bounding box center [32, 32] width 17 height 17
